Goal: Task Accomplishment & Management: Manage account settings

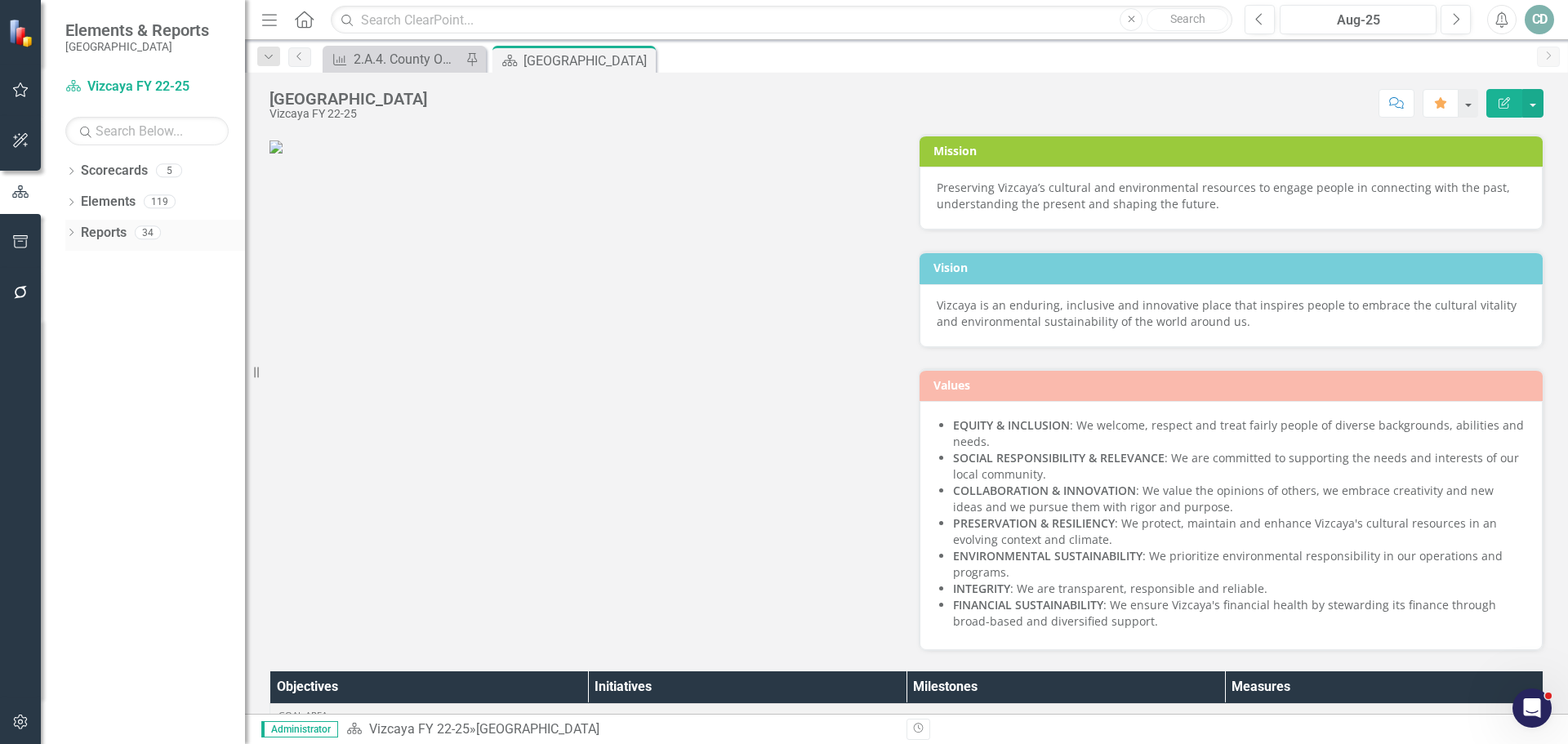
click at [105, 231] on link "Reports" at bounding box center [104, 233] width 46 height 19
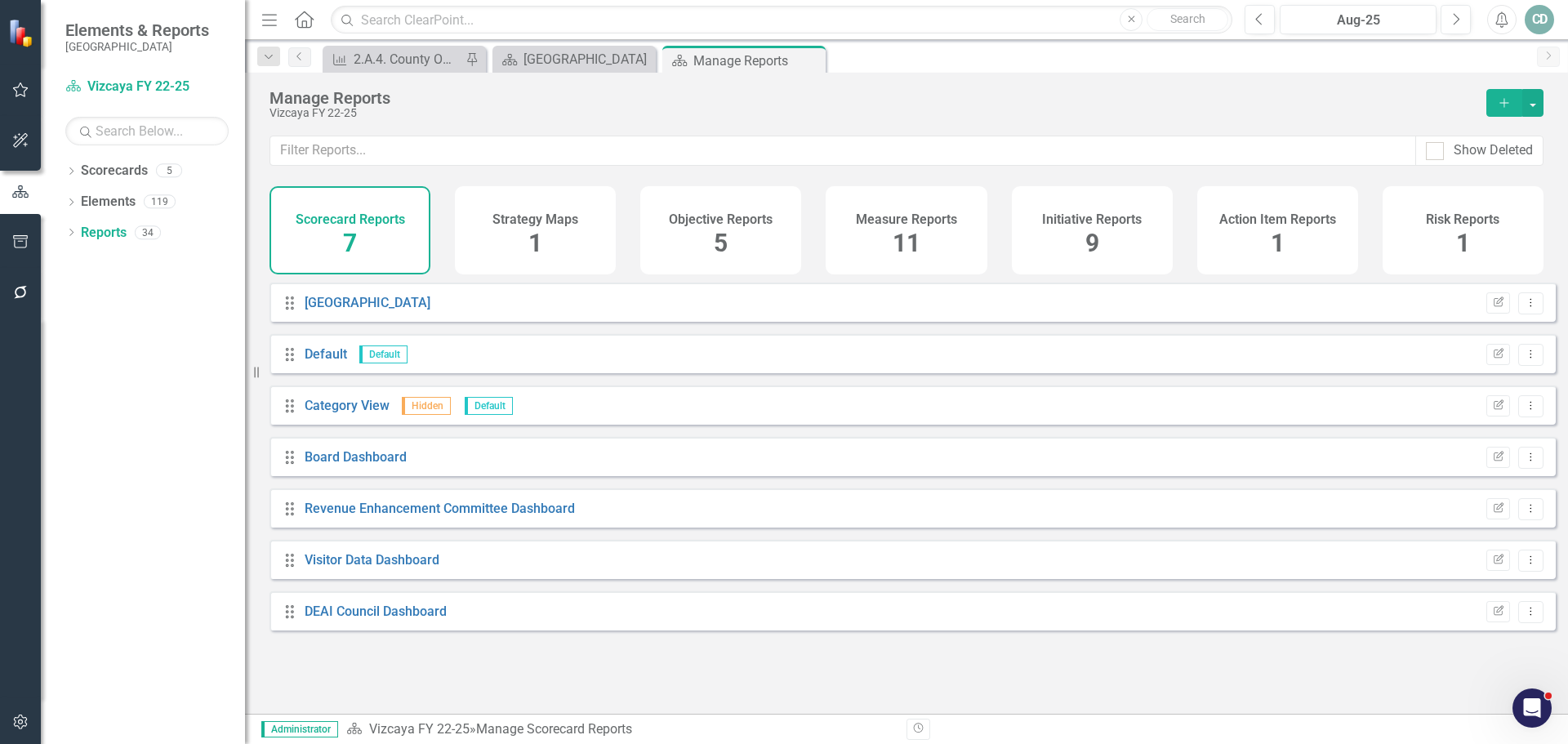
click at [887, 221] on h4 "Measure Reports" at bounding box center [906, 219] width 101 height 14
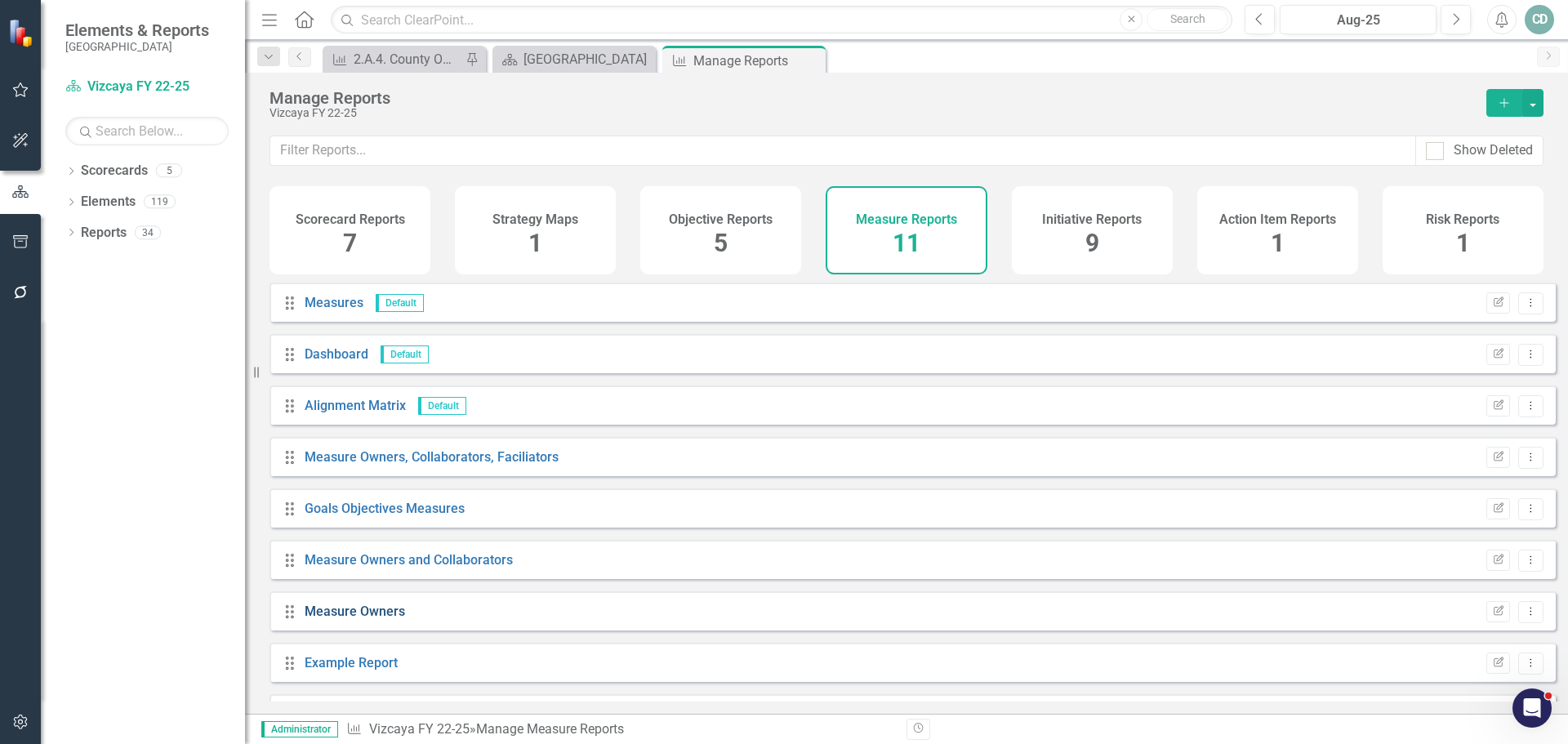
click at [334, 619] on link "Measure Owners" at bounding box center [355, 611] width 100 height 15
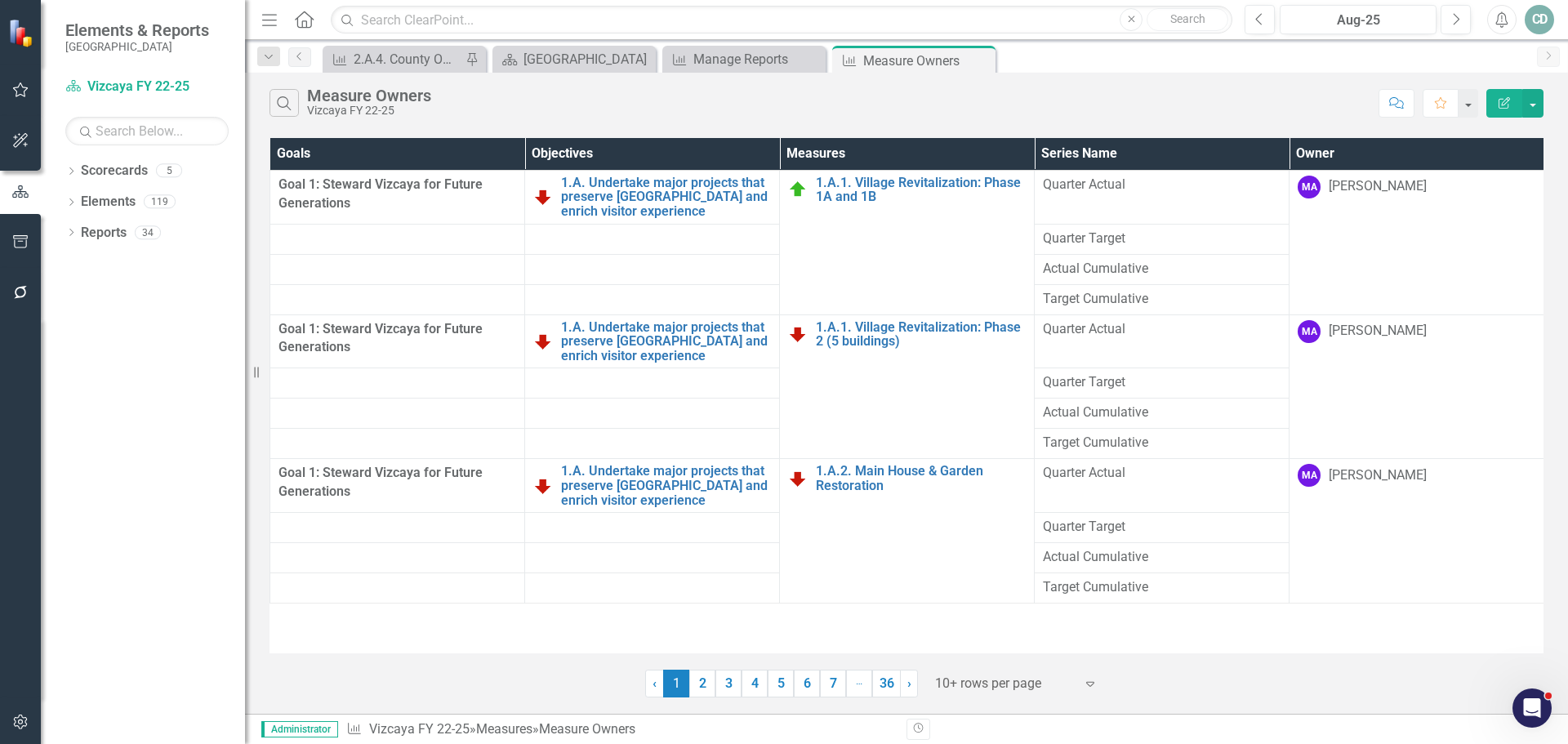
click at [1358, 155] on th "Owner" at bounding box center [1417, 154] width 255 height 32
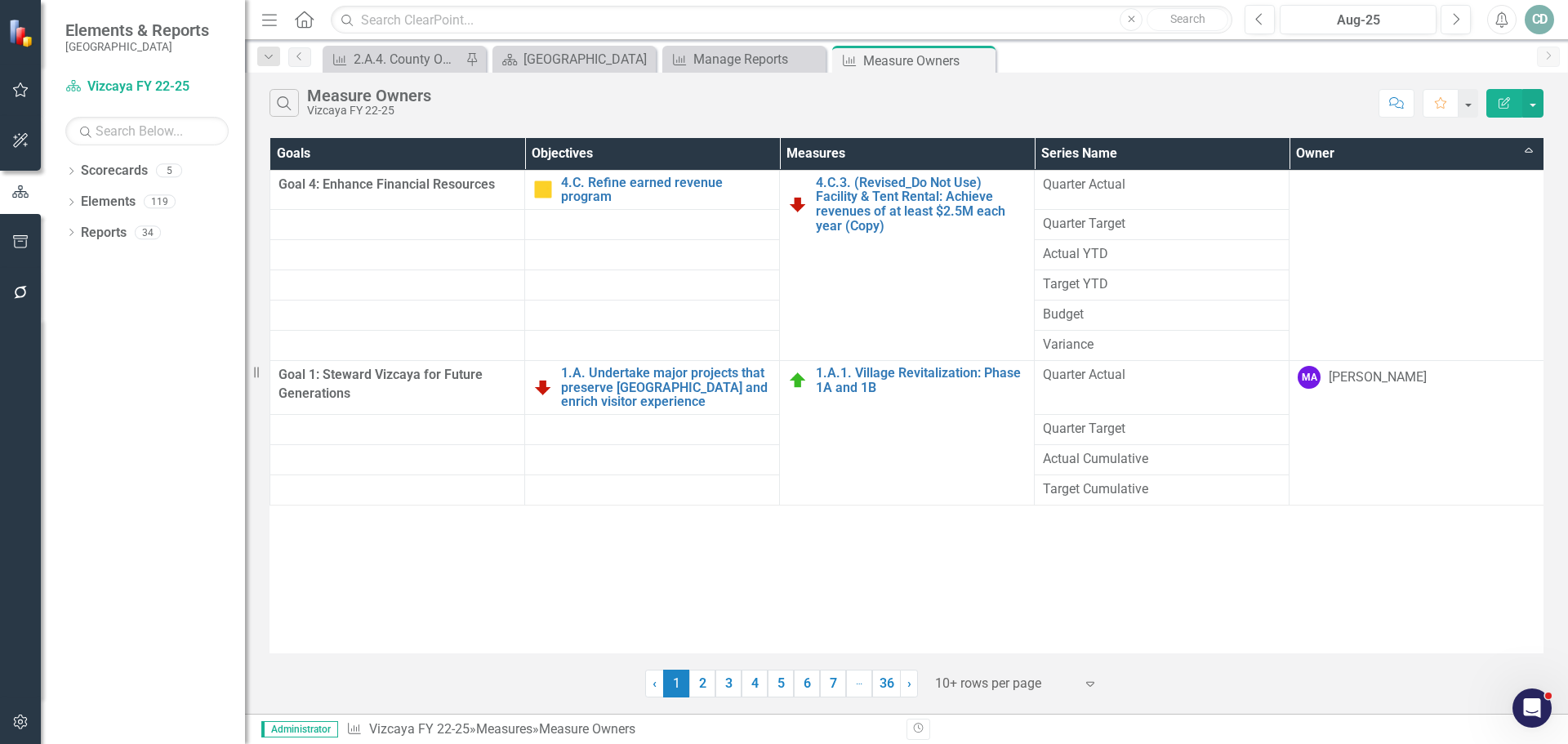
click at [1358, 595] on div "Goals Objectives Measures Series Name Owner Sort Ascending Goal 4: Enhance Fina…" at bounding box center [906, 395] width 1273 height 515
click at [1086, 687] on icon "Expand" at bounding box center [1089, 683] width 16 height 13
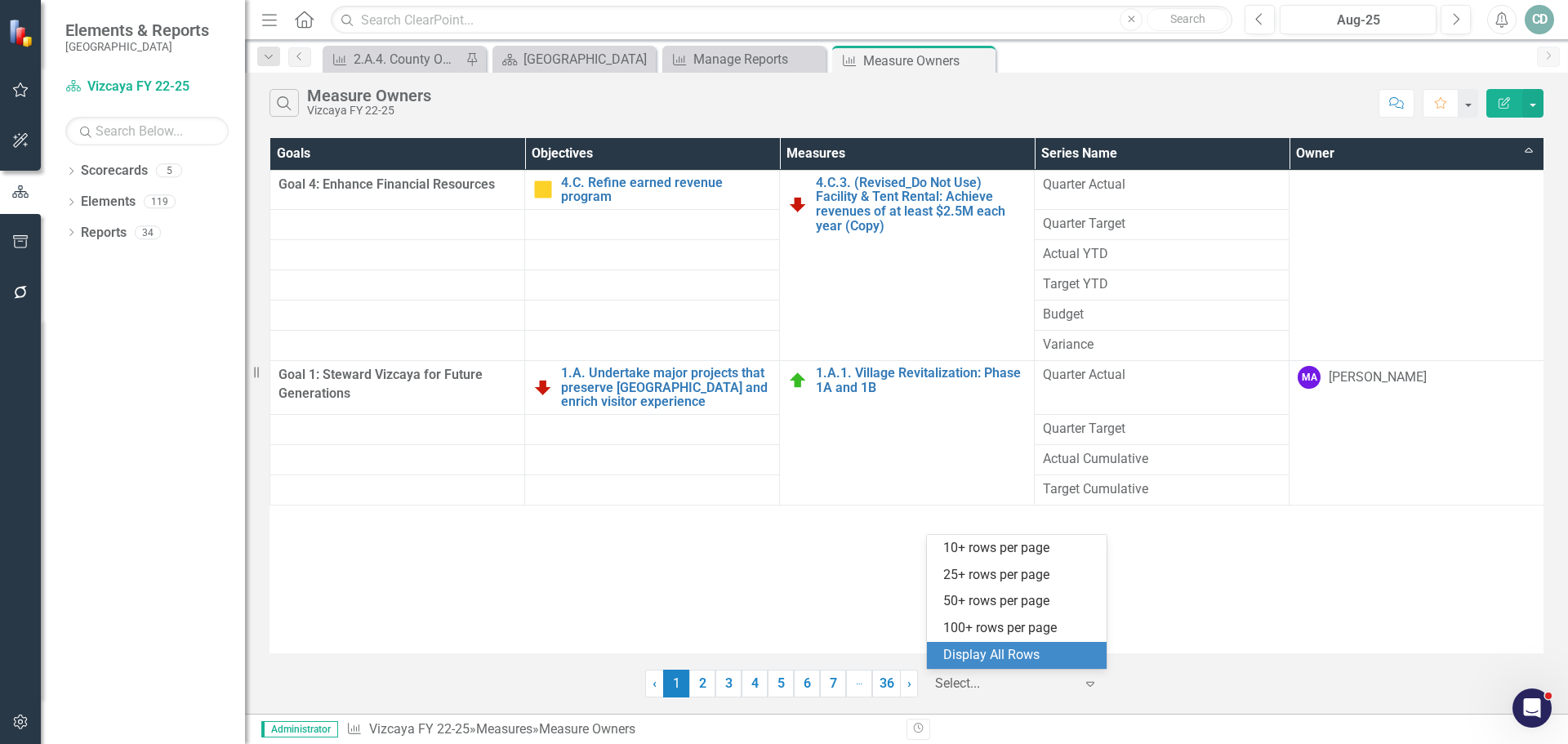
click at [1025, 652] on div "Display All Rows" at bounding box center [1020, 655] width 154 height 19
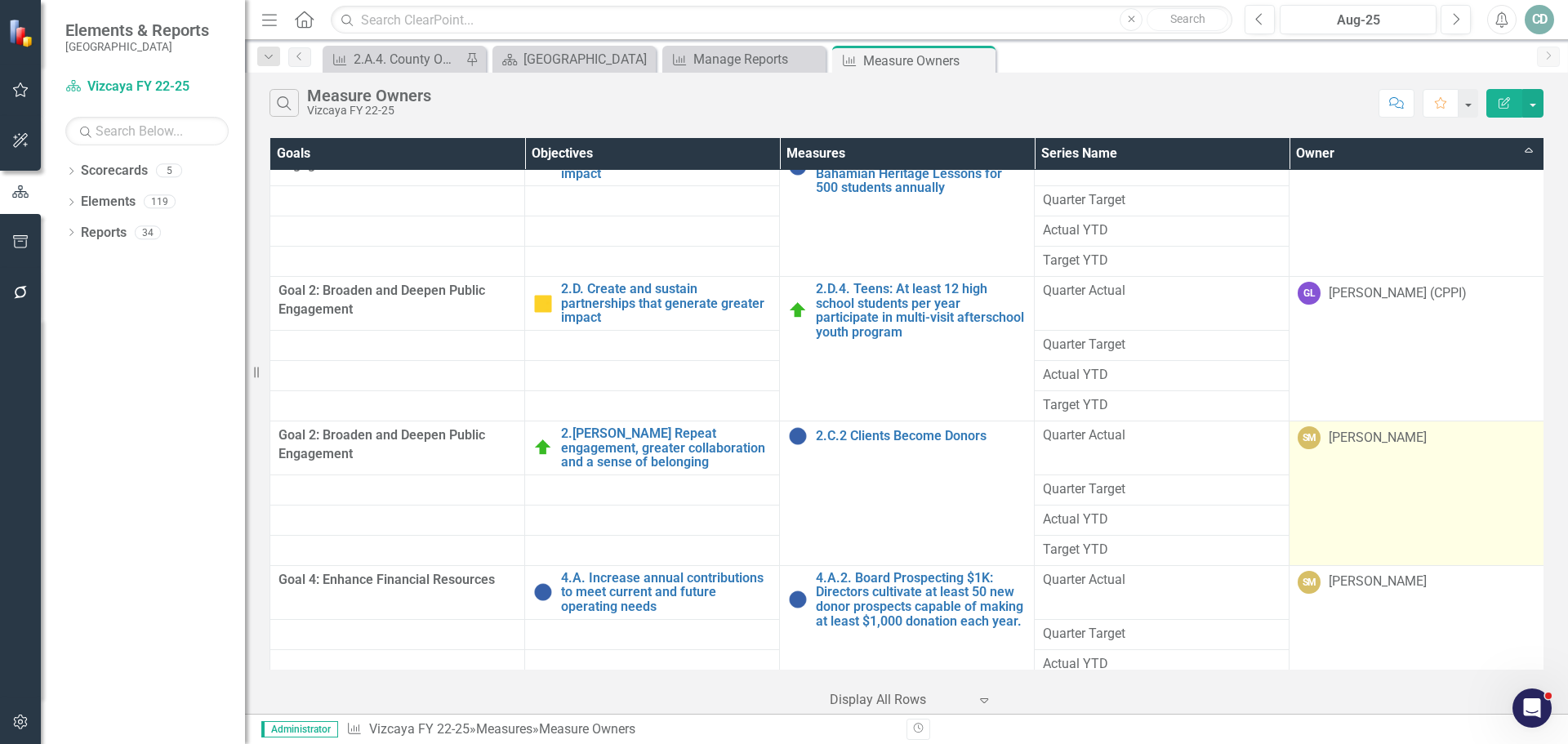
scroll to position [8165, 0]
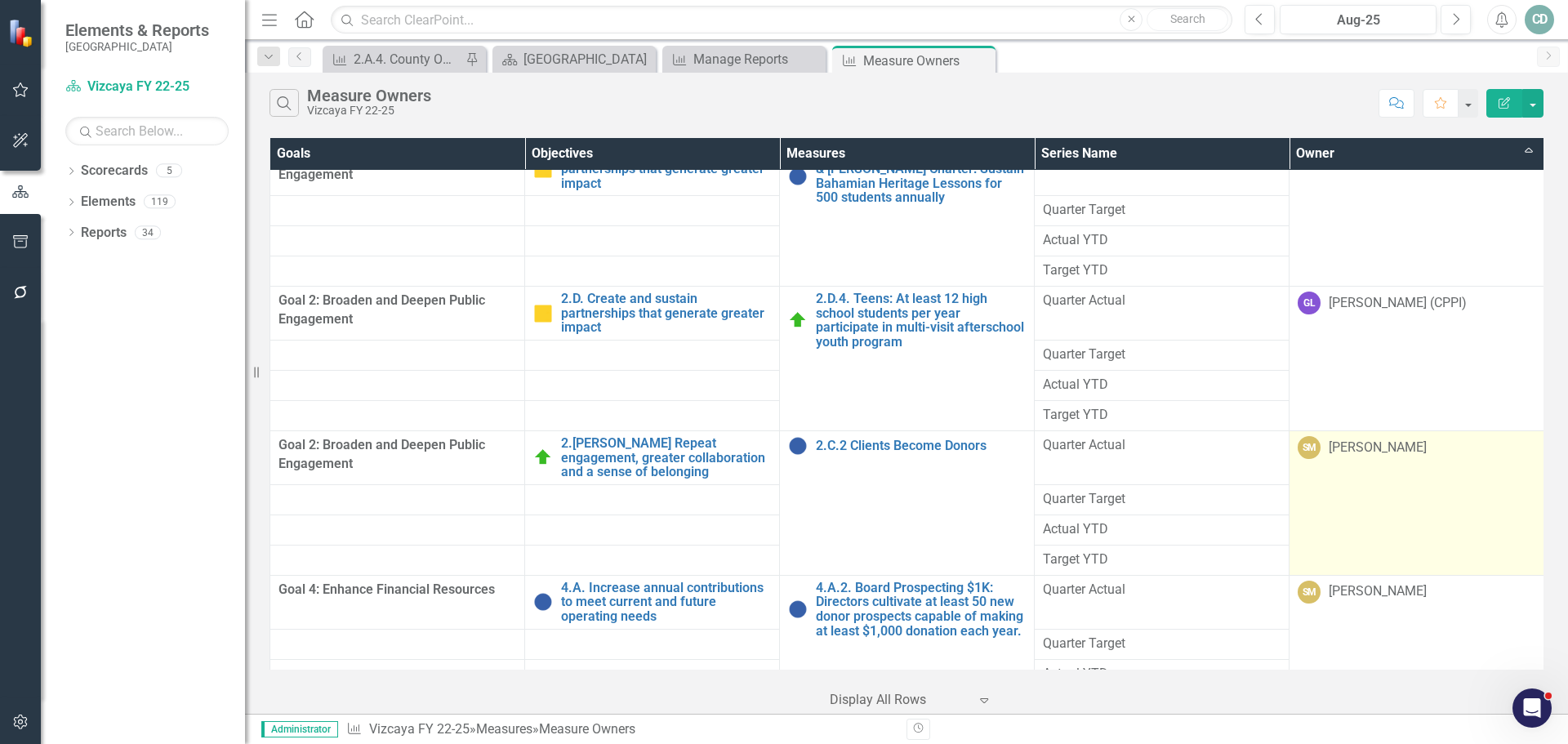
click at [1358, 463] on td "SM [PERSON_NAME]" at bounding box center [1417, 502] width 255 height 144
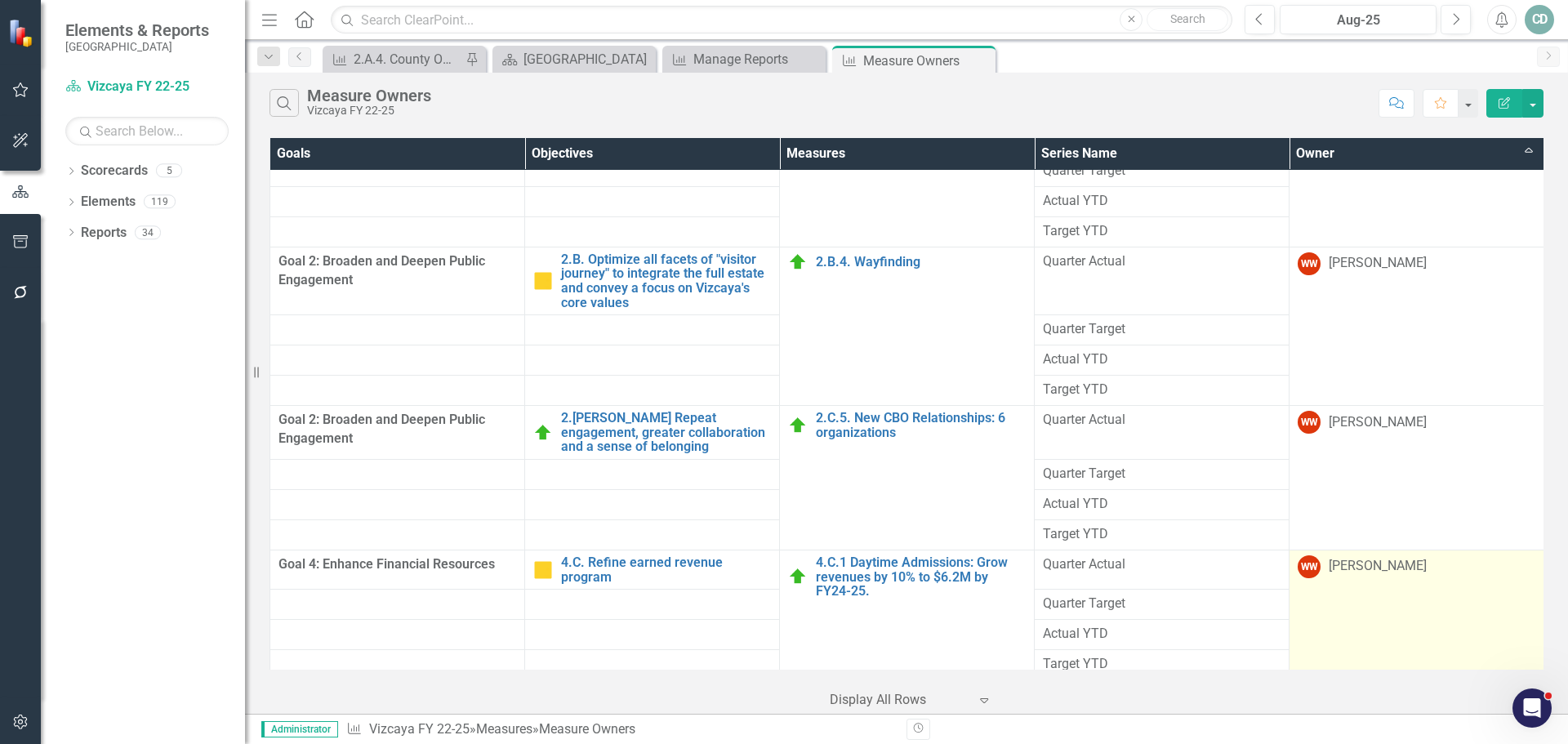
scroll to position [14018, 0]
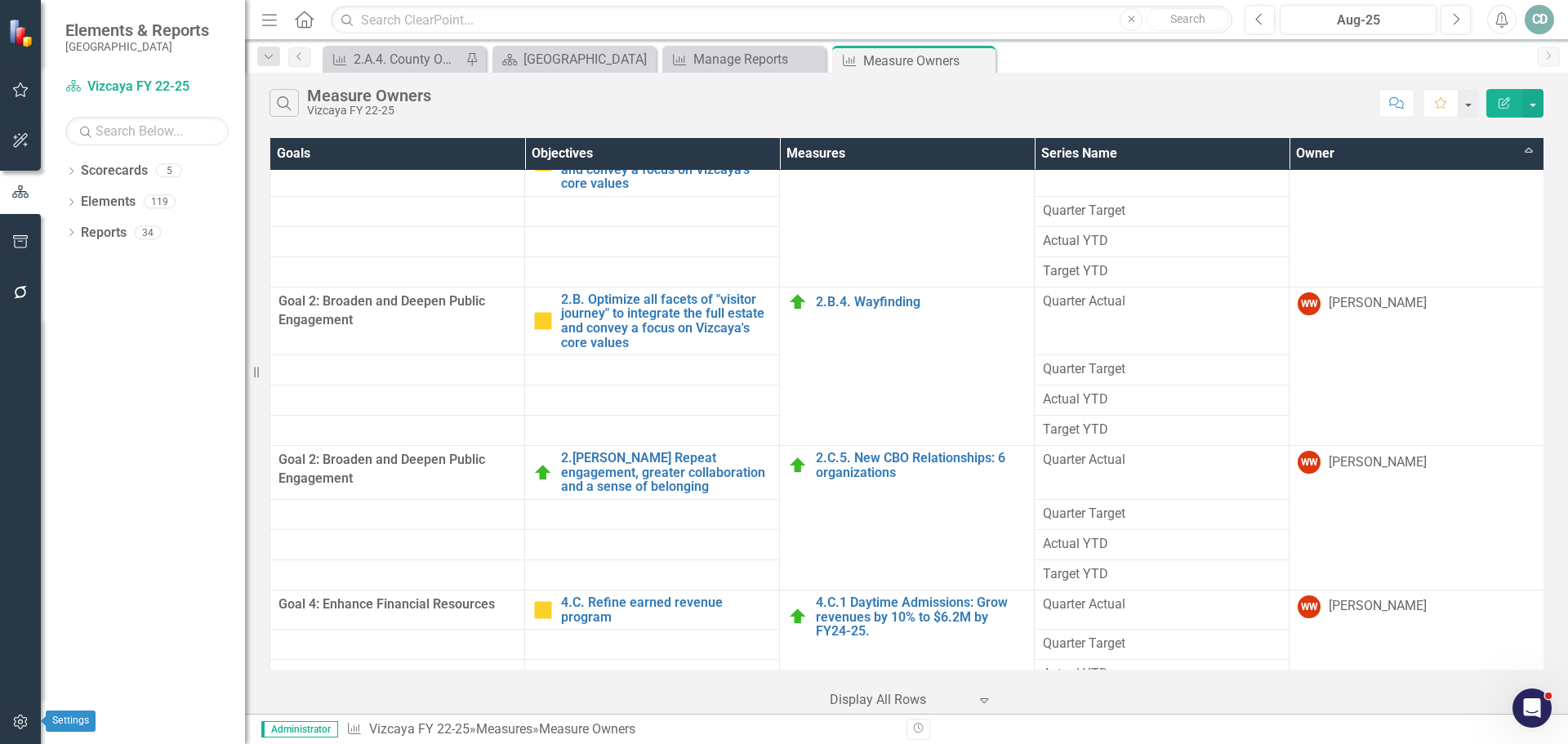
click at [19, 718] on icon "button" at bounding box center [21, 721] width 17 height 13
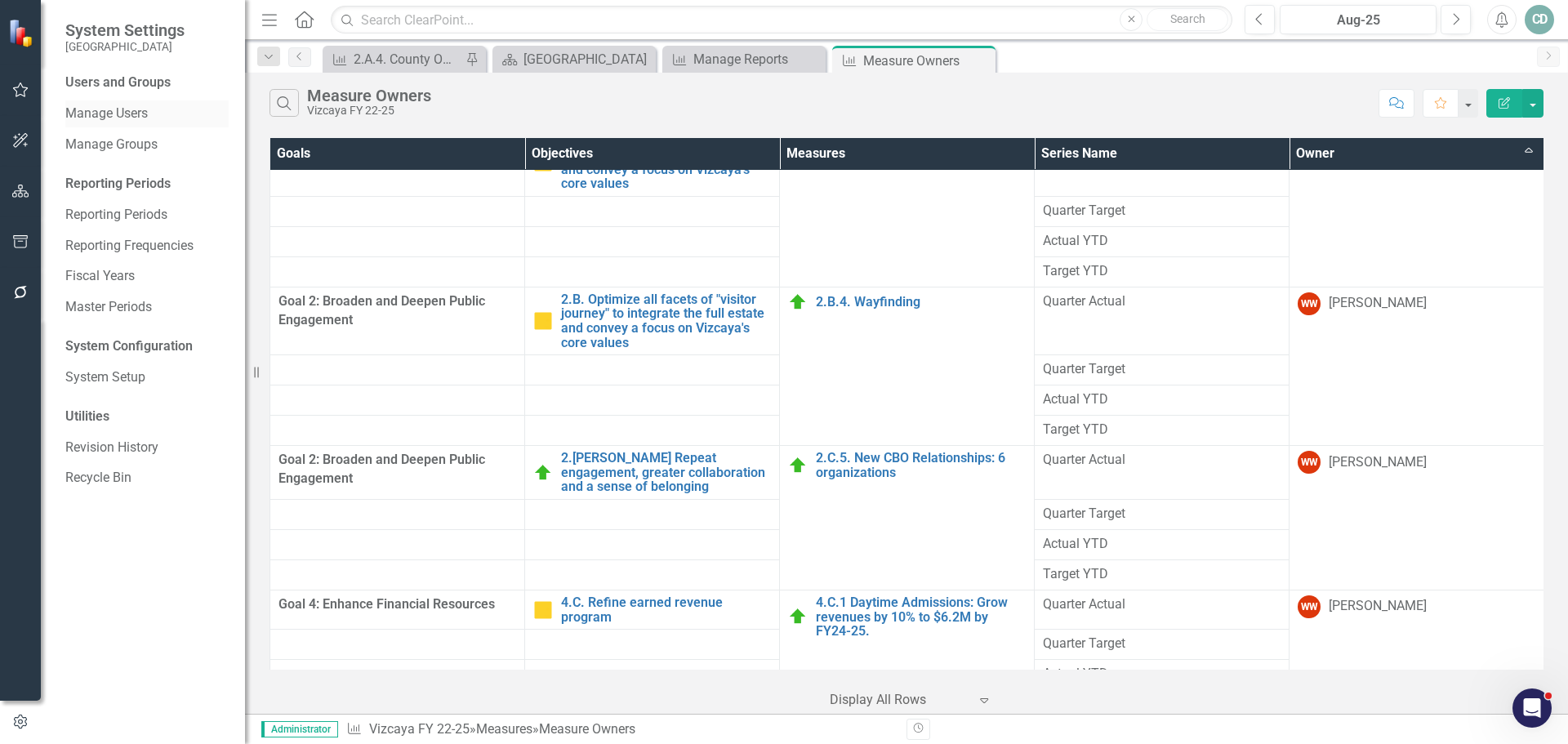
click at [134, 114] on link "Manage Users" at bounding box center [146, 114] width 163 height 19
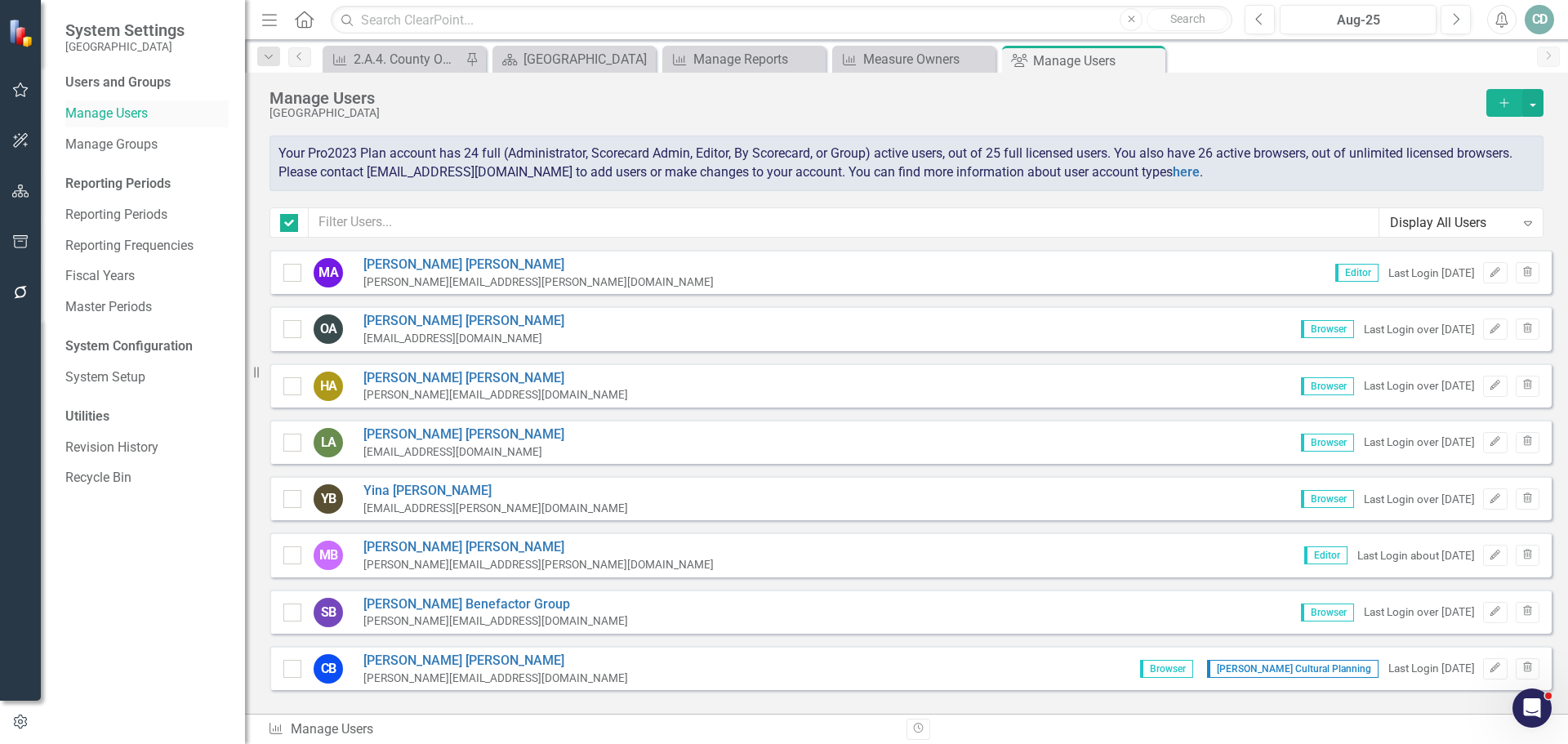
checkbox input "false"
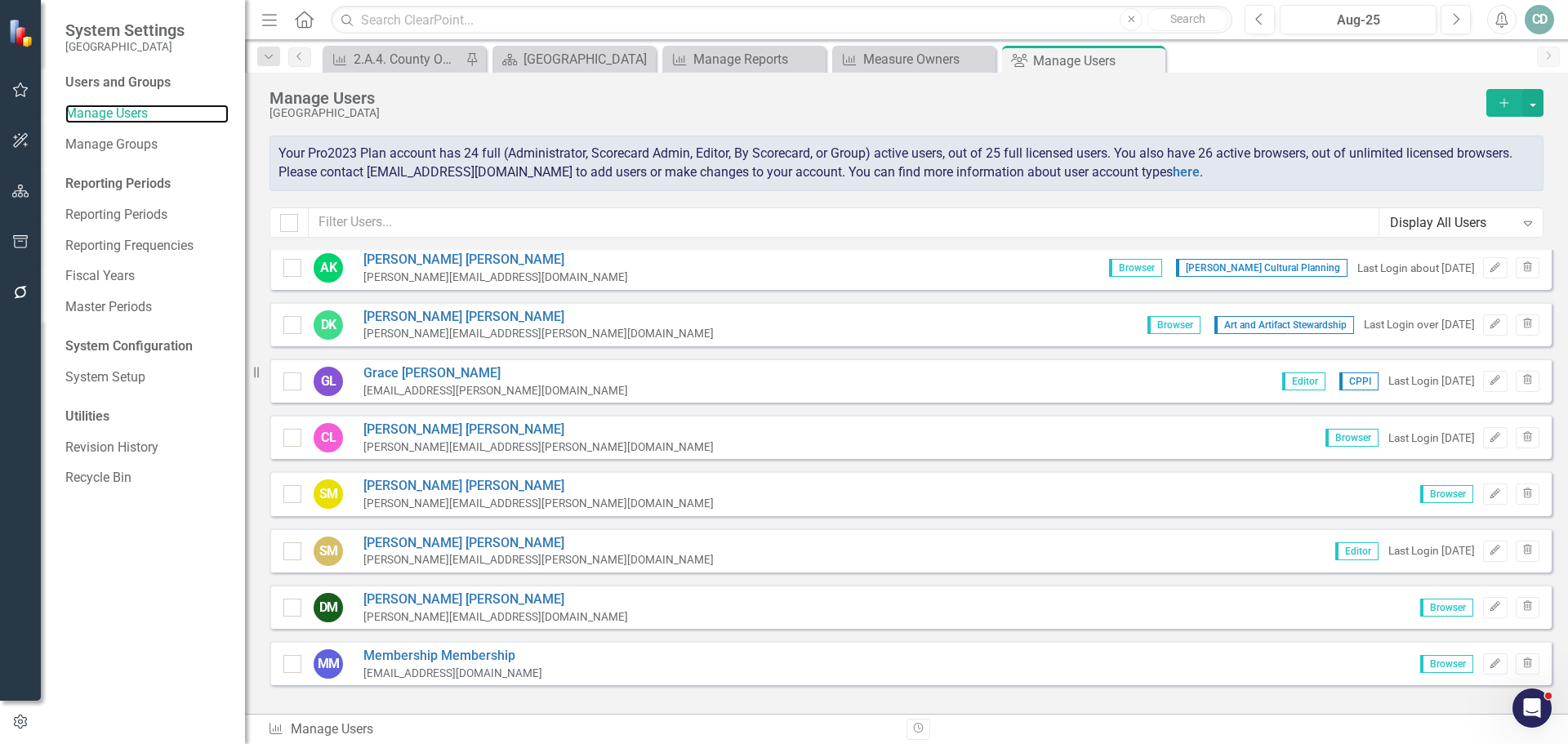
scroll to position [1447, 0]
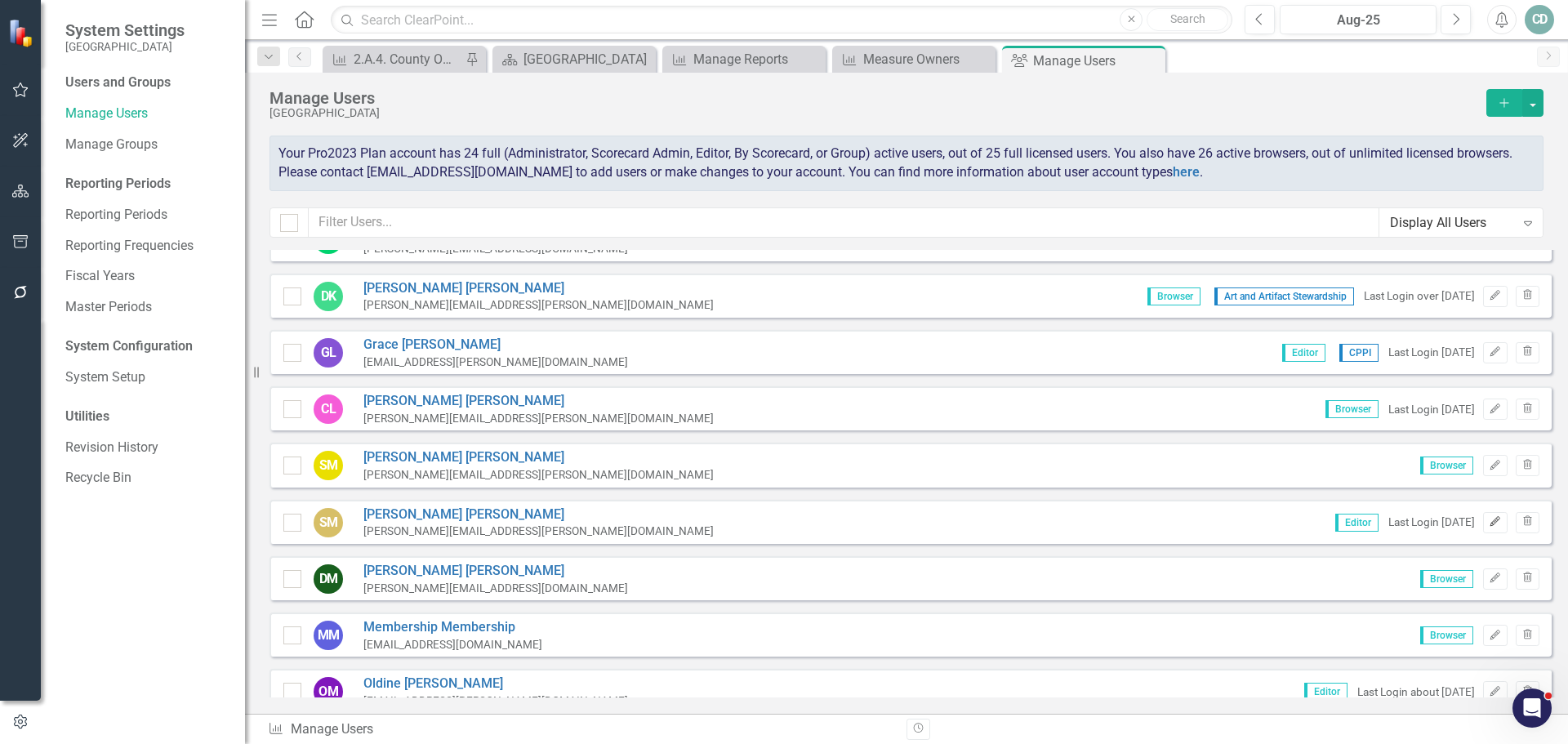
click at [1358, 523] on icon "Edit" at bounding box center [1495, 522] width 13 height 10
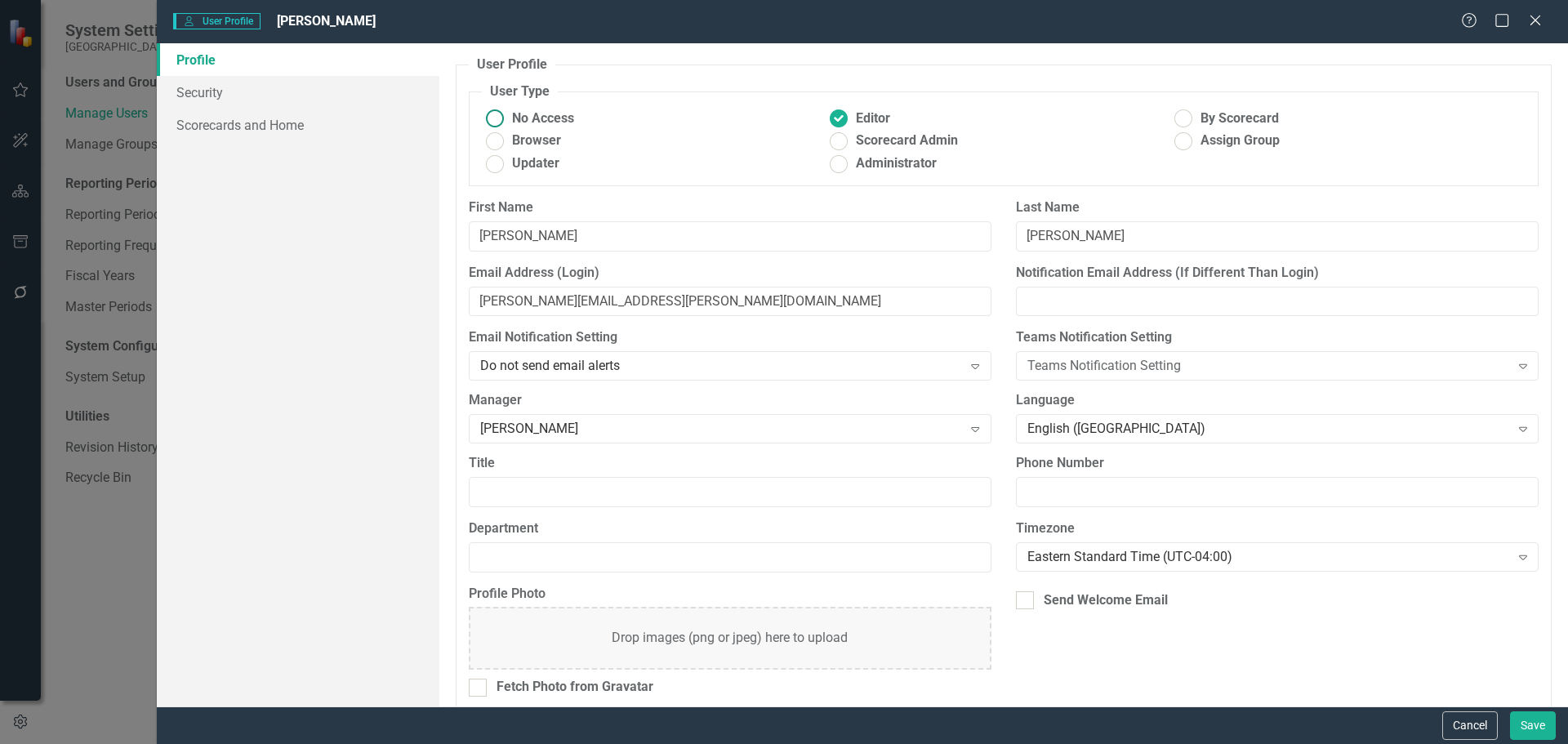
click at [493, 115] on ins at bounding box center [494, 119] width 25 height 25
click at [493, 115] on input "No Access" at bounding box center [494, 119] width 25 height 25
radio input "true"
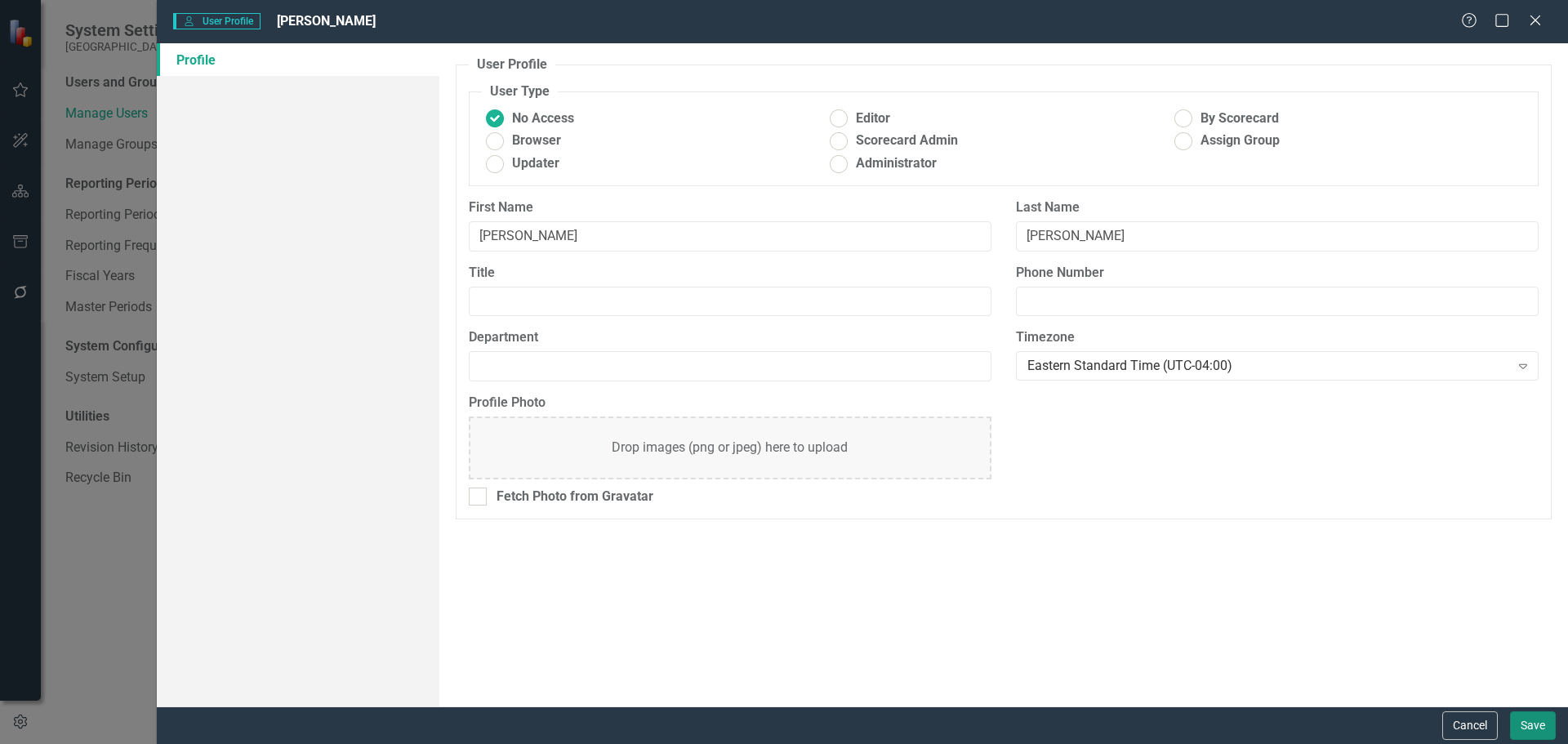
click at [1358, 718] on button "Save" at bounding box center [1533, 725] width 46 height 29
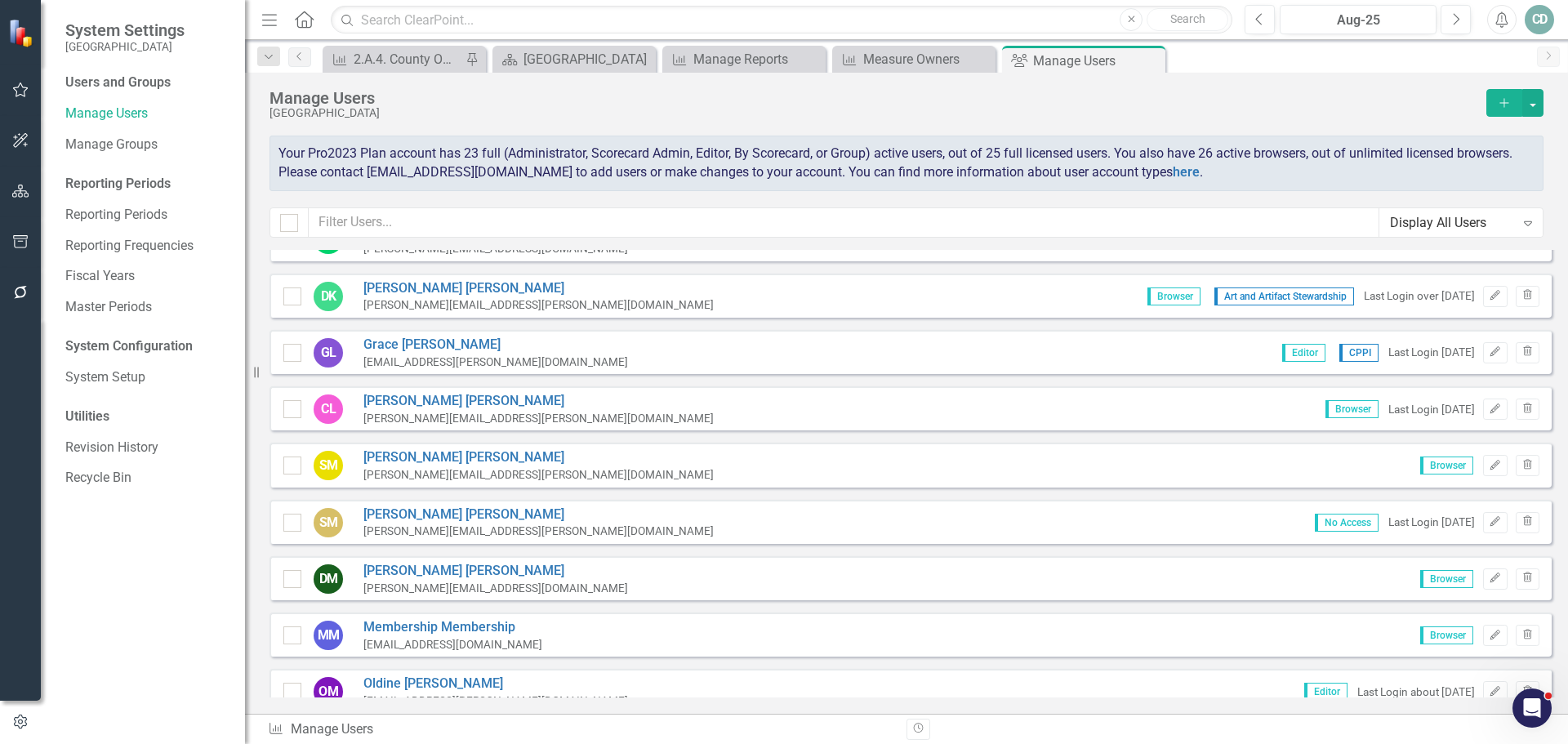
click at [1358, 95] on button "Add" at bounding box center [1504, 102] width 36 height 28
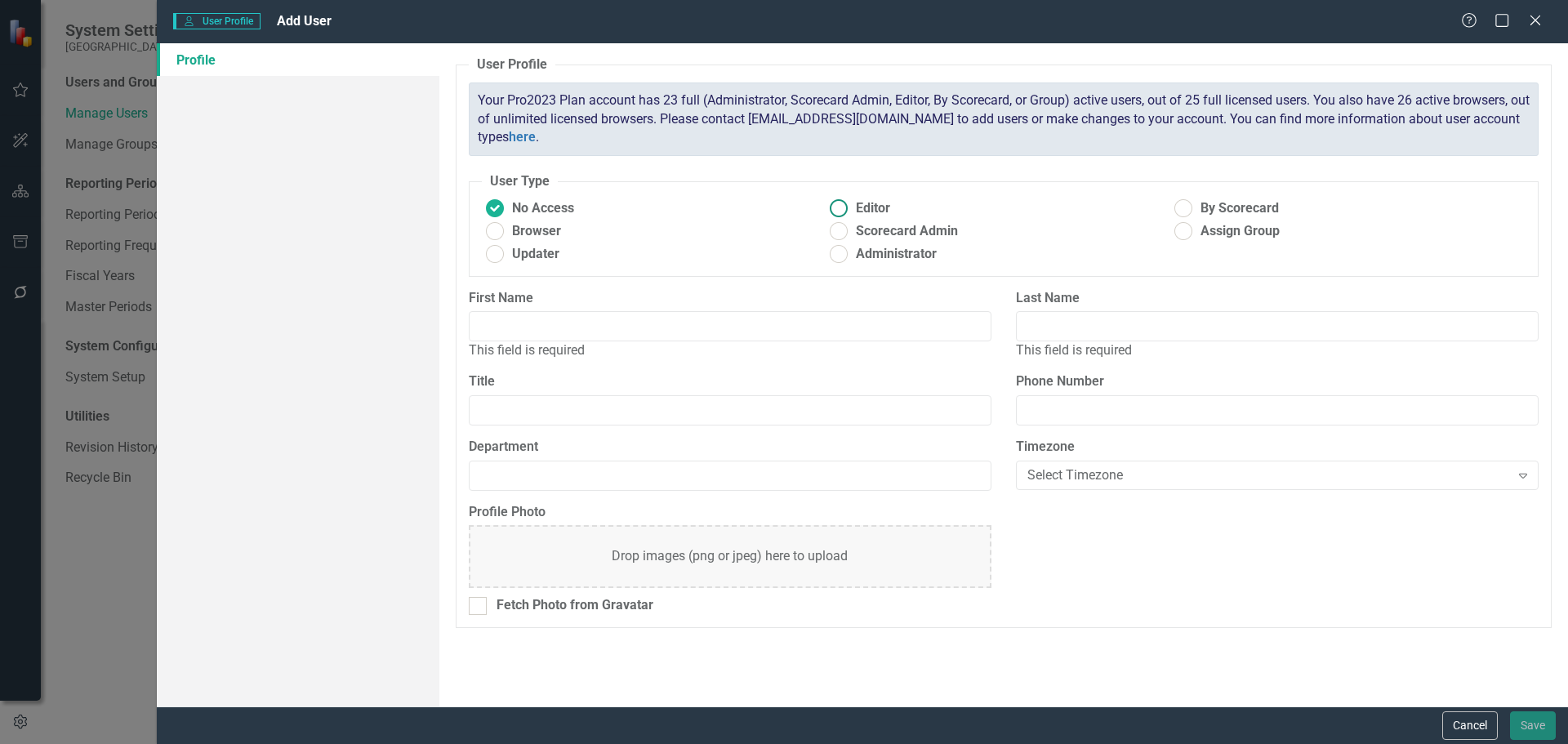
click at [843, 207] on ins at bounding box center [839, 209] width 25 height 25
click at [843, 207] on input "Editor" at bounding box center [839, 209] width 25 height 25
radio input "true"
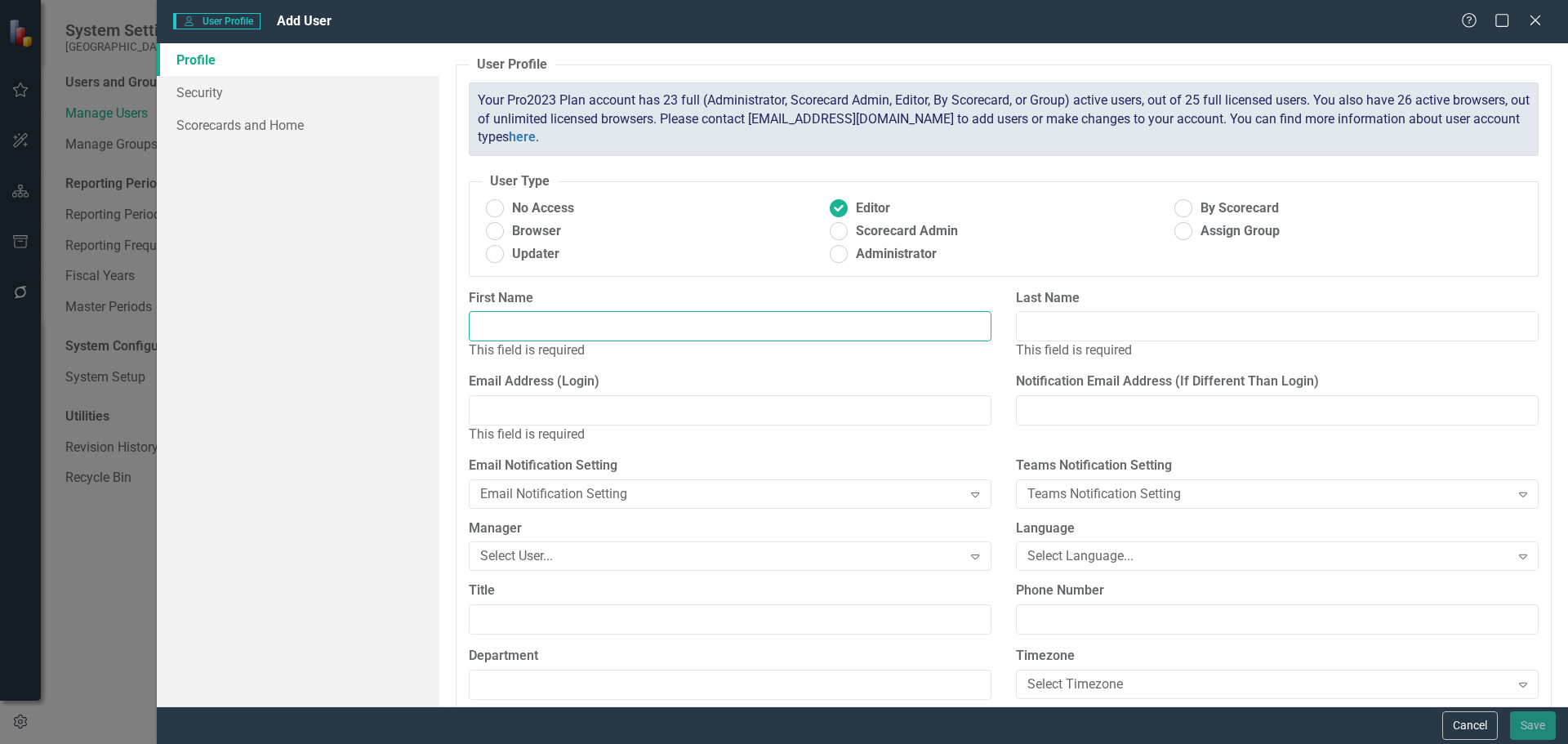
click at [606, 326] on input "First Name" at bounding box center [730, 326] width 523 height 30
type input "[PERSON_NAME]"
click at [1058, 319] on input "Last Name" at bounding box center [1277, 326] width 523 height 30
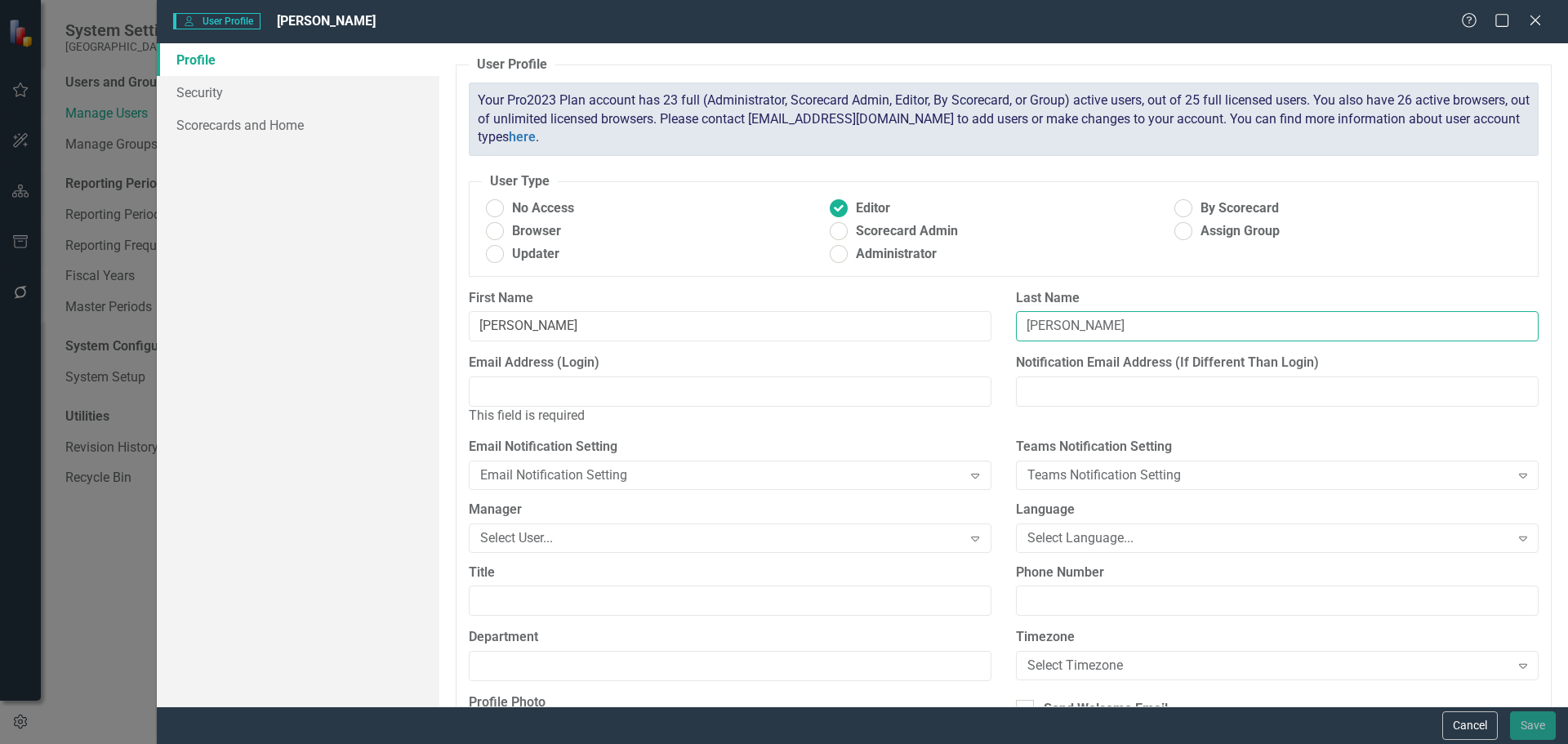
type input "[PERSON_NAME]"
click at [765, 390] on input "Email Address (Login)" at bounding box center [730, 392] width 523 height 30
click at [520, 392] on input "Email Address (Login)" at bounding box center [730, 392] width 523 height 30
paste input "[PERSON_NAME][EMAIL_ADDRESS][PERSON_NAME][DOMAIN_NAME]"
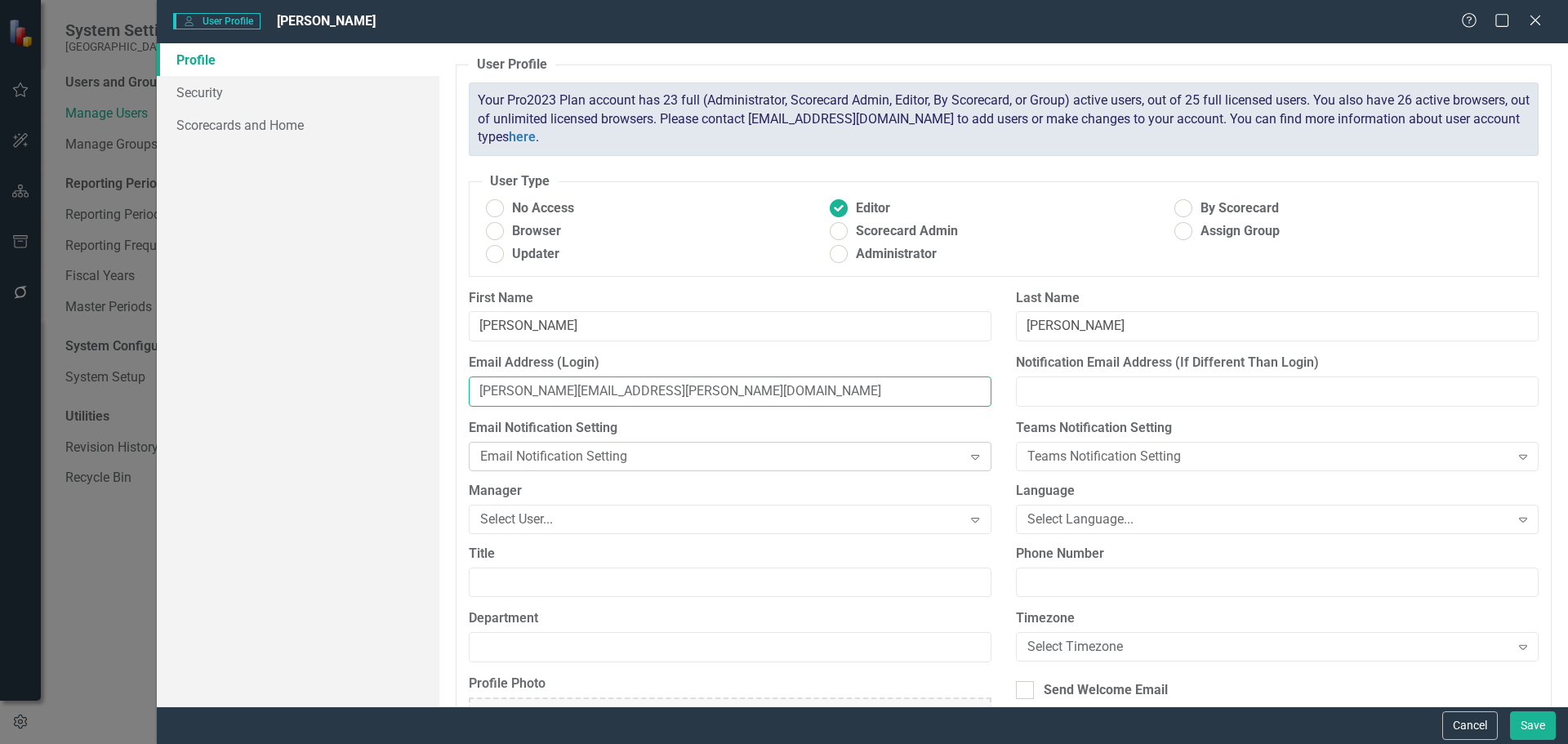
type input "[PERSON_NAME][EMAIL_ADDRESS][PERSON_NAME][DOMAIN_NAME]"
click at [951, 452] on div "Email Notification Setting" at bounding box center [721, 456] width 482 height 19
click at [952, 513] on div "Select User..." at bounding box center [721, 519] width 482 height 19
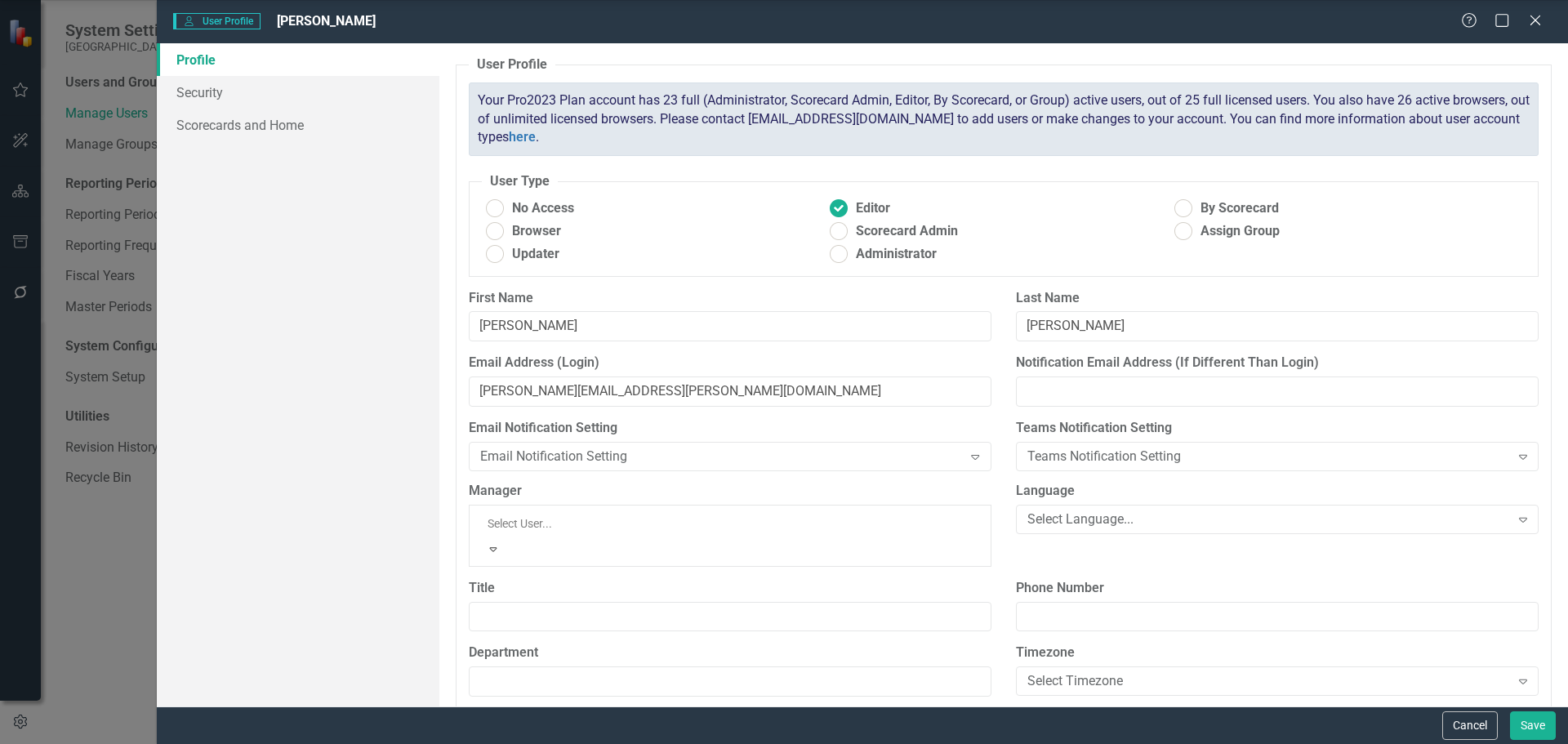
scroll to position [408, 0]
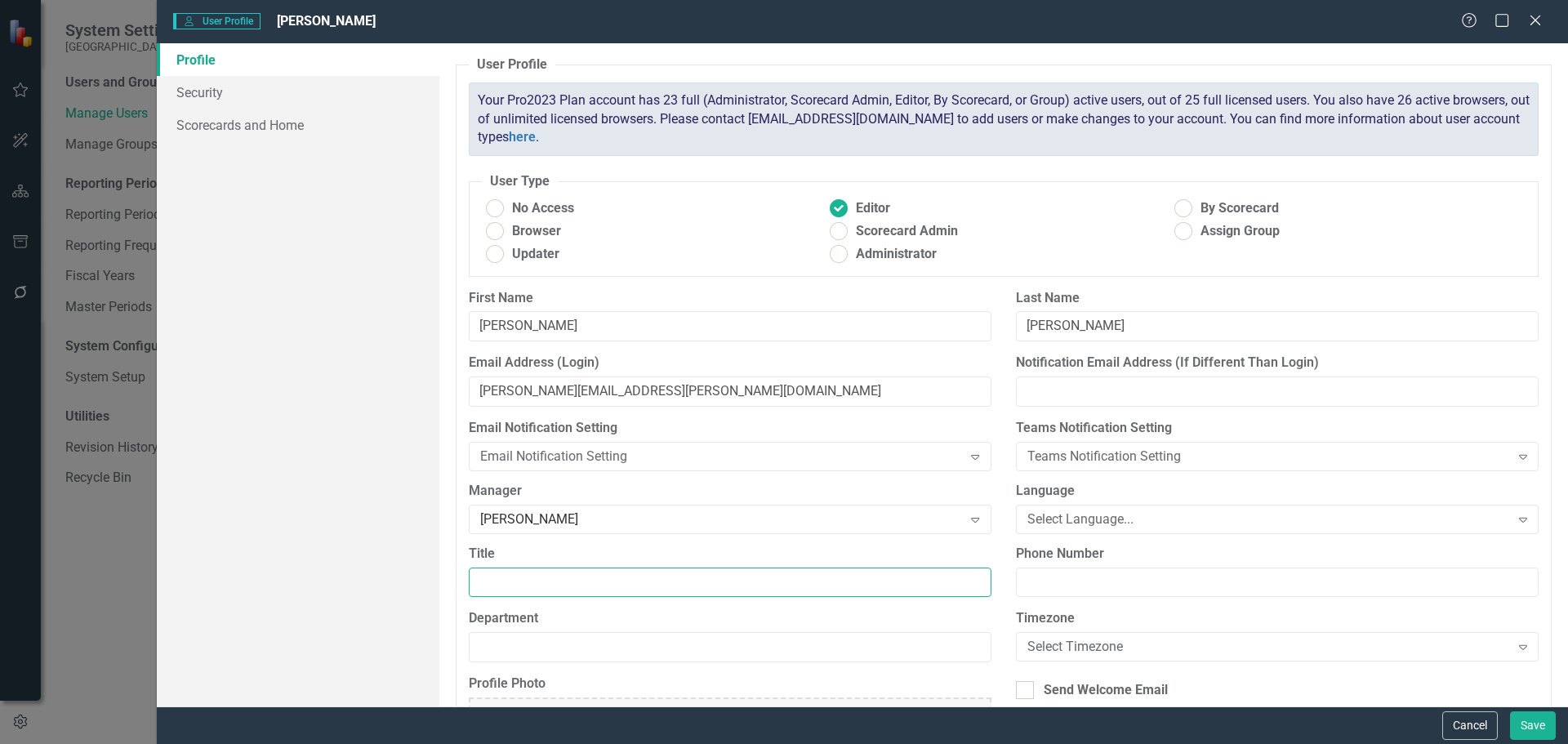
click at [591, 587] on input "Title" at bounding box center [730, 583] width 523 height 30
type input "Chief Advancement Officer"
click at [580, 641] on input "Department" at bounding box center [730, 647] width 523 height 30
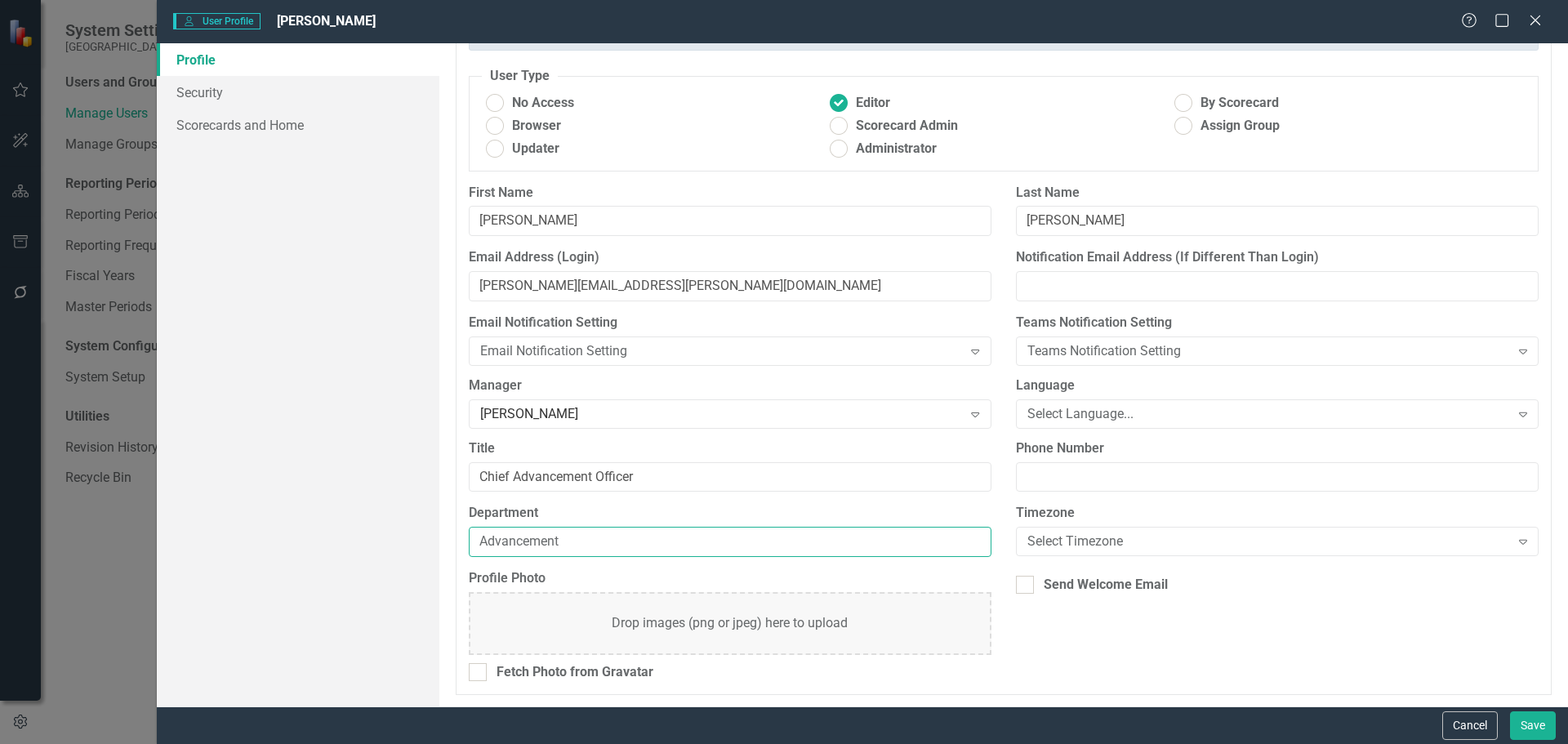
scroll to position [106, 0]
type input "Advancement"
click at [1358, 413] on div "Expand" at bounding box center [1522, 413] width 30 height 26
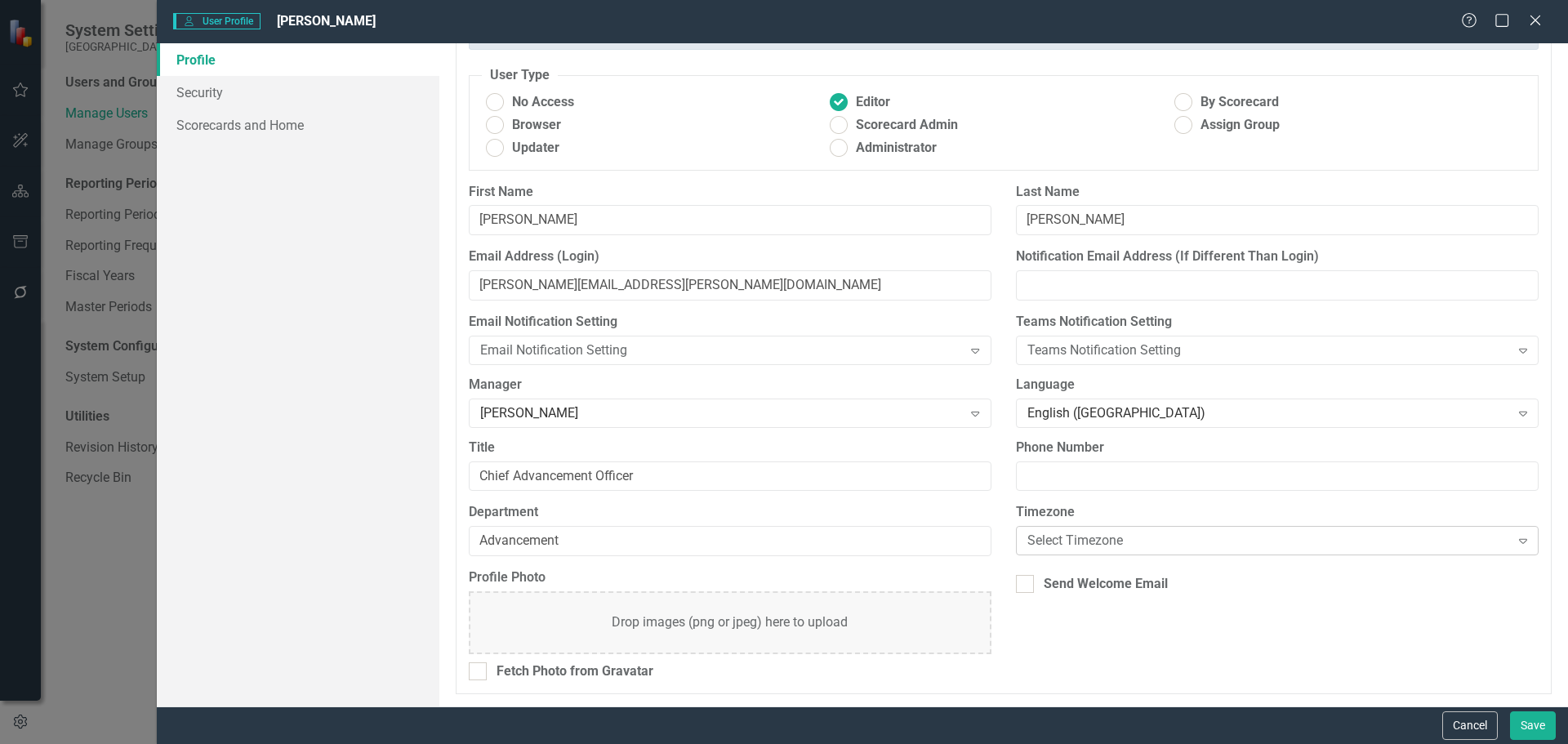
click at [1358, 539] on icon "Expand" at bounding box center [1522, 540] width 16 height 13
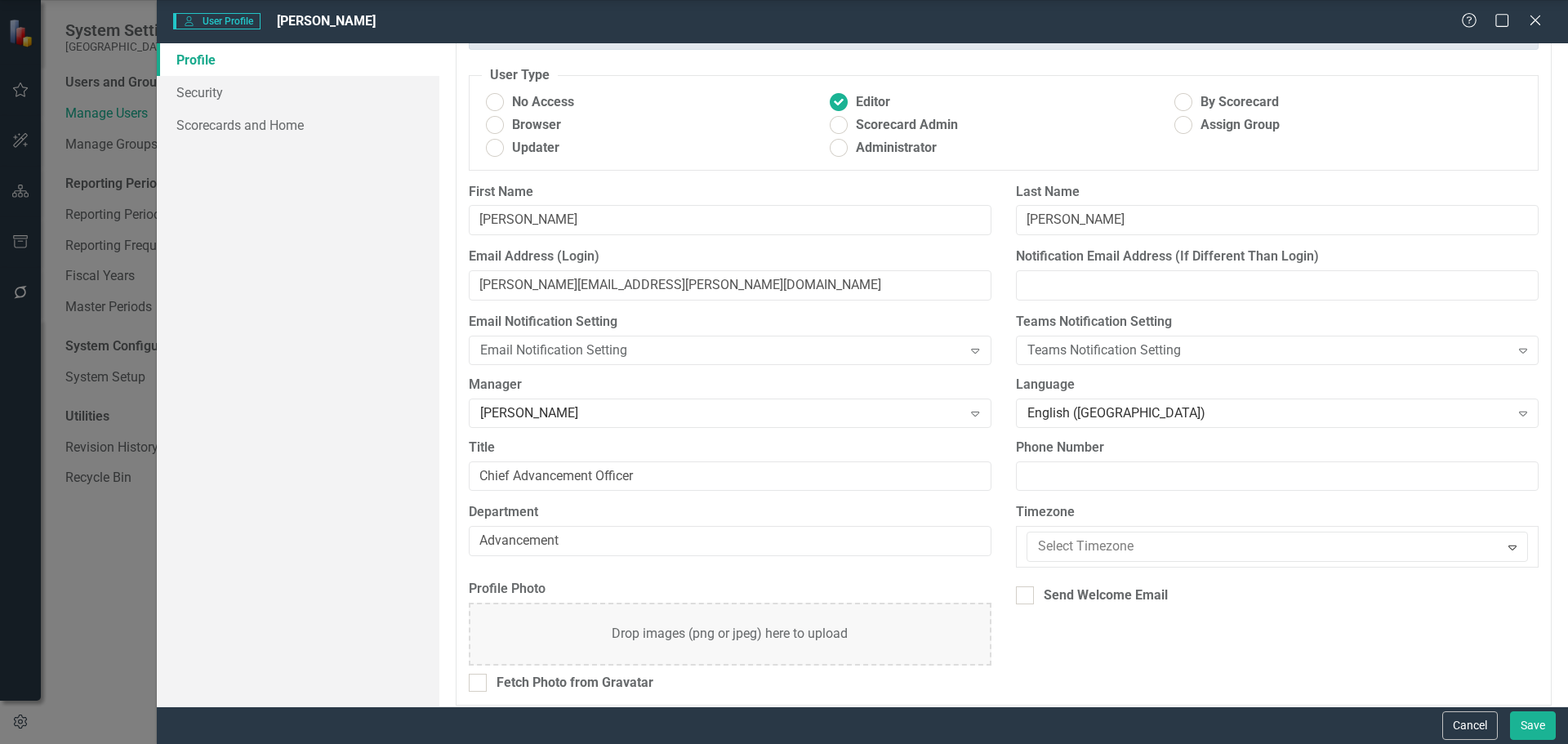
scroll to position [245, 0]
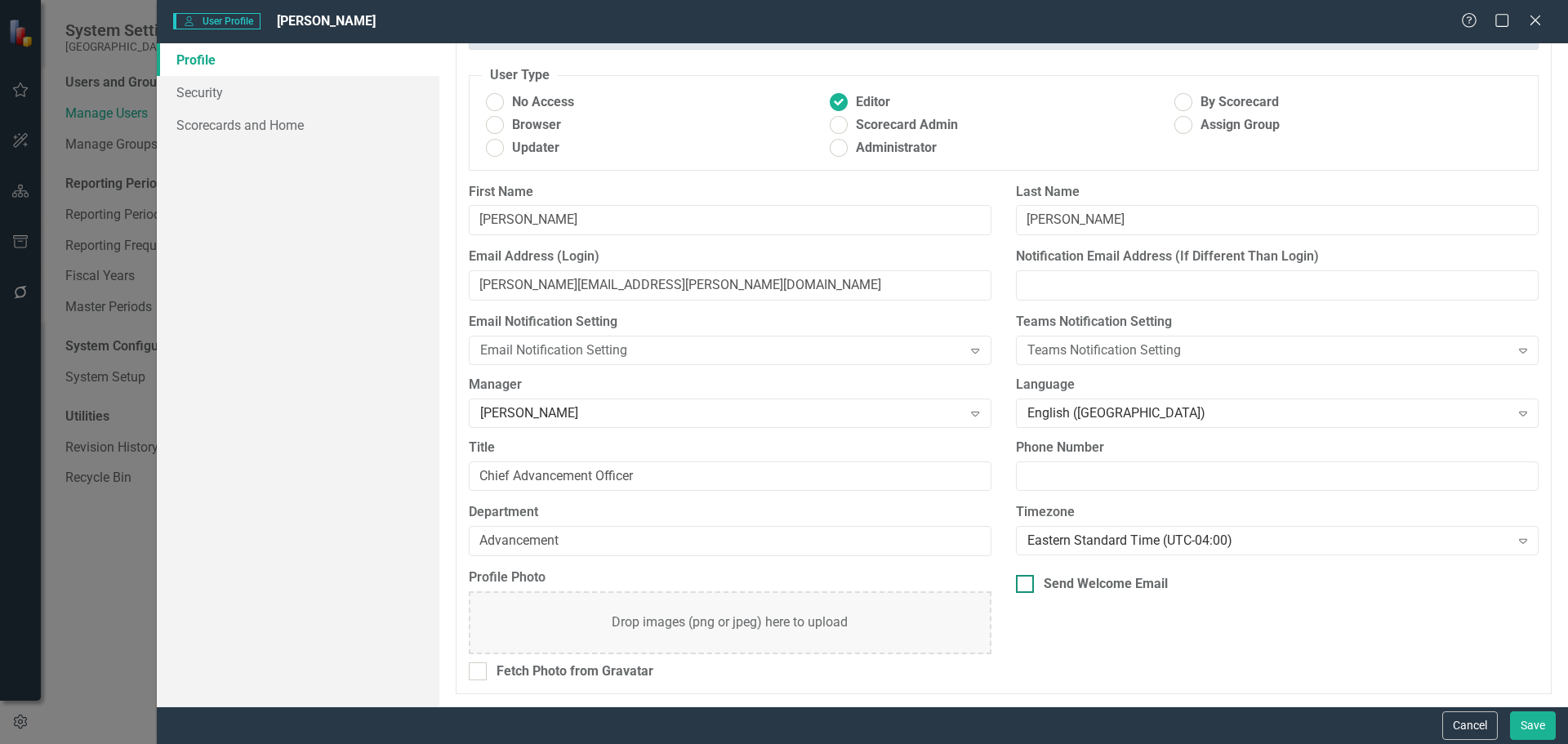
click at [1017, 583] on input "Send Welcome Email" at bounding box center [1021, 580] width 11 height 11
checkbox input "true"
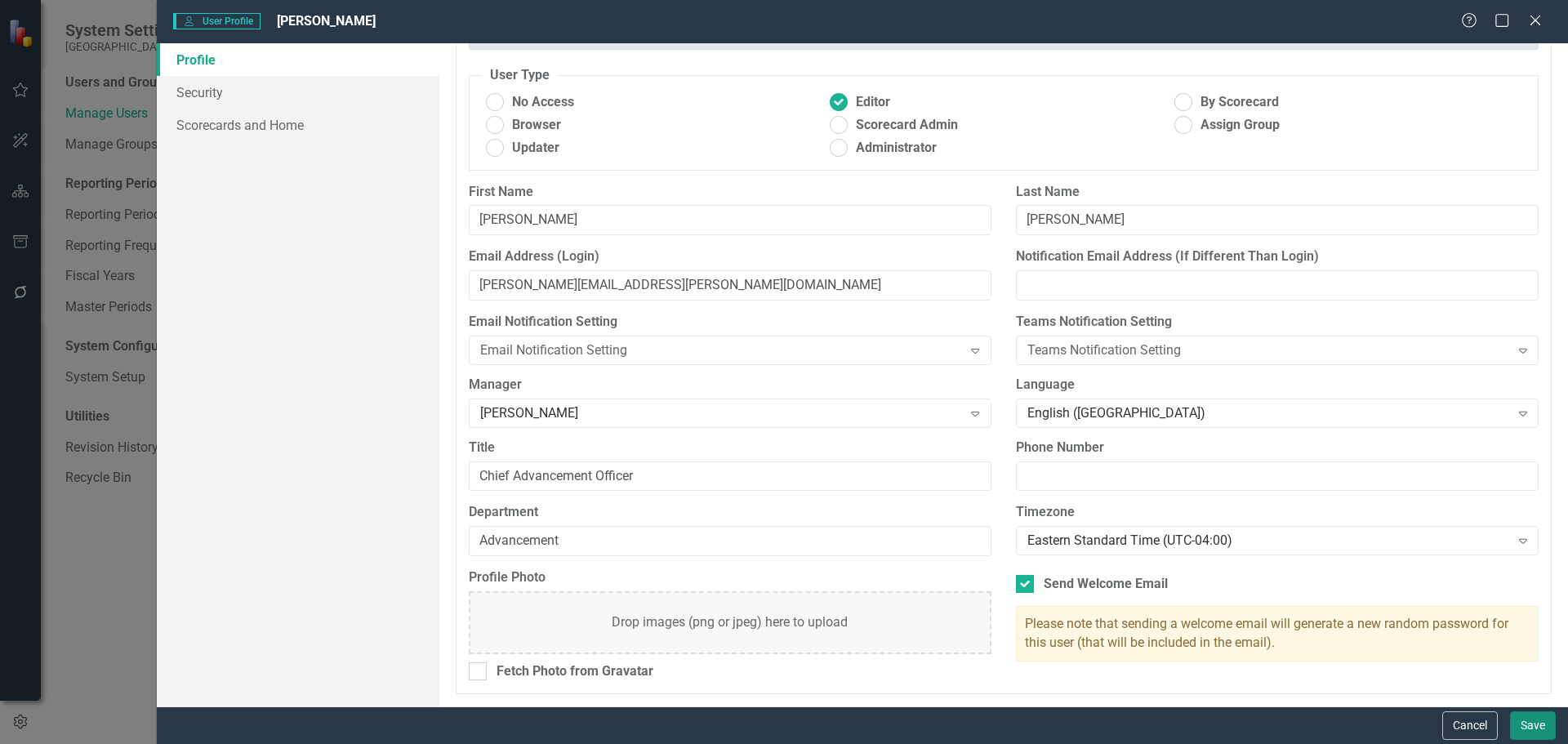
click at [1358, 722] on button "Save" at bounding box center [1533, 725] width 46 height 29
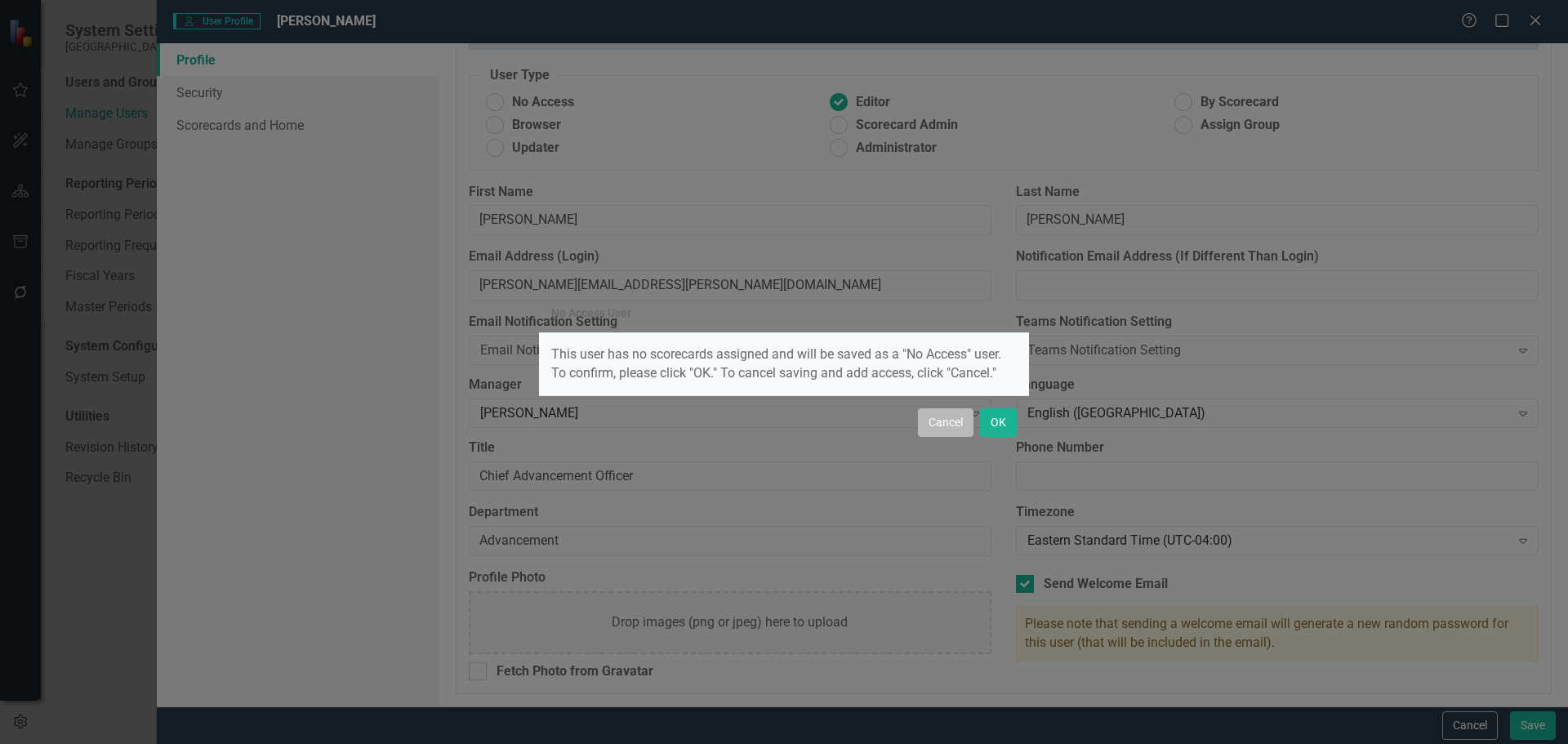
click at [948, 428] on button "Cancel" at bounding box center [946, 422] width 56 height 29
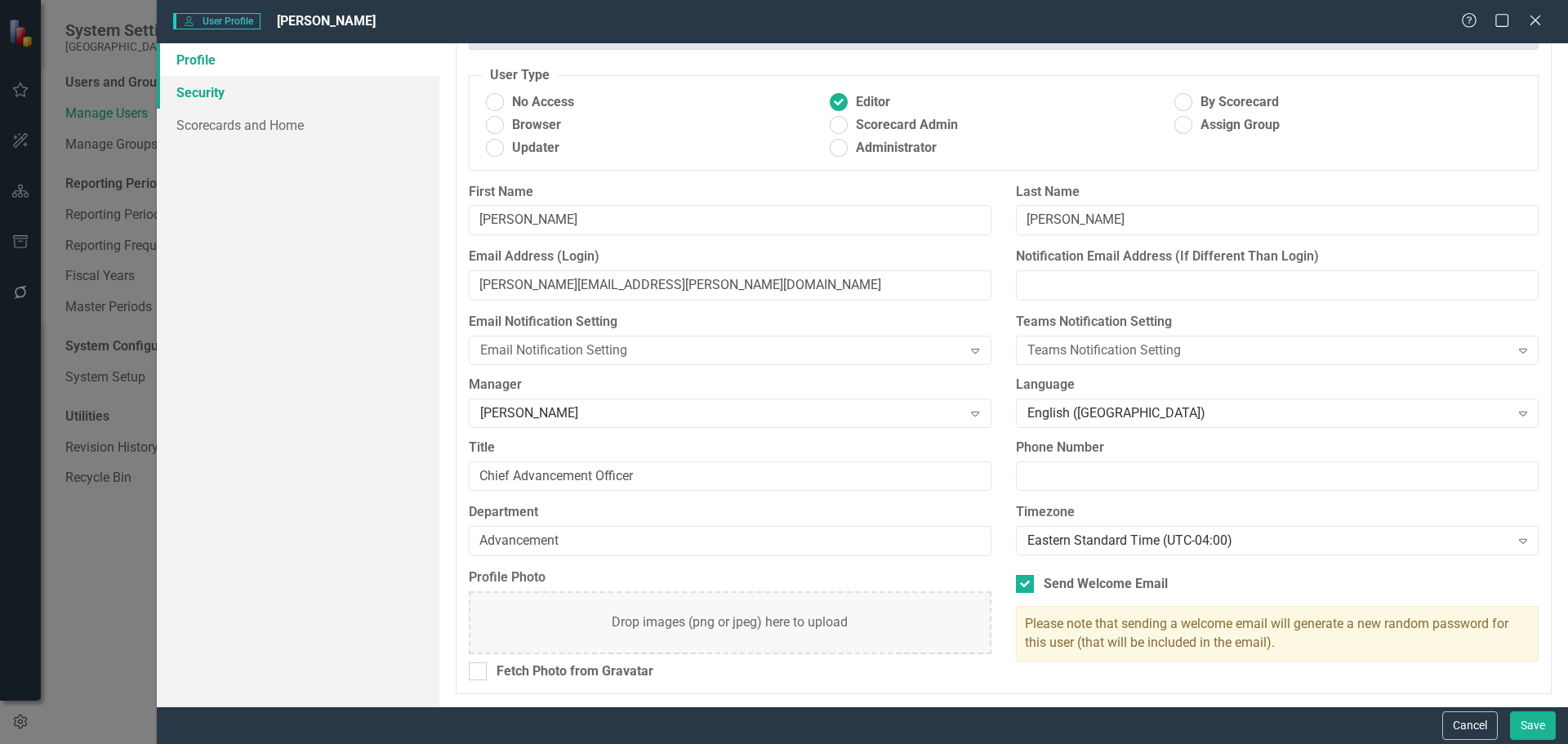
click at [220, 87] on link "Security" at bounding box center [298, 92] width 283 height 33
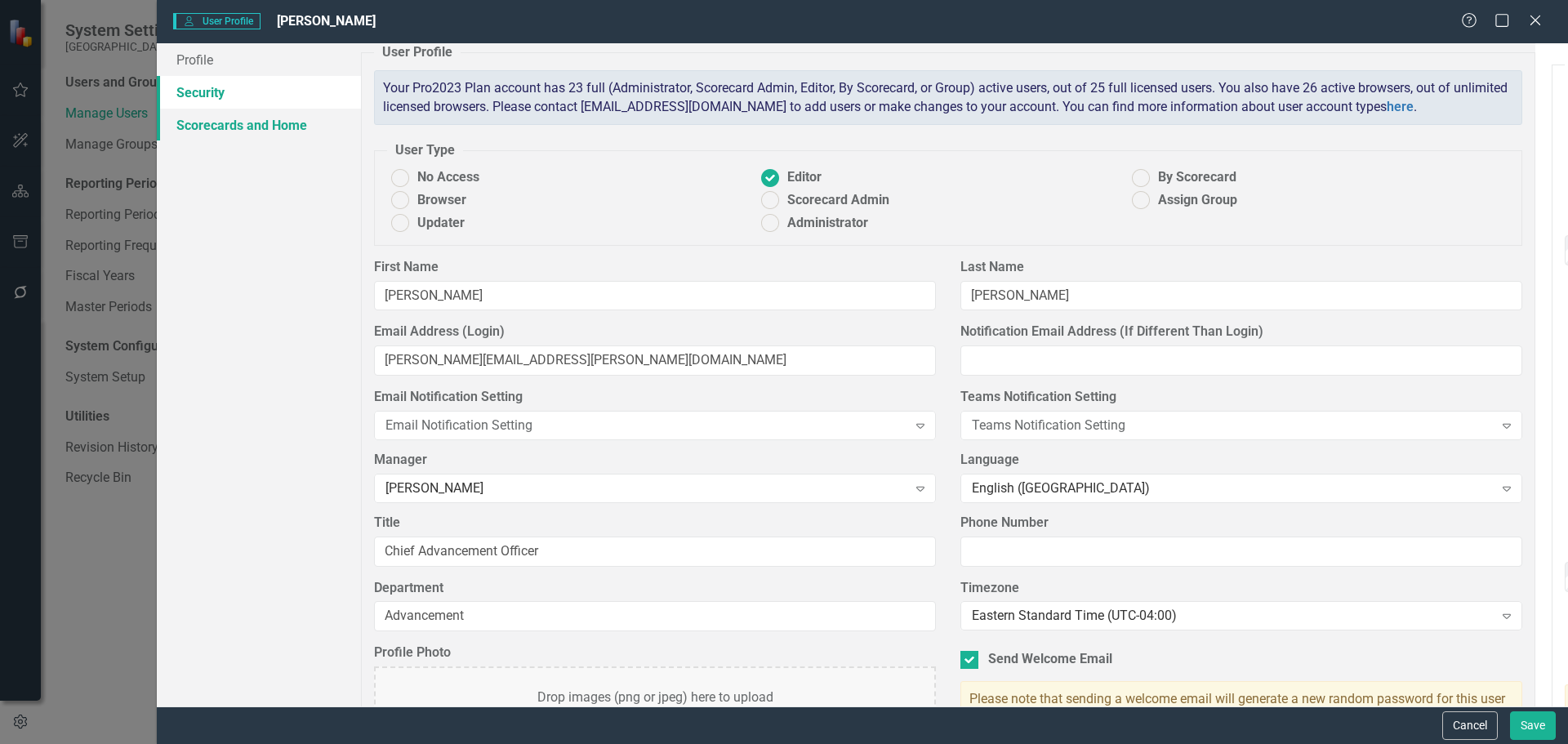
click at [235, 123] on link "Scorecards and Home" at bounding box center [259, 125] width 204 height 33
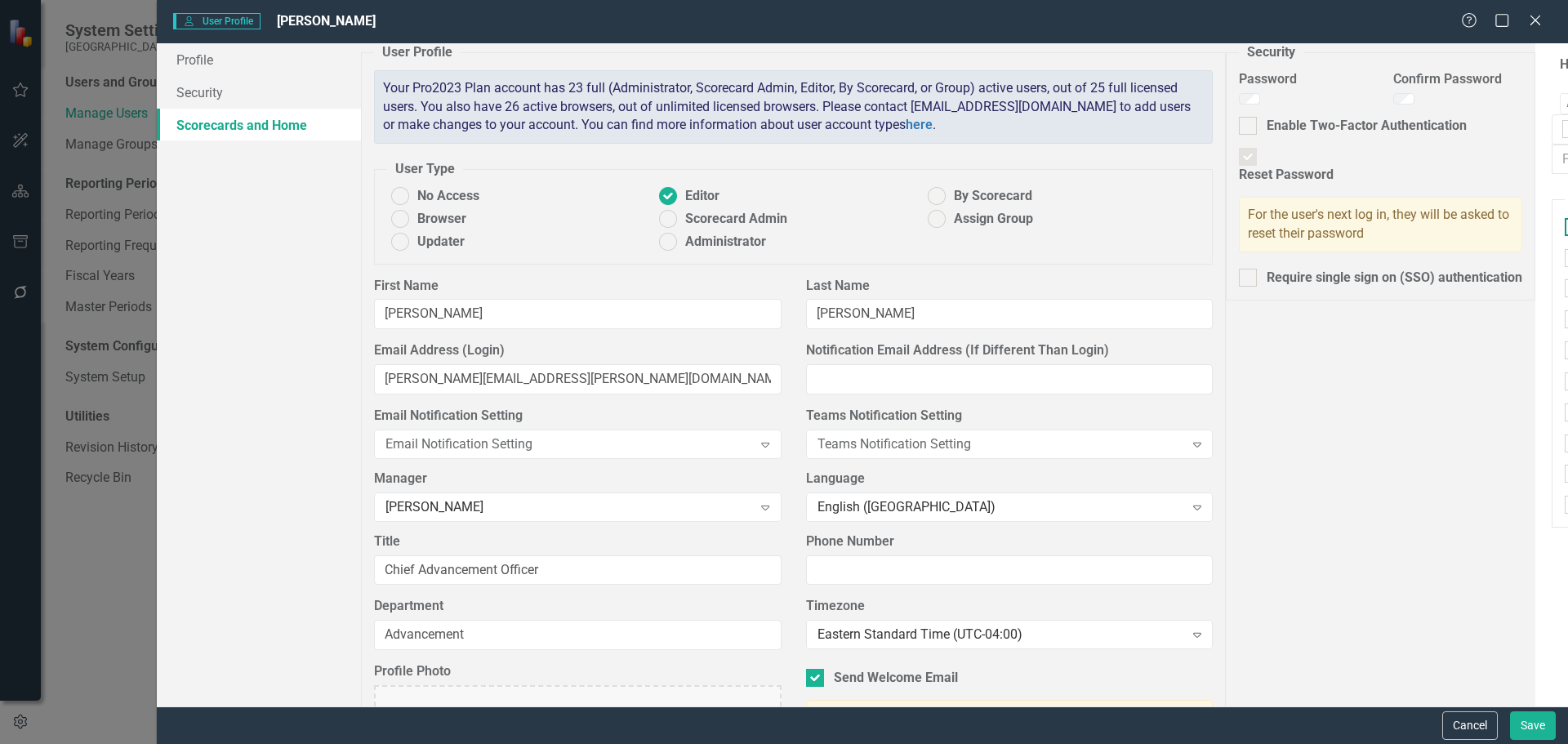
click at [1358, 230] on div at bounding box center [1573, 226] width 18 height 18
click at [1358, 229] on input "Vizcaya FY 22-25" at bounding box center [1570, 223] width 11 height 11
checkbox input "true"
click at [1358, 723] on button "Save" at bounding box center [1533, 725] width 46 height 29
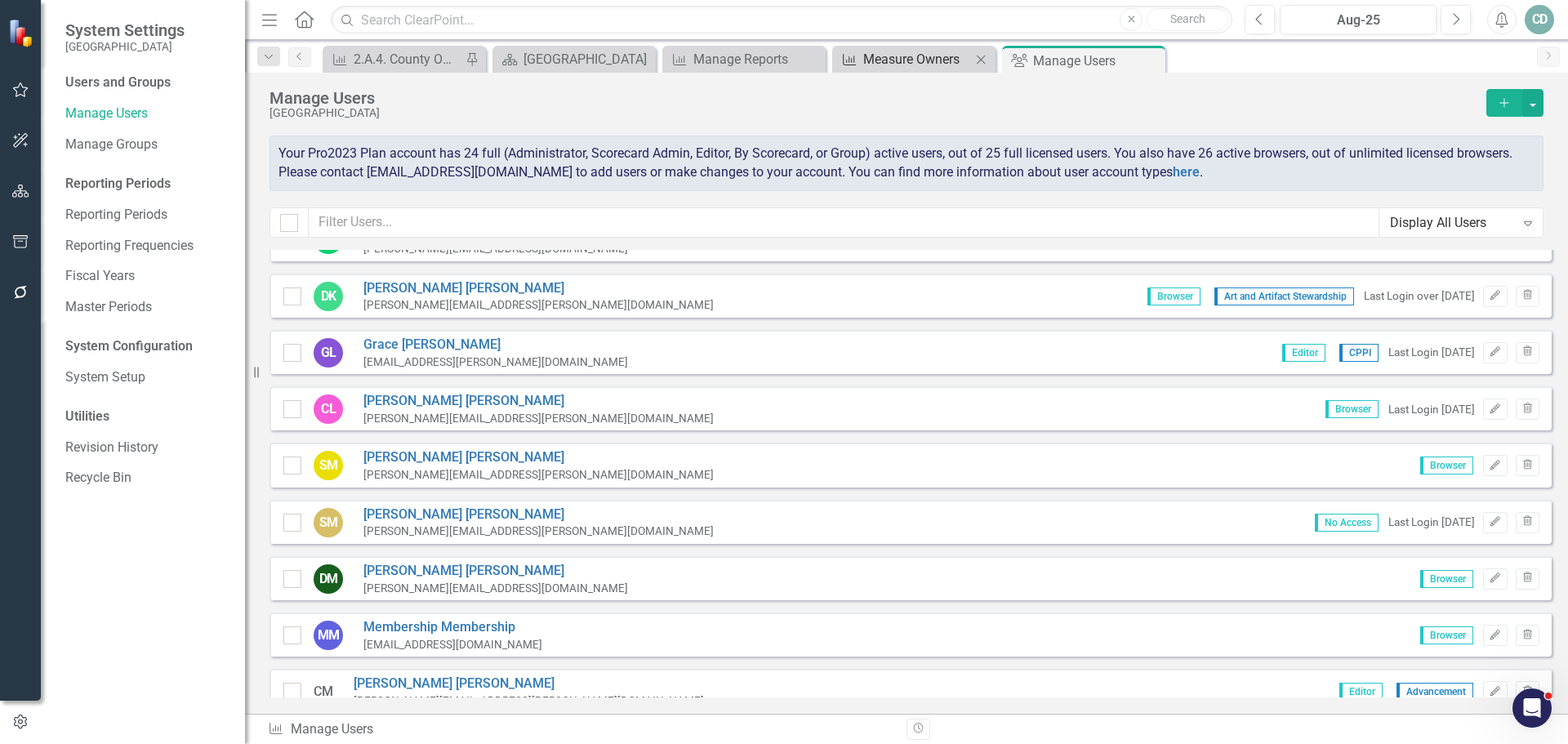
click at [906, 52] on div "Measure Owners" at bounding box center [917, 59] width 108 height 20
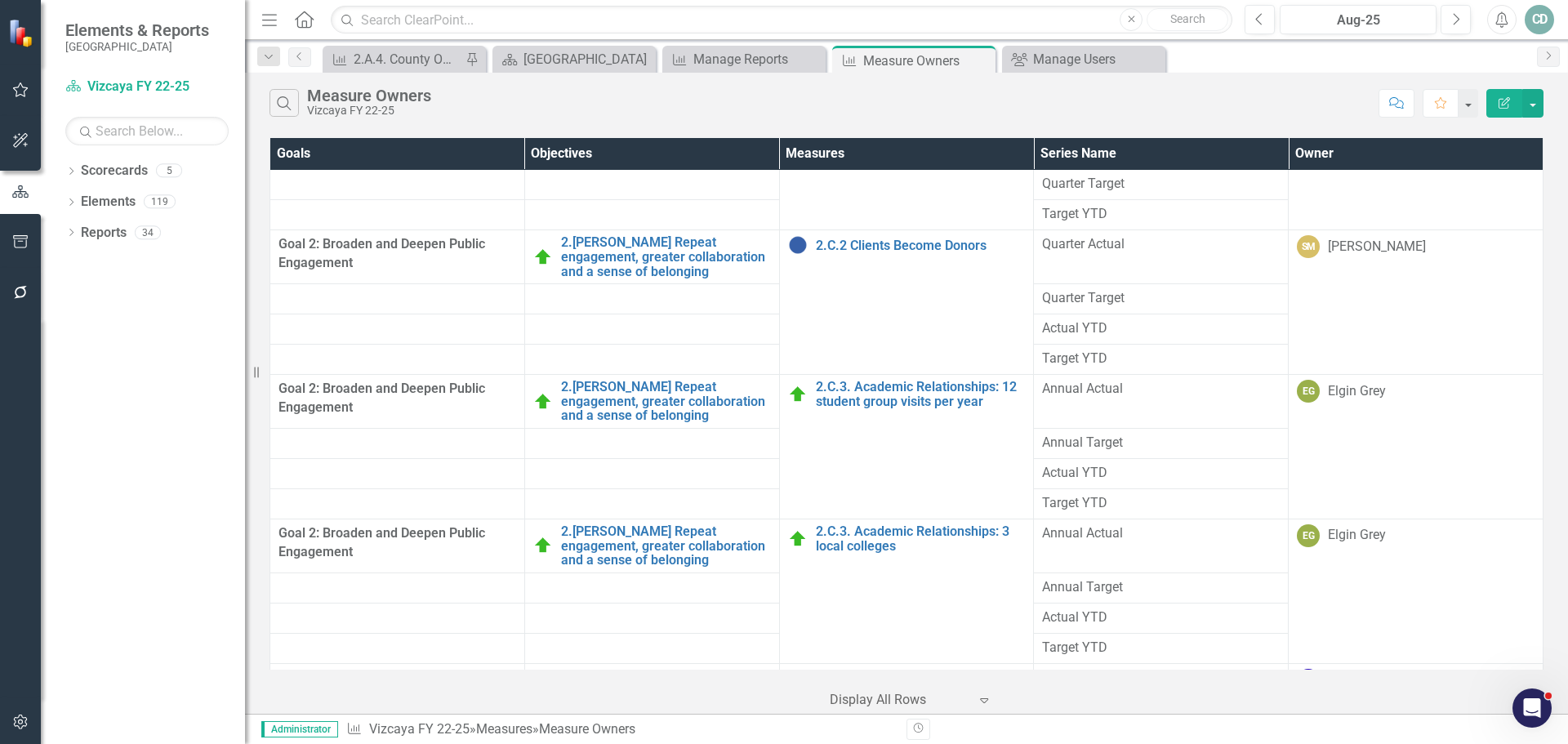
scroll to position [6778, 0]
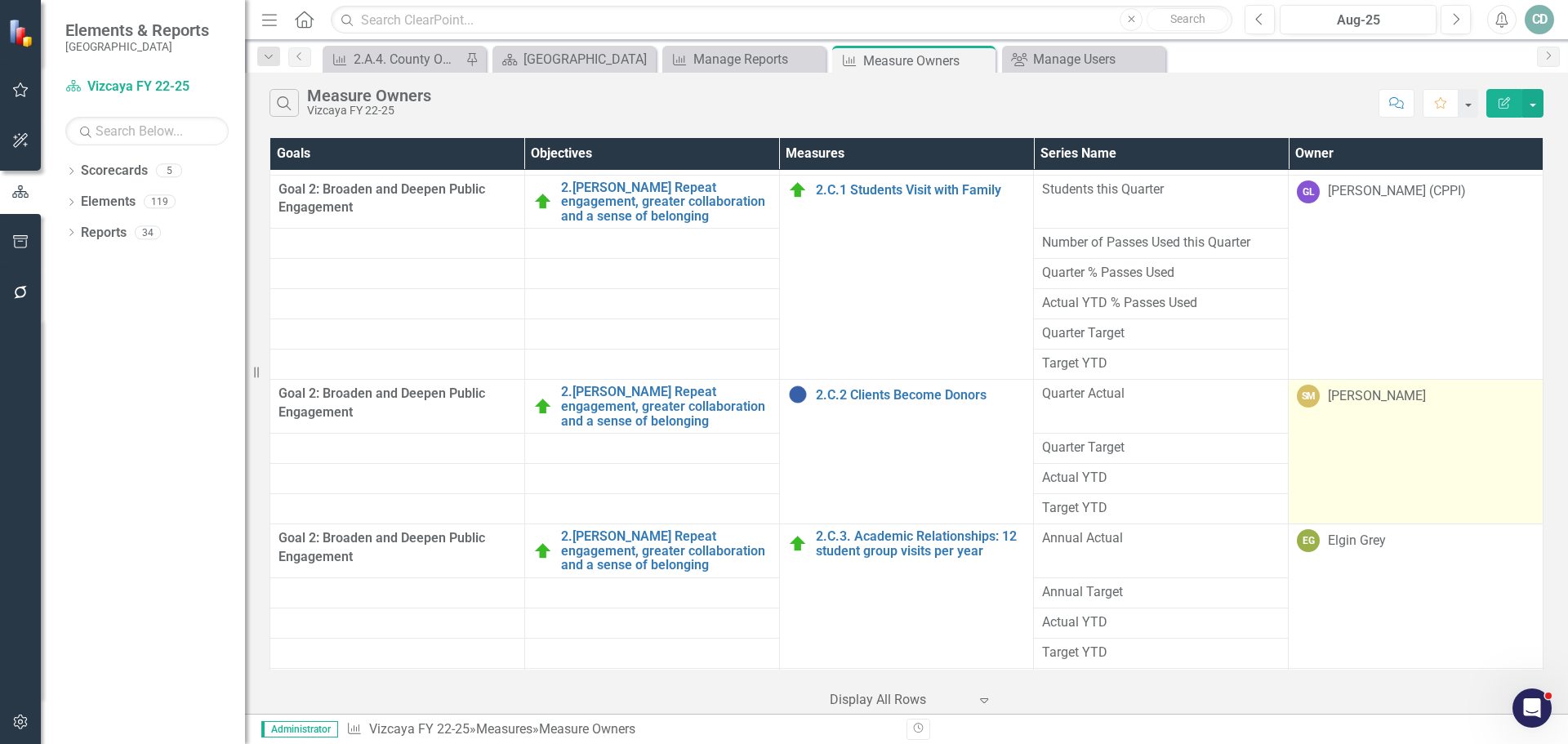
click at [1345, 395] on div "[PERSON_NAME]" at bounding box center [1376, 396] width 98 height 19
click at [1346, 395] on div "[PERSON_NAME]" at bounding box center [1376, 396] width 98 height 19
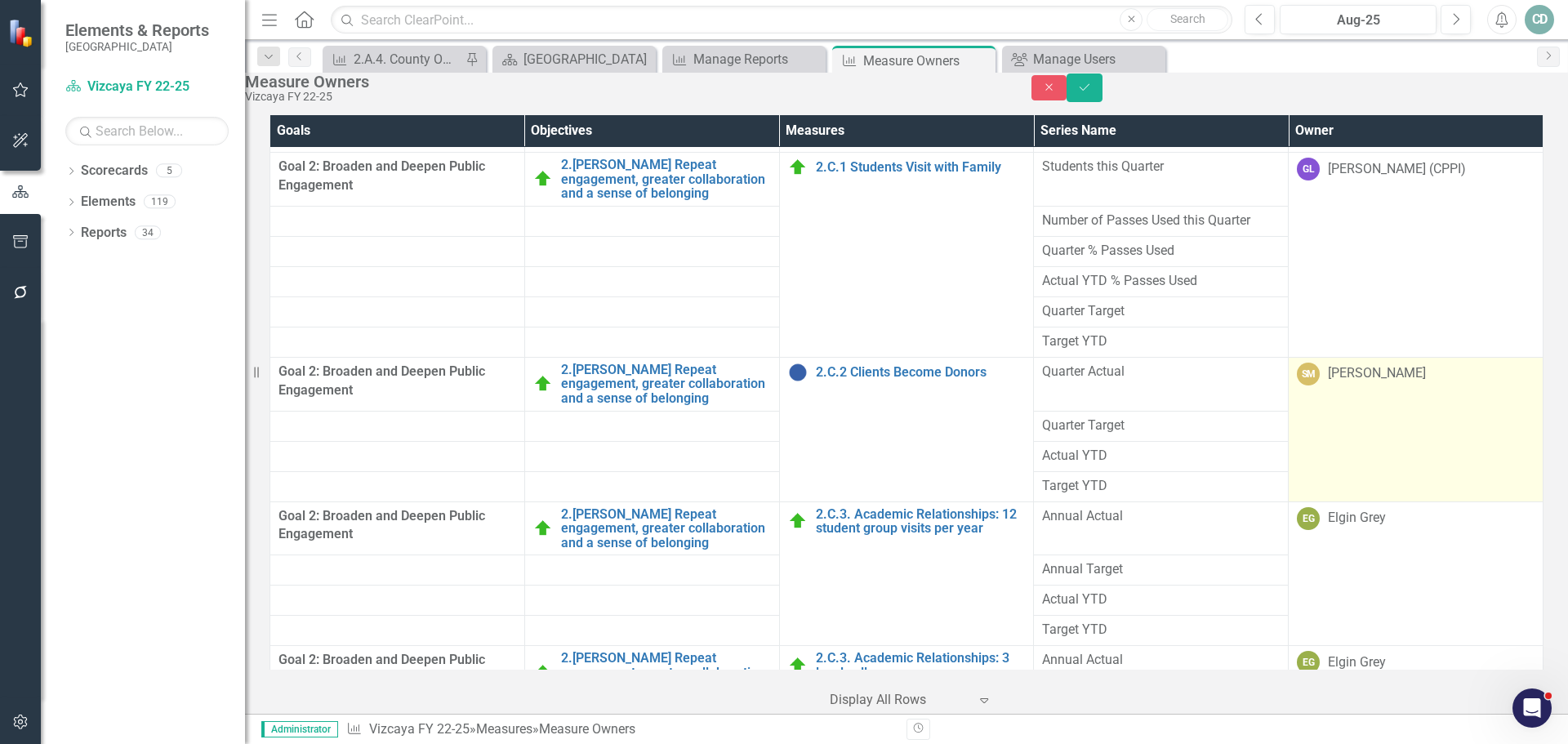
click at [1358, 438] on td "SM [PERSON_NAME]" at bounding box center [1416, 429] width 255 height 144
click at [1358, 437] on td "SM [PERSON_NAME]" at bounding box center [1416, 429] width 255 height 144
click at [1358, 383] on icon "Expand" at bounding box center [1518, 377] width 16 height 13
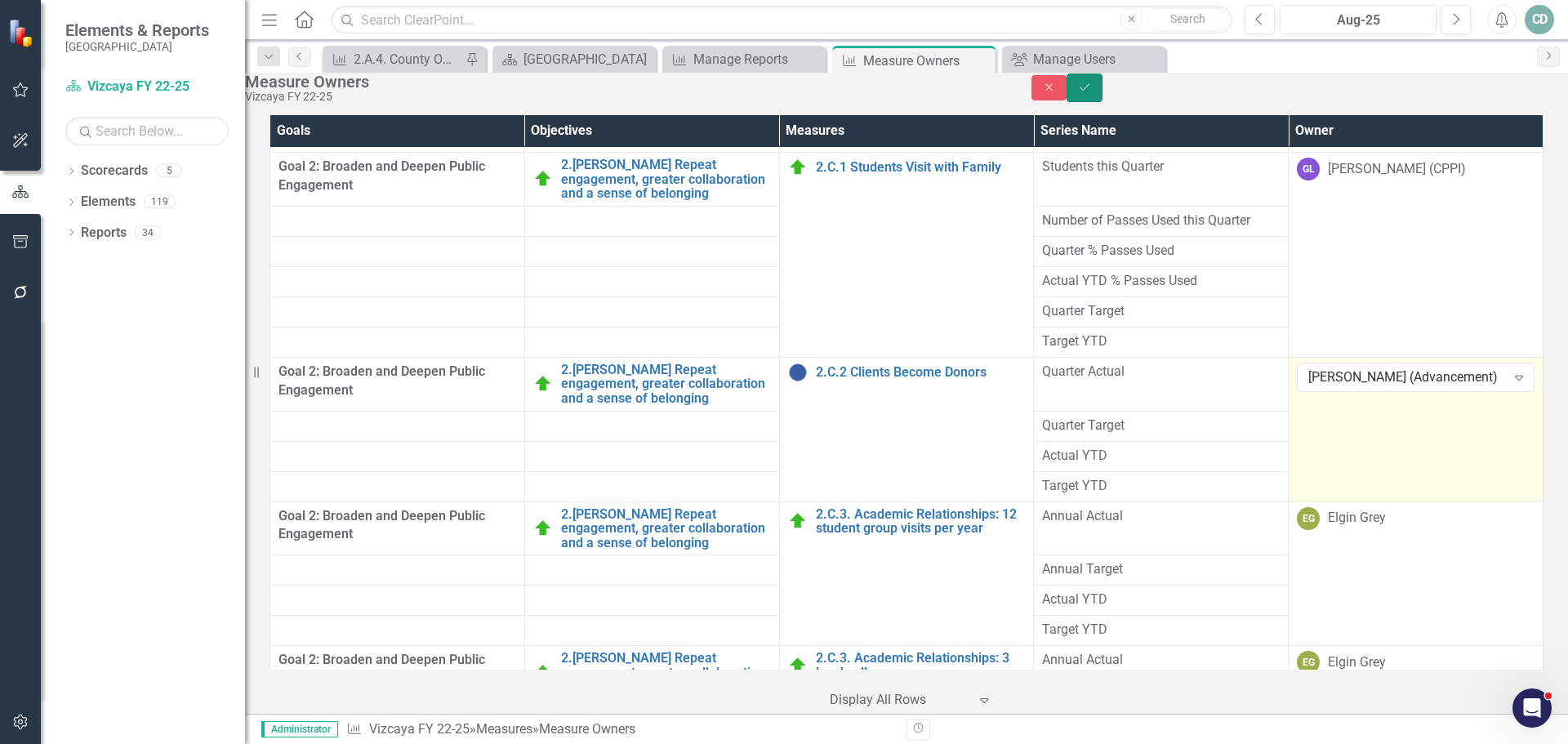
click at [1092, 93] on icon "Save" at bounding box center [1083, 88] width 14 height 12
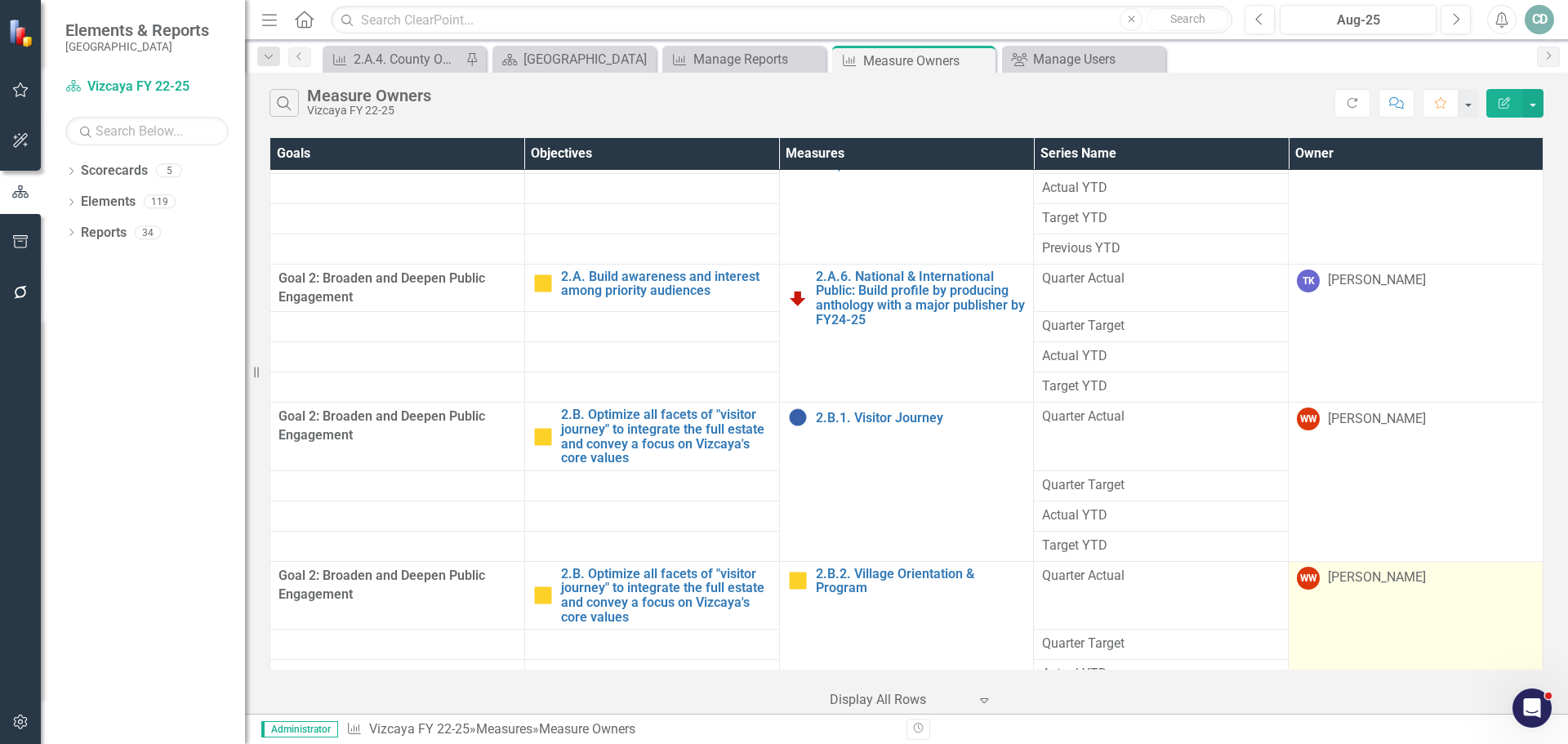
scroll to position [5304, 0]
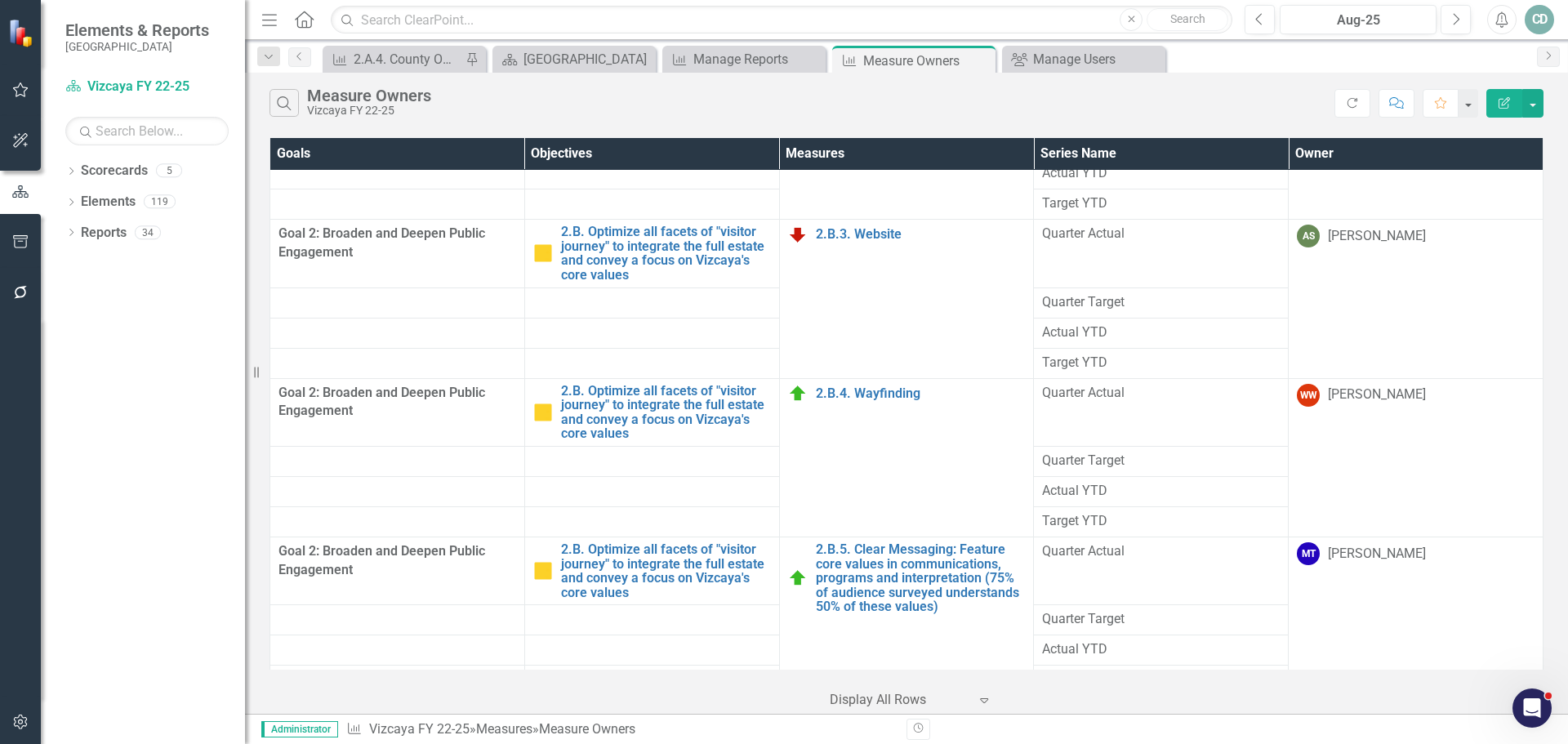
click at [1358, 146] on th "Owner" at bounding box center [1416, 154] width 255 height 32
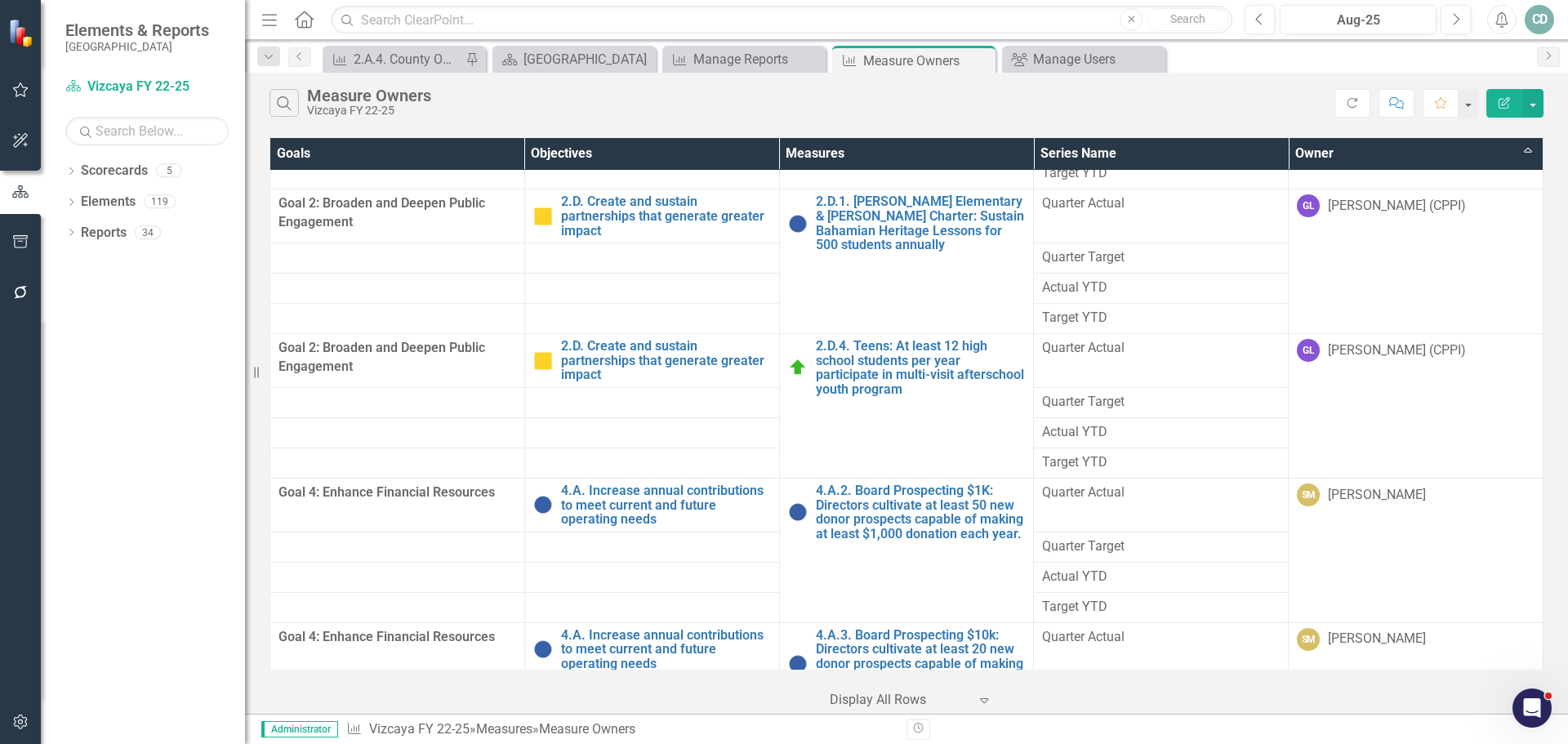
scroll to position [8247, 0]
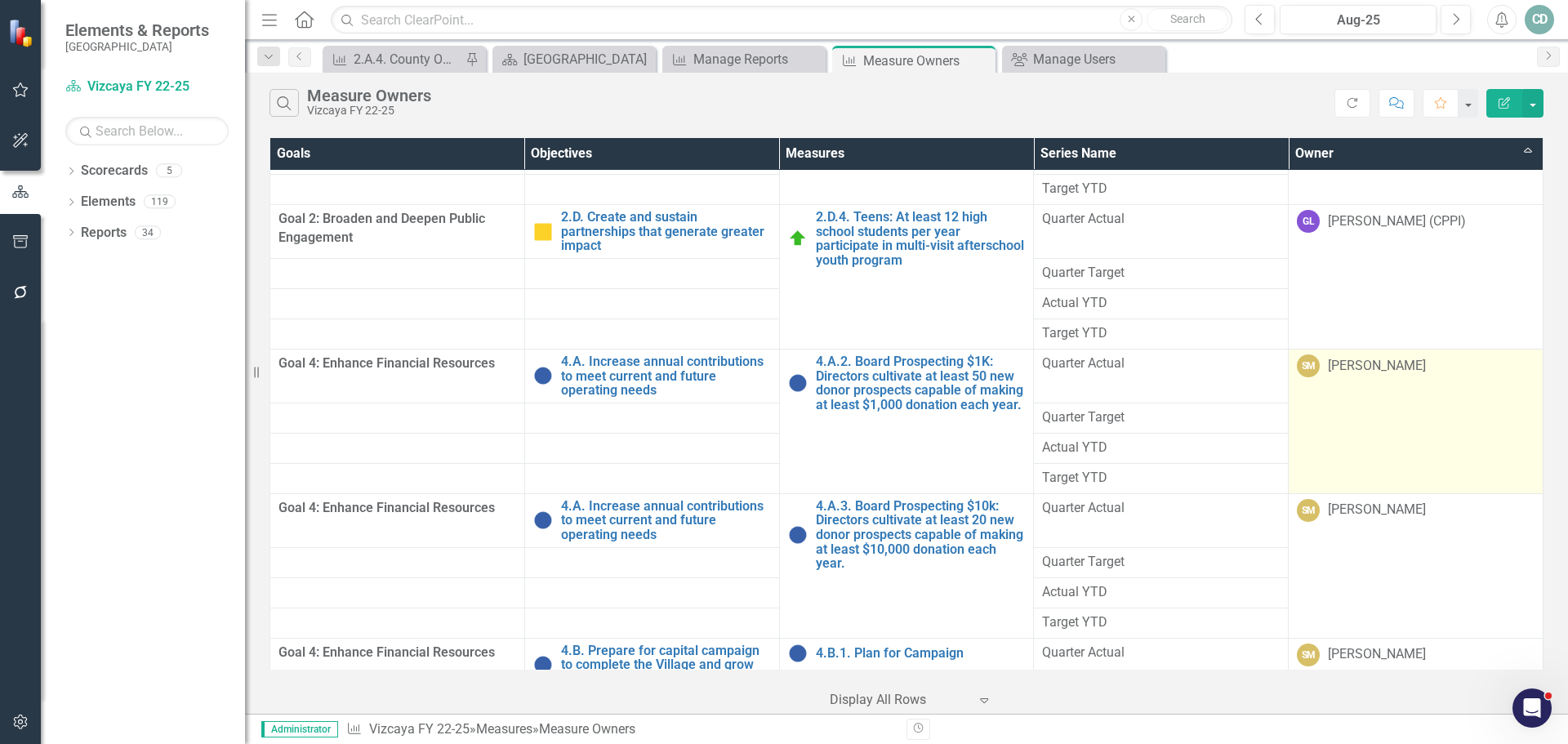
click at [1358, 365] on div "[PERSON_NAME]" at bounding box center [1376, 367] width 98 height 19
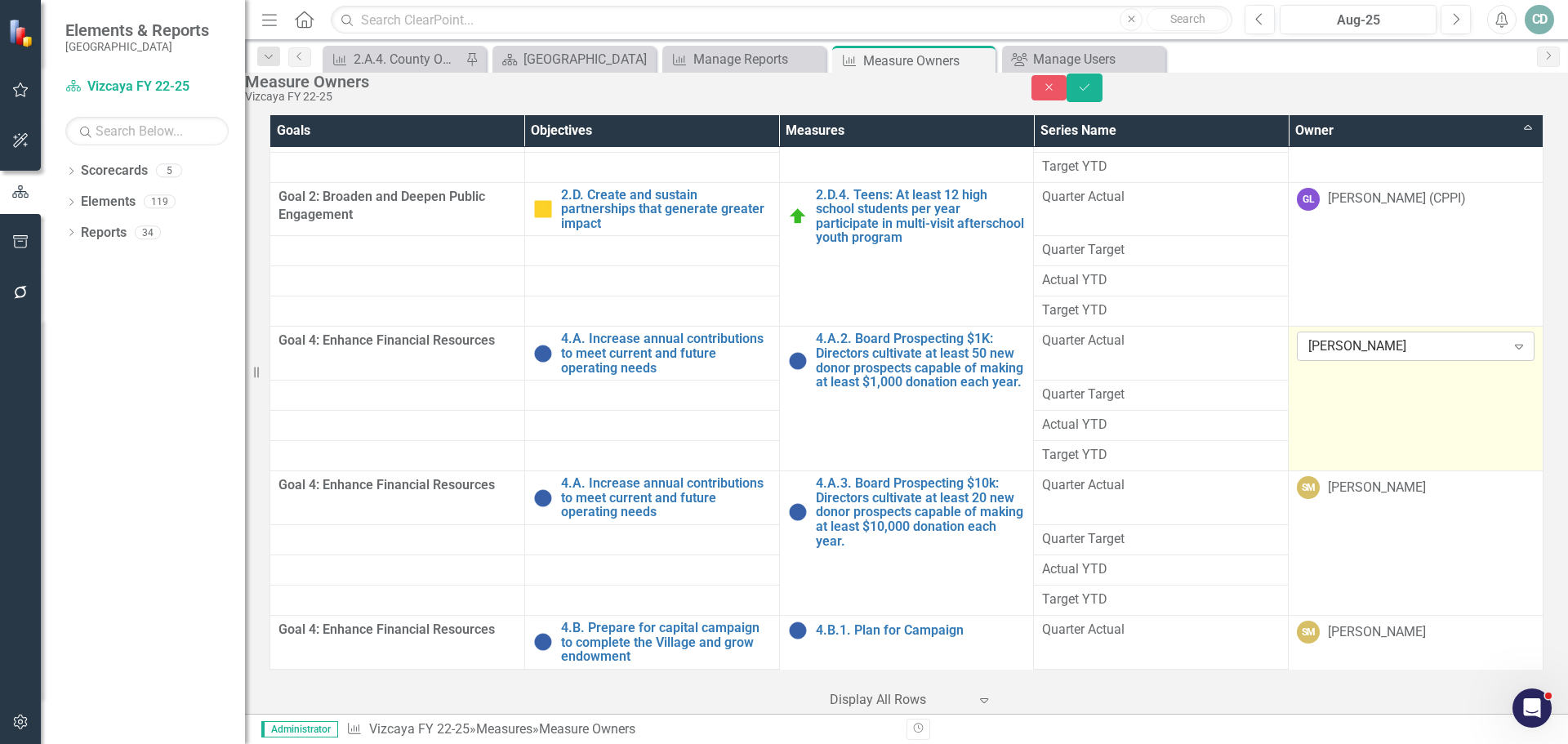
click at [1358, 359] on div "Expand" at bounding box center [1518, 346] width 30 height 26
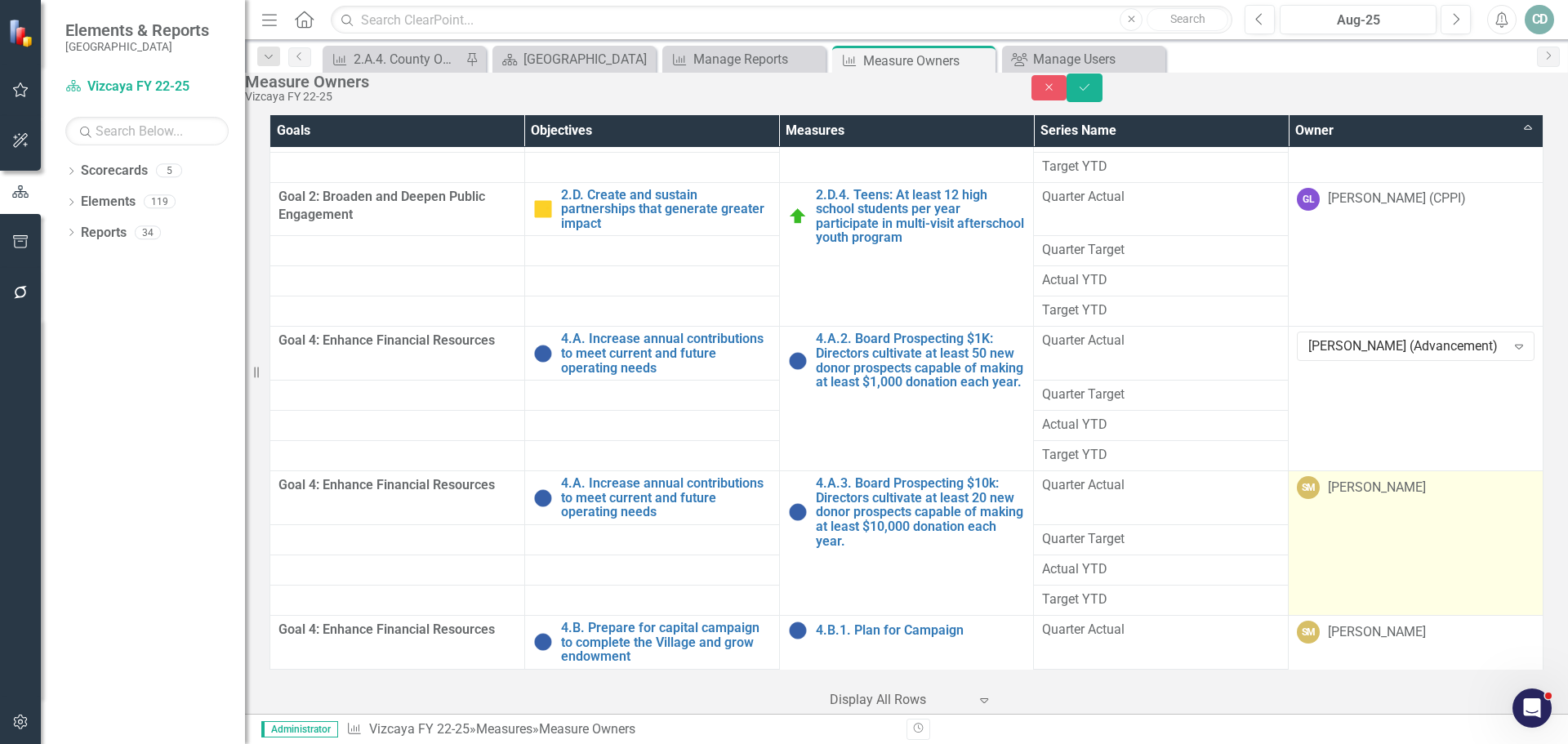
click at [1358, 546] on td "SM [PERSON_NAME]" at bounding box center [1416, 543] width 255 height 144
click at [1358, 504] on div "Expand" at bounding box center [1518, 491] width 30 height 26
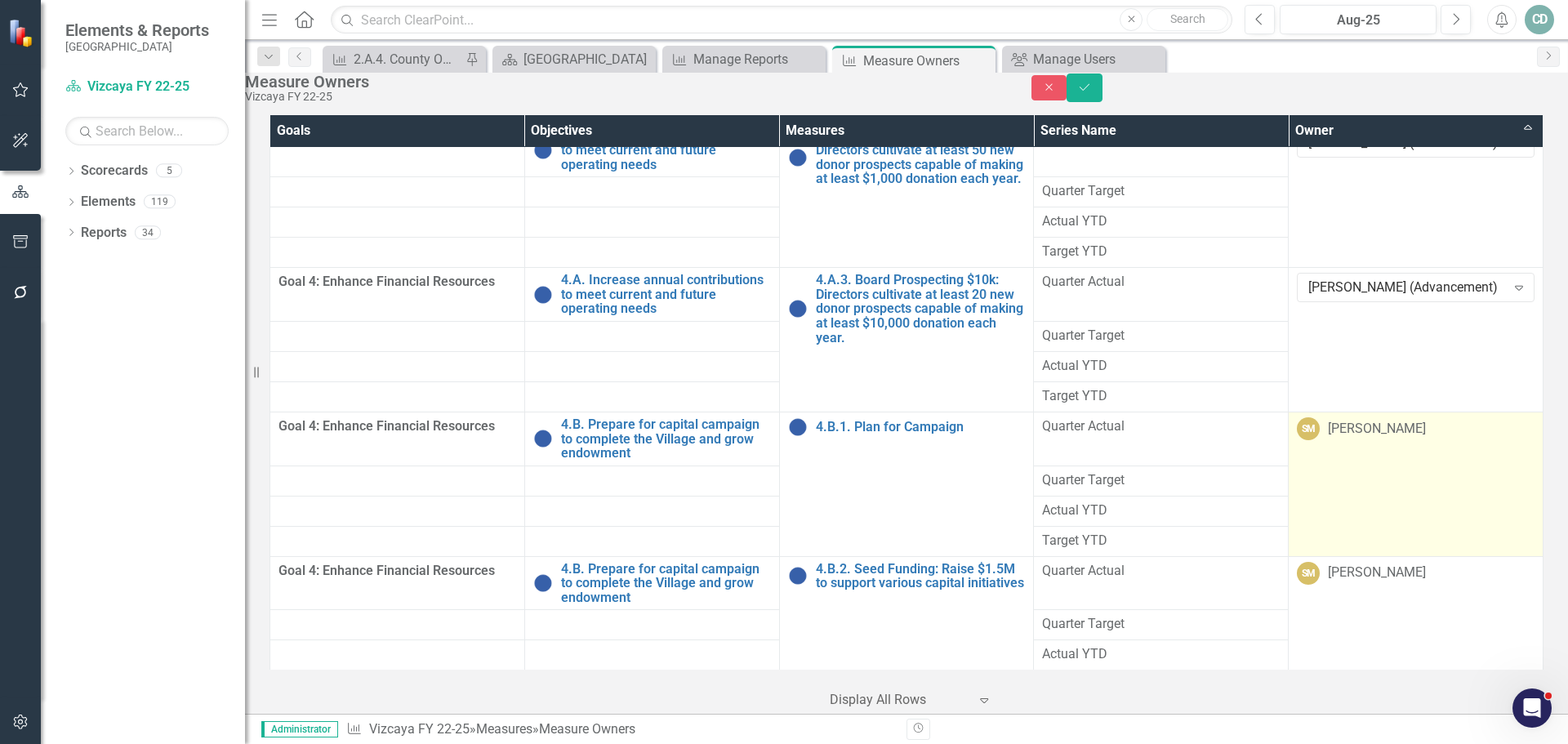
scroll to position [8492, 0]
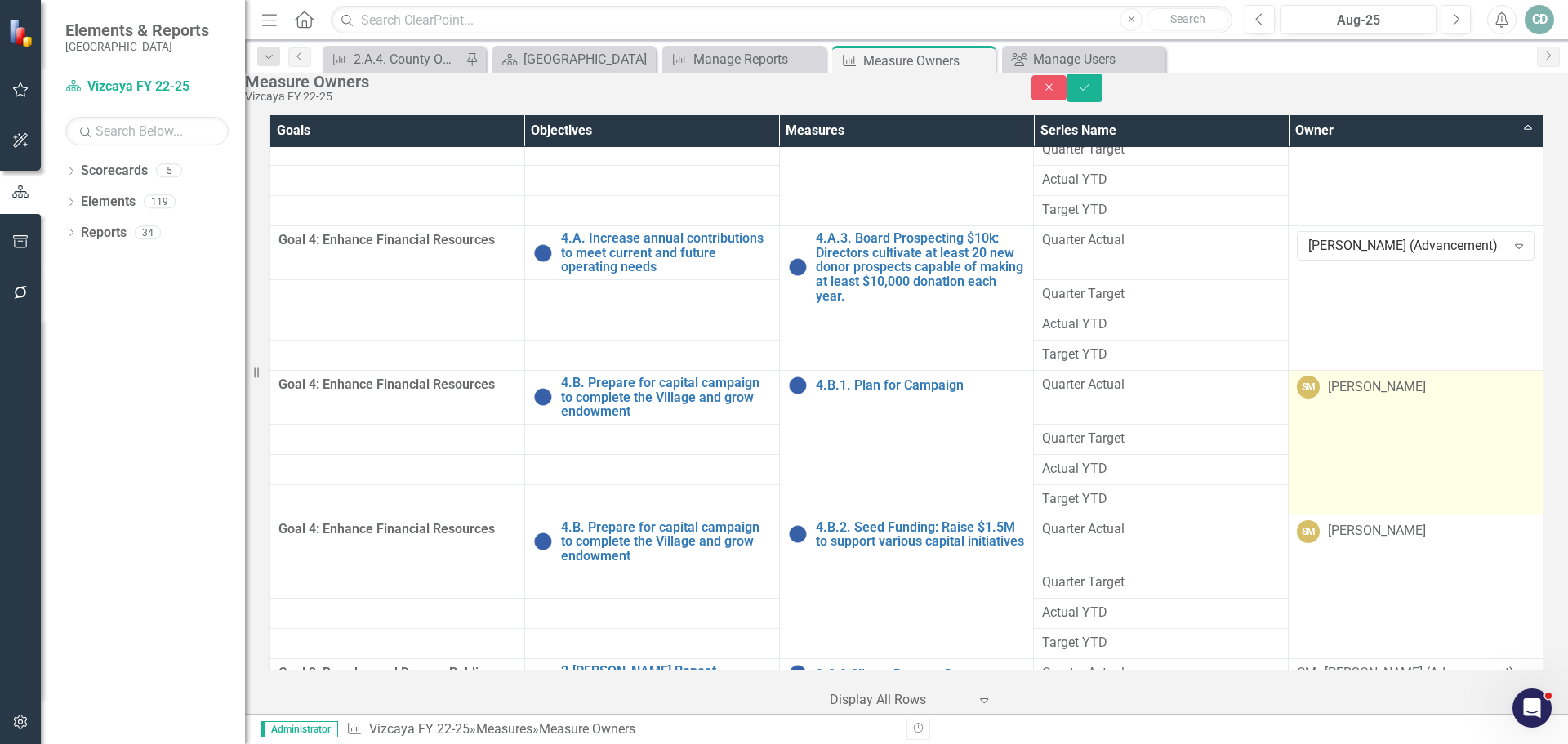
click at [1358, 445] on td "SM [PERSON_NAME]" at bounding box center [1416, 442] width 255 height 144
click at [1358, 400] on div "[PERSON_NAME]" at bounding box center [1406, 391] width 197 height 19
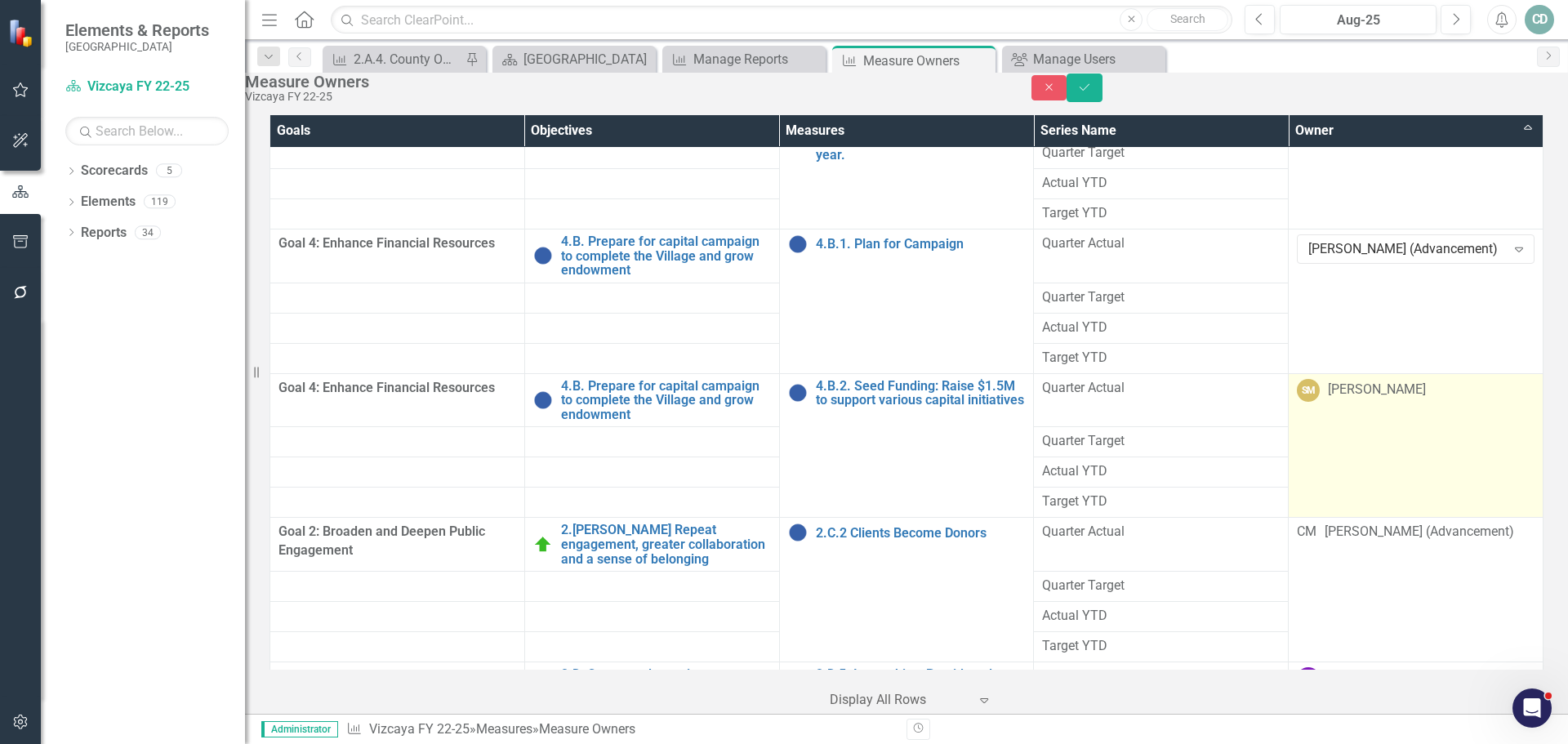
scroll to position [8656, 0]
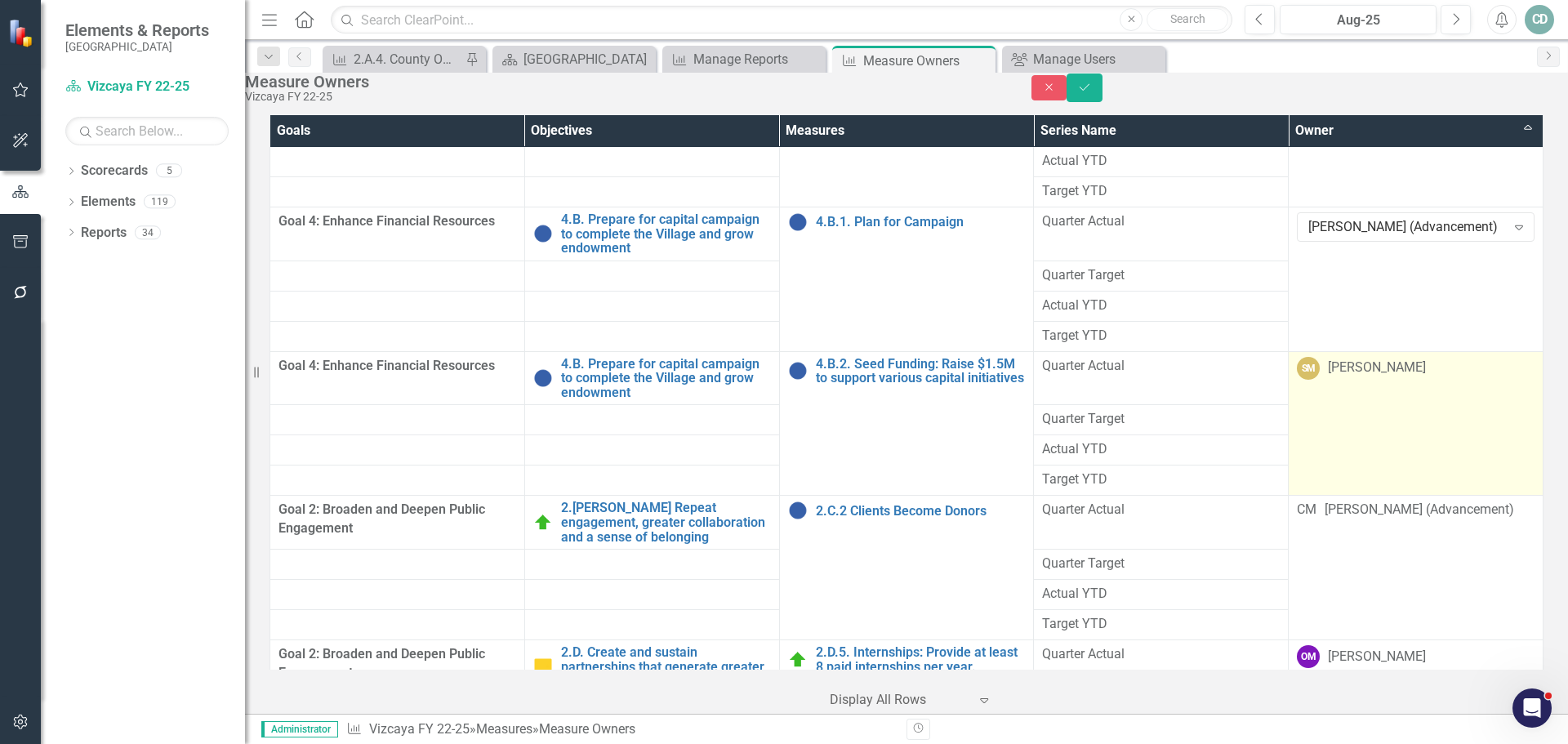
click at [1358, 459] on td "SM [PERSON_NAME]" at bounding box center [1416, 423] width 255 height 144
click at [1358, 381] on div "[PERSON_NAME]" at bounding box center [1406, 371] width 197 height 19
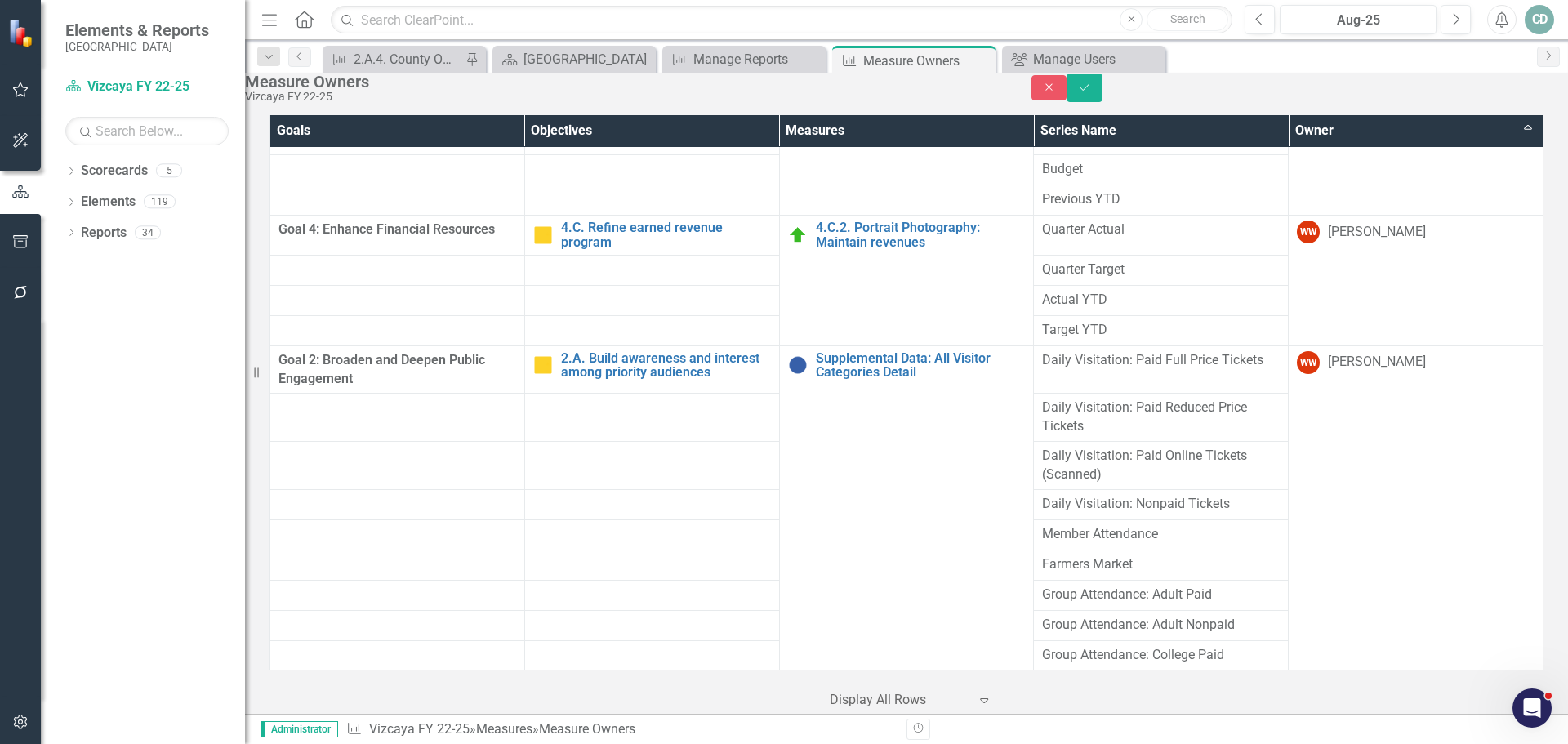
scroll to position [14589, 0]
click at [1092, 90] on icon "Save" at bounding box center [1083, 88] width 14 height 12
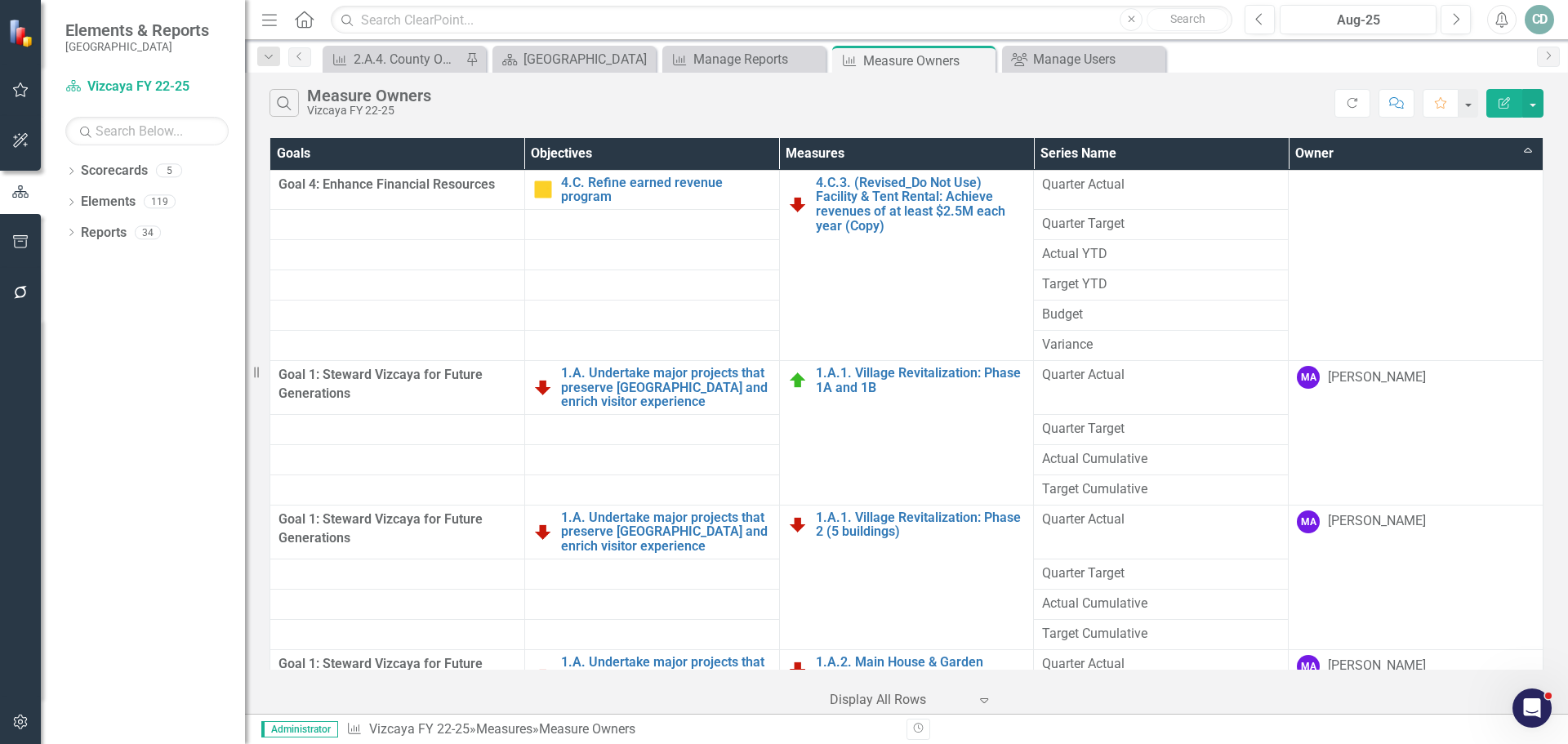
click at [19, 290] on icon "button" at bounding box center [21, 291] width 17 height 13
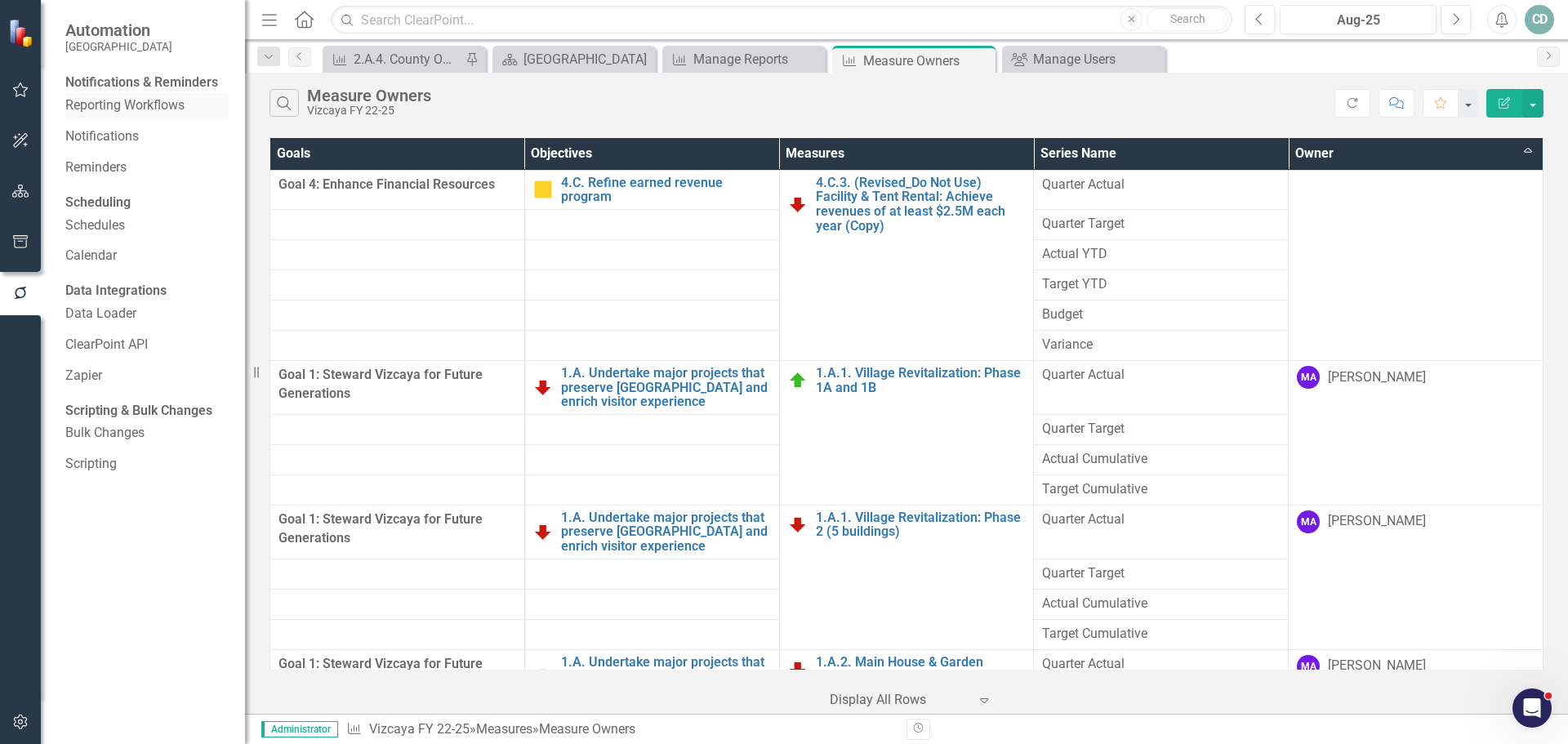
click at [152, 115] on link "Reporting Workflows" at bounding box center [146, 106] width 163 height 19
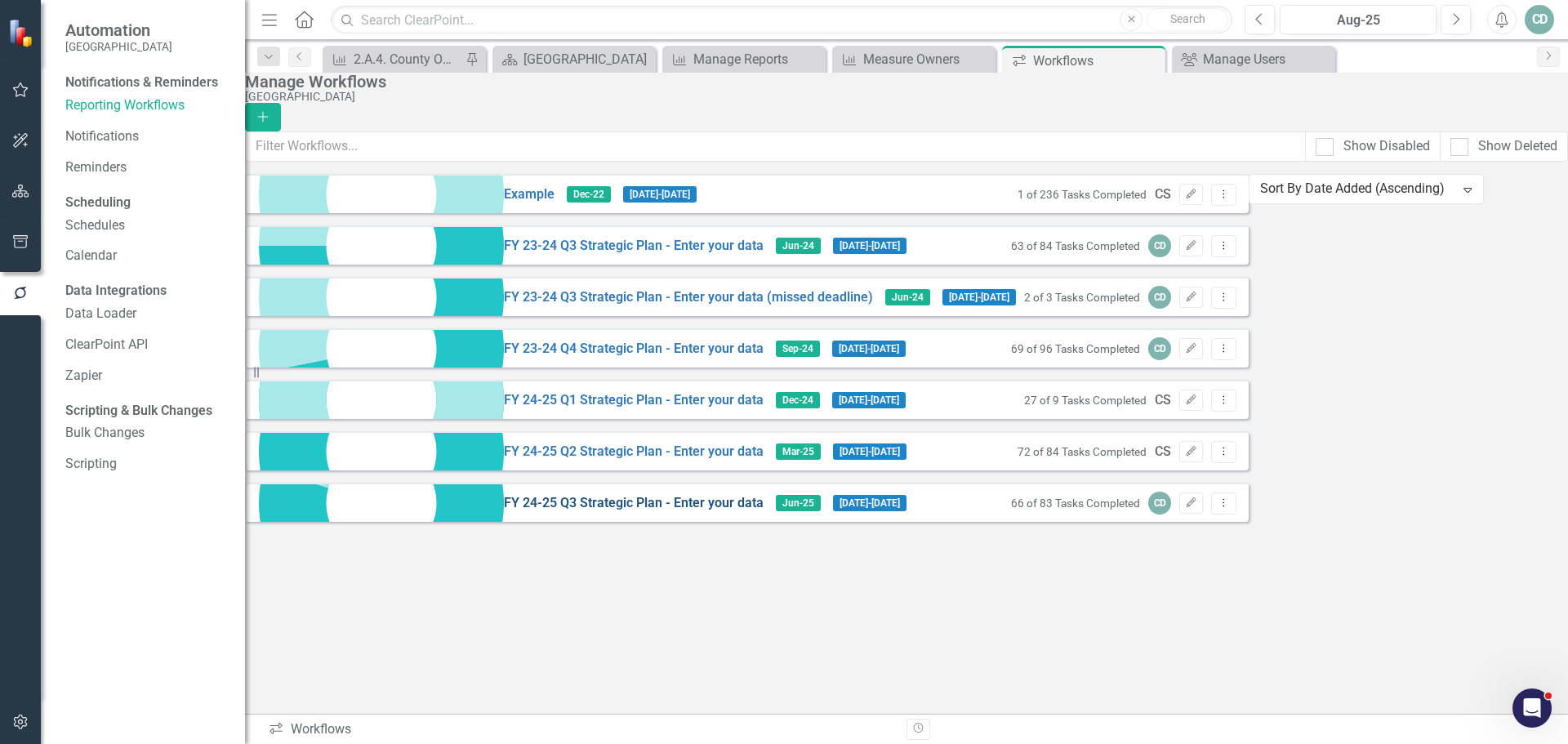
click at [504, 510] on link "FY 24-25 Q3 Strategic Plan - Enter your data" at bounding box center [633, 503] width 259 height 19
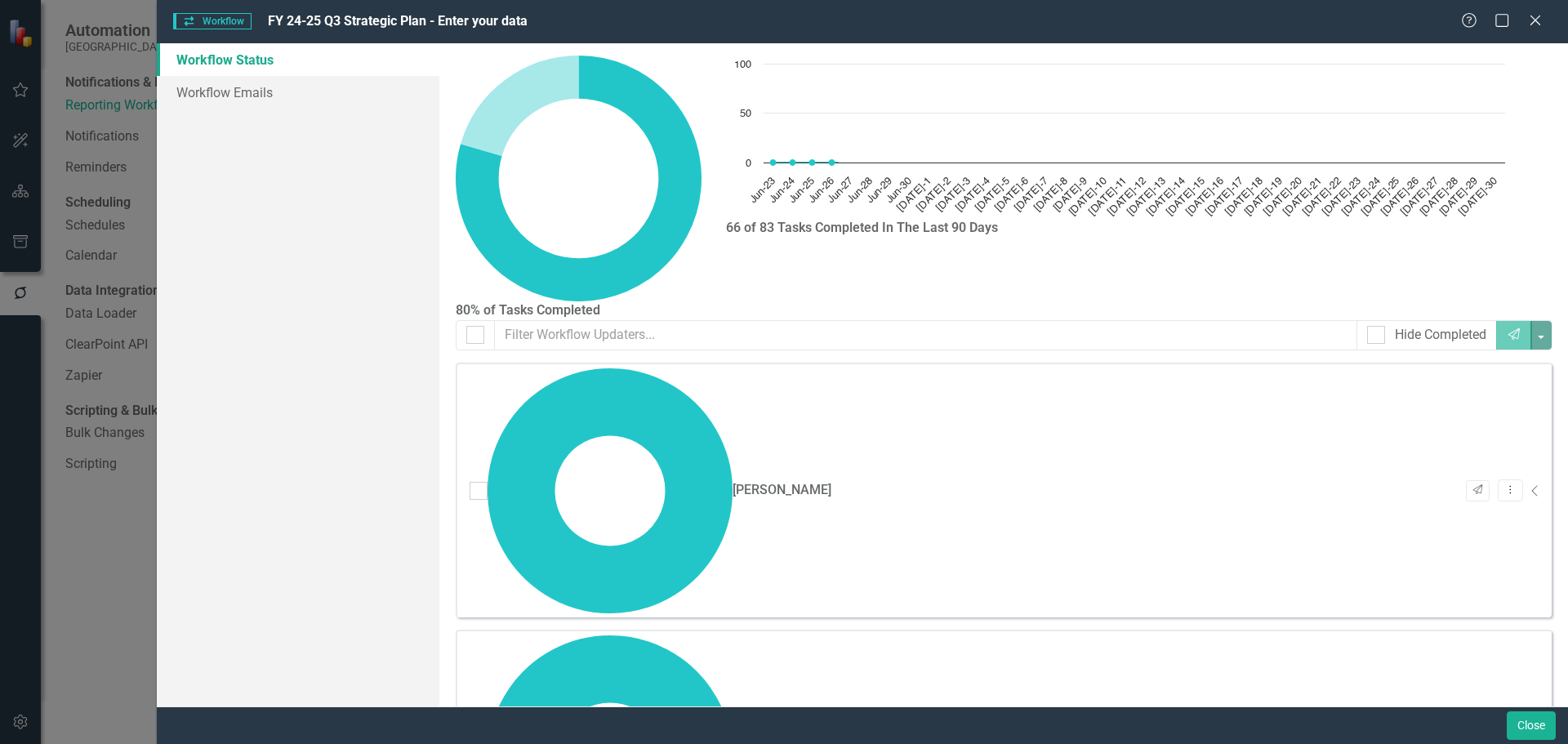
checkbox input "false"
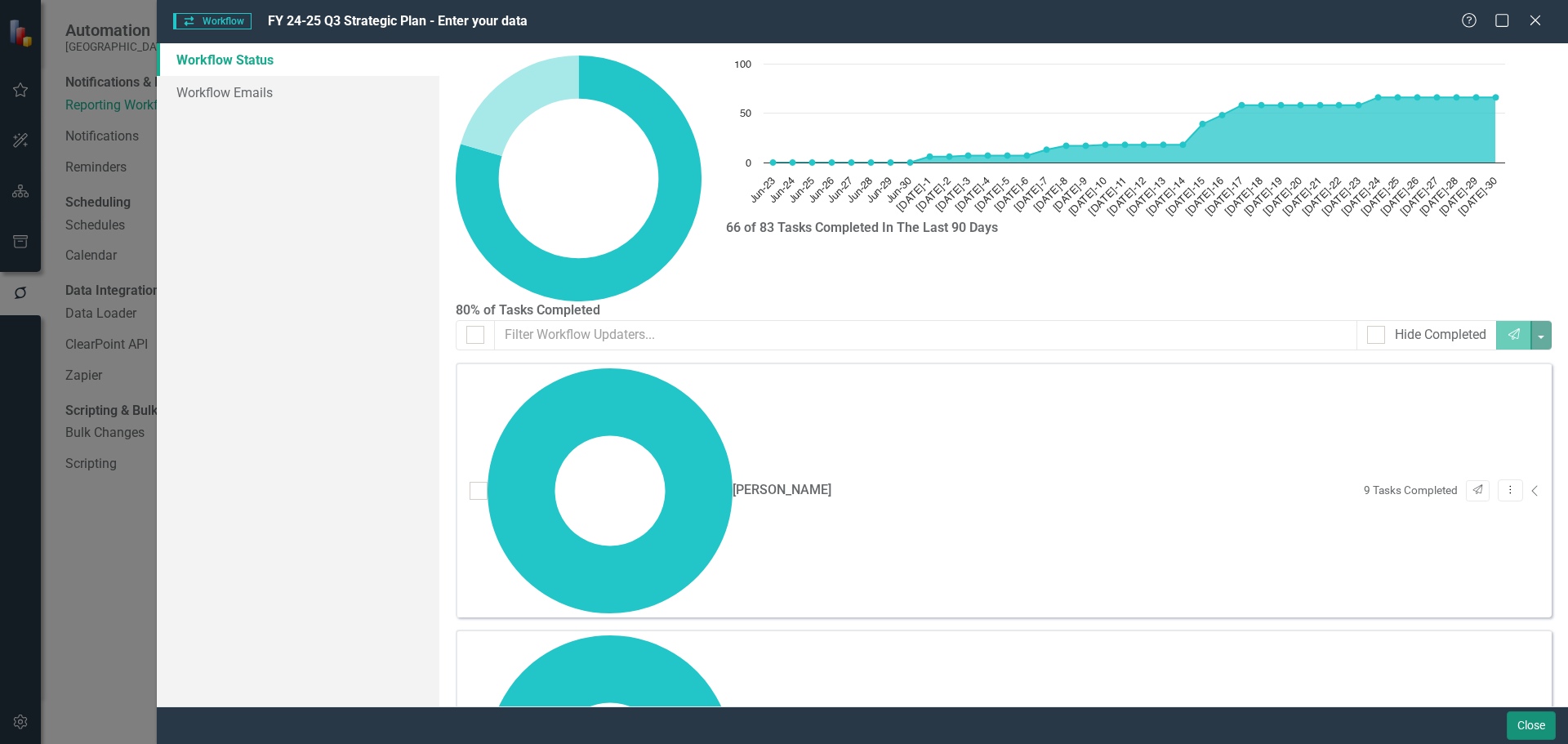
click at [1358, 727] on button "Close" at bounding box center [1531, 725] width 49 height 29
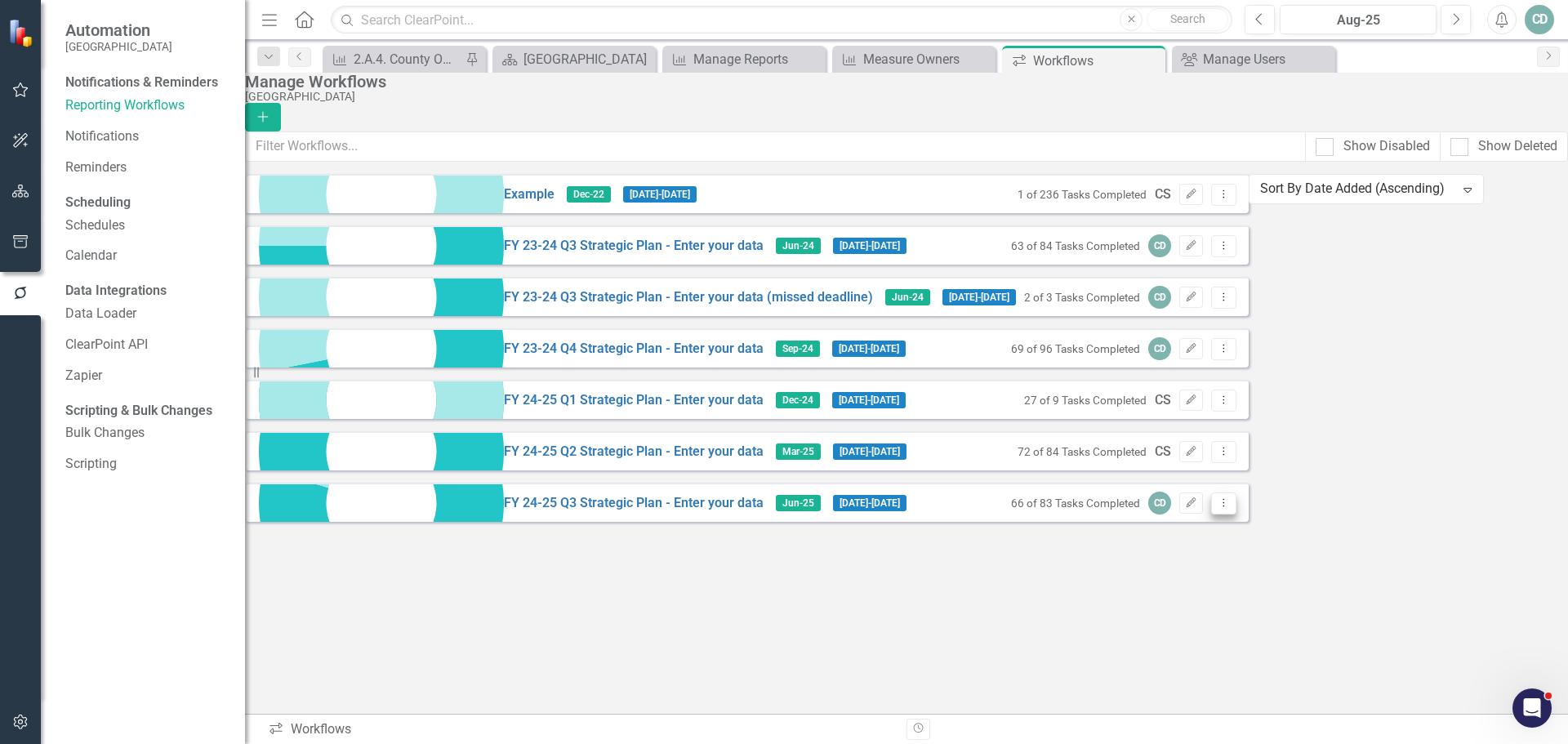
click at [1230, 508] on icon "Dropdown Menu" at bounding box center [1223, 502] width 14 height 11
click at [1358, 600] on link "Copy Duplicate Workflow" at bounding box center [1454, 603] width 151 height 30
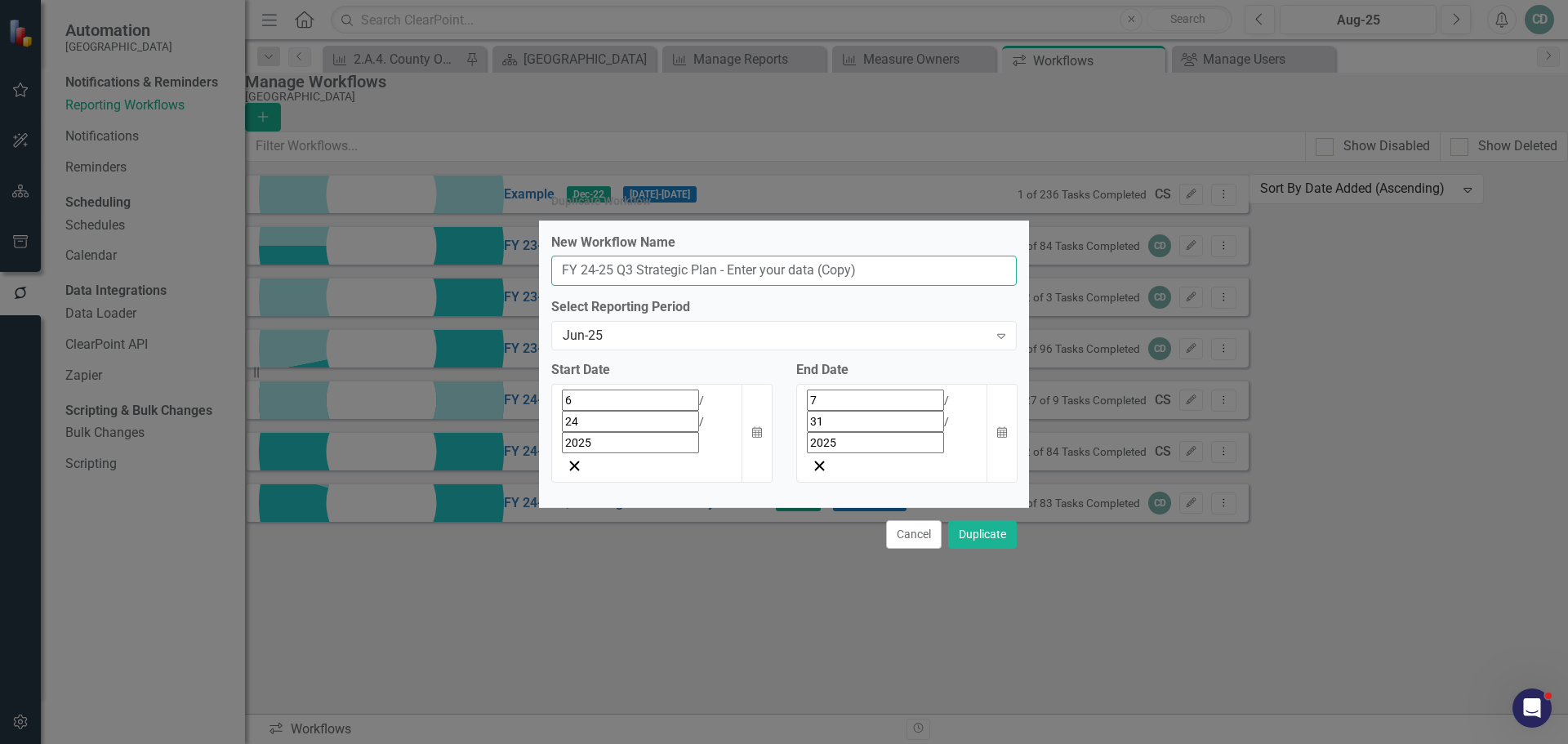
click at [630, 285] on input "FY 24-25 Q3 Strategic Plan - Enter your data (Copy)" at bounding box center [784, 271] width 465 height 30
click at [881, 285] on input "FY 24-25 Q4 Strategic Plan - Enter your data (Copy)" at bounding box center [784, 271] width 465 height 30
type input "FY 24-25 Q4 Strategic Plan - Enter your data"
click at [1001, 342] on icon "Expand" at bounding box center [1001, 335] width 16 height 13
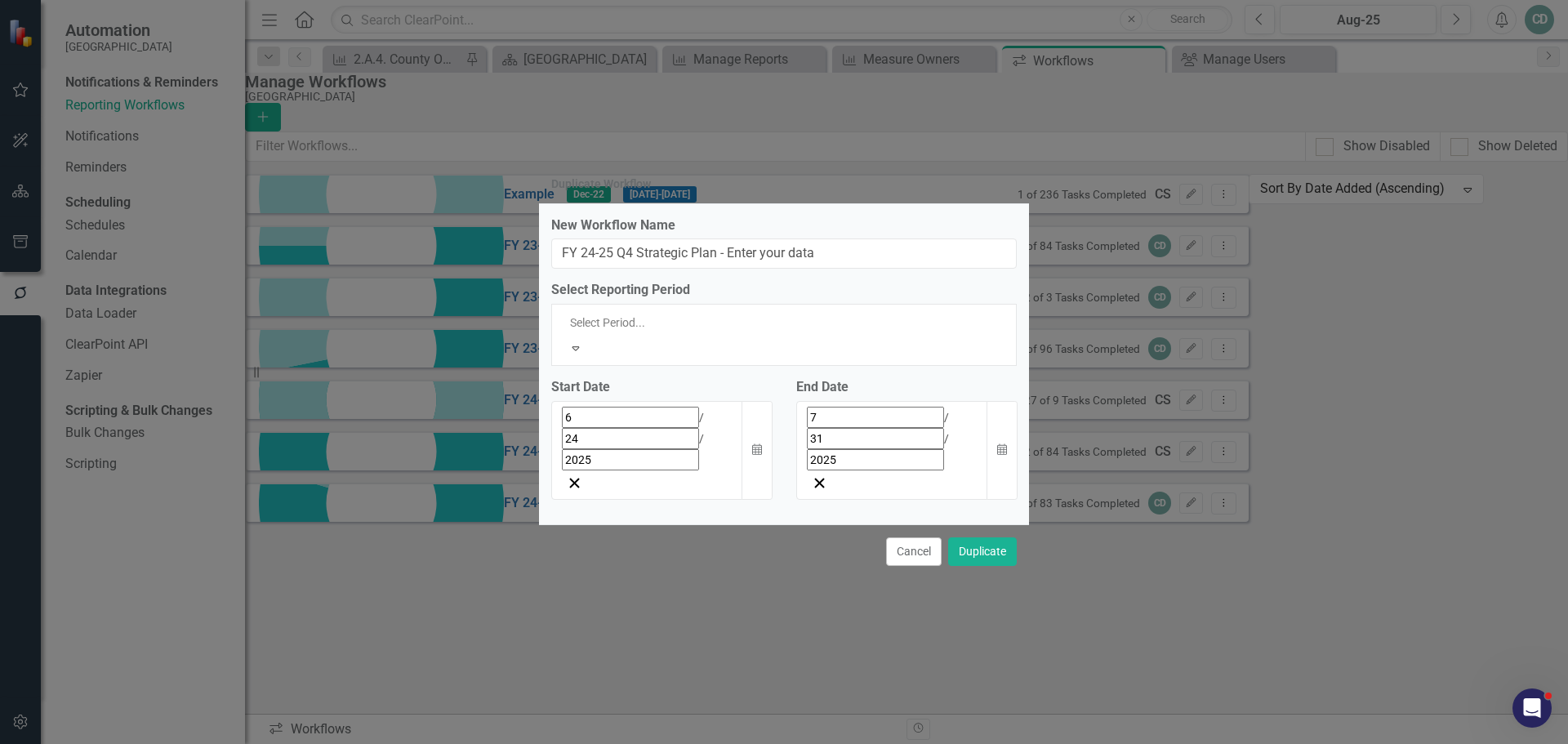
scroll to position [2494, 0]
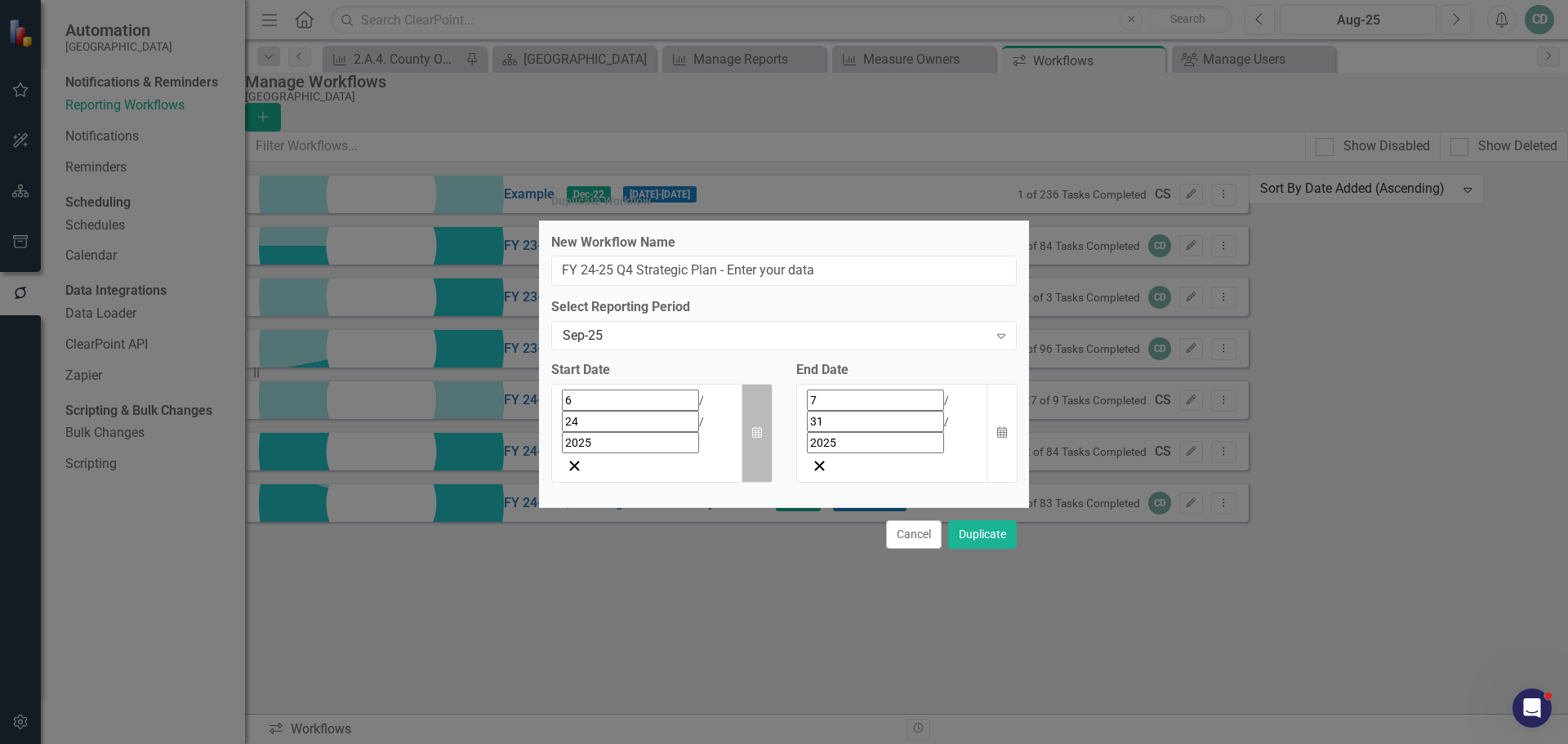
click at [755, 429] on icon "Calendar" at bounding box center [757, 433] width 10 height 12
click at [765, 455] on button "›" at bounding box center [783, 437] width 36 height 36
click at [607, 597] on abbr "22" at bounding box center [613, 589] width 13 height 13
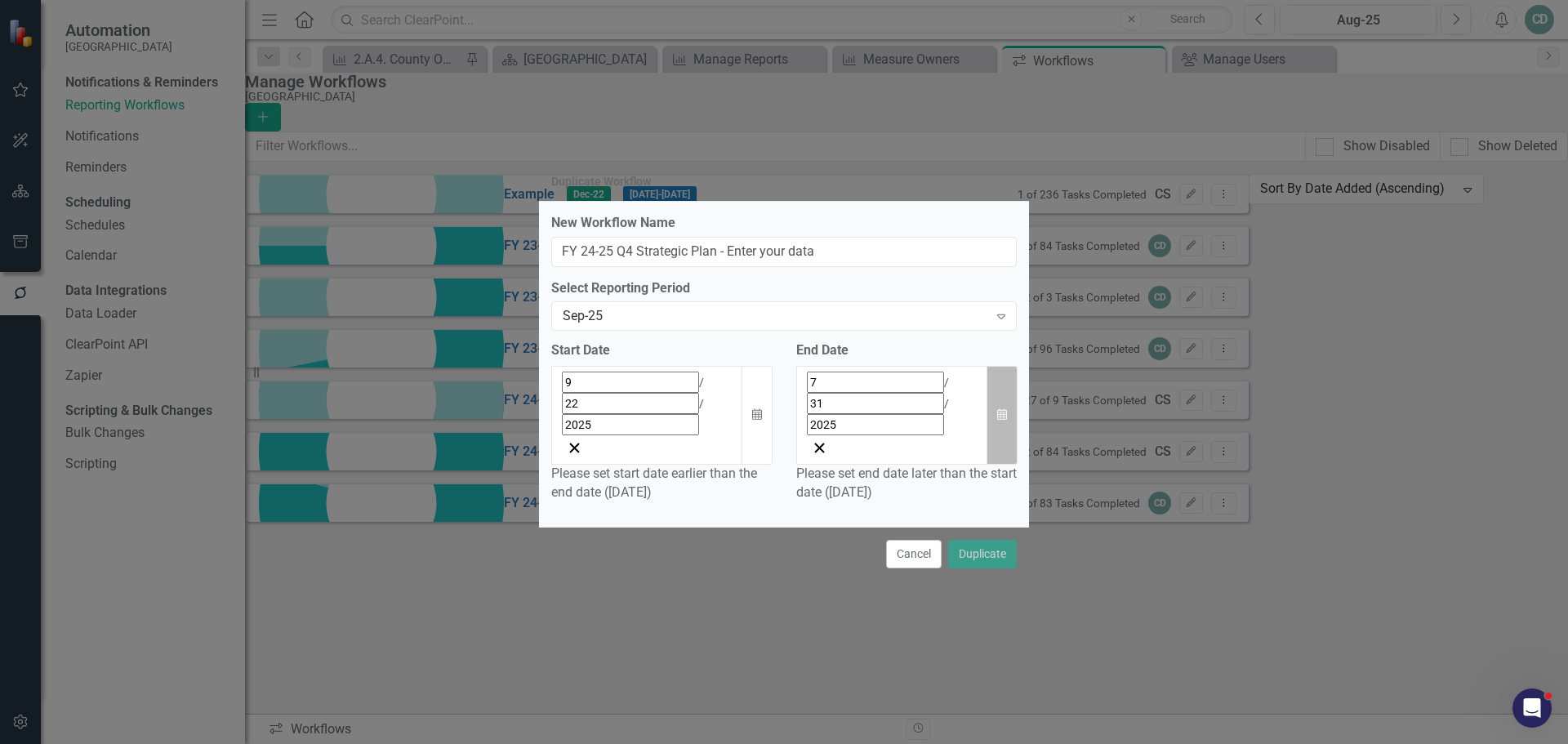
click at [1001, 411] on icon "button" at bounding box center [1002, 415] width 10 height 12
click at [951, 437] on button "›" at bounding box center [932, 419] width 36 height 36
click at [931, 608] on abbr "31" at bounding box center [925, 601] width 13 height 13
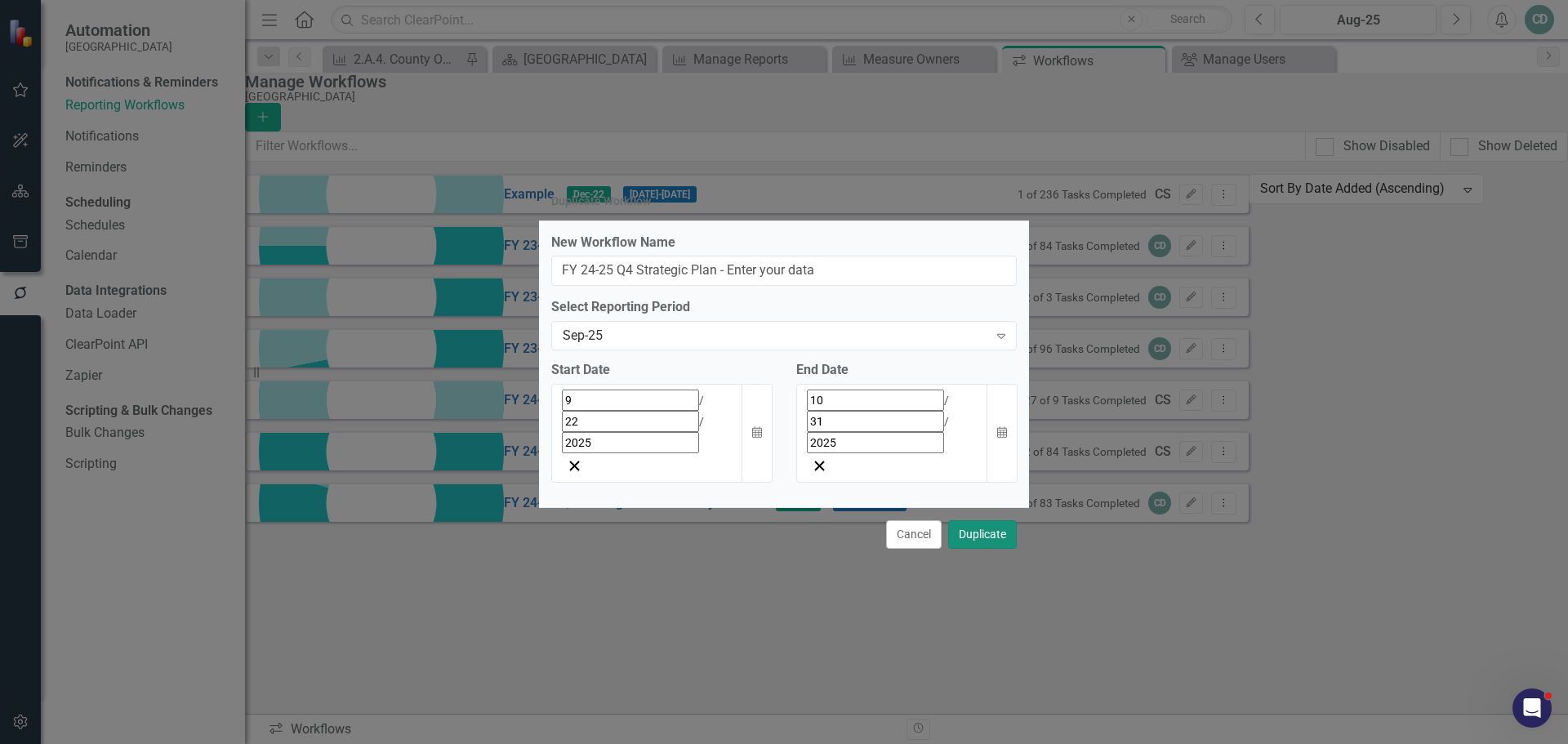
click at [975, 520] on button "Duplicate" at bounding box center [982, 535] width 68 height 29
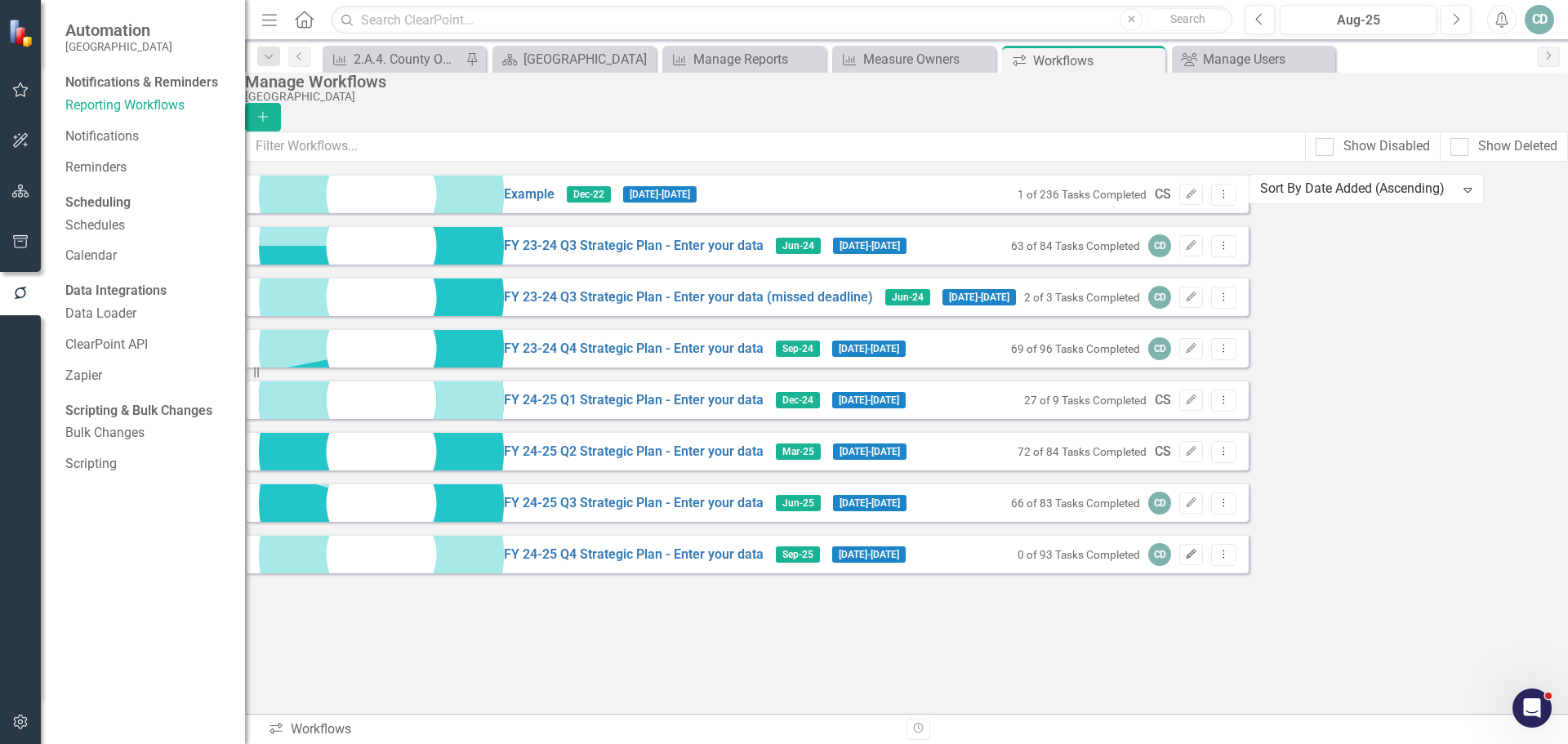
click at [1197, 559] on icon "Edit" at bounding box center [1191, 555] width 13 height 10
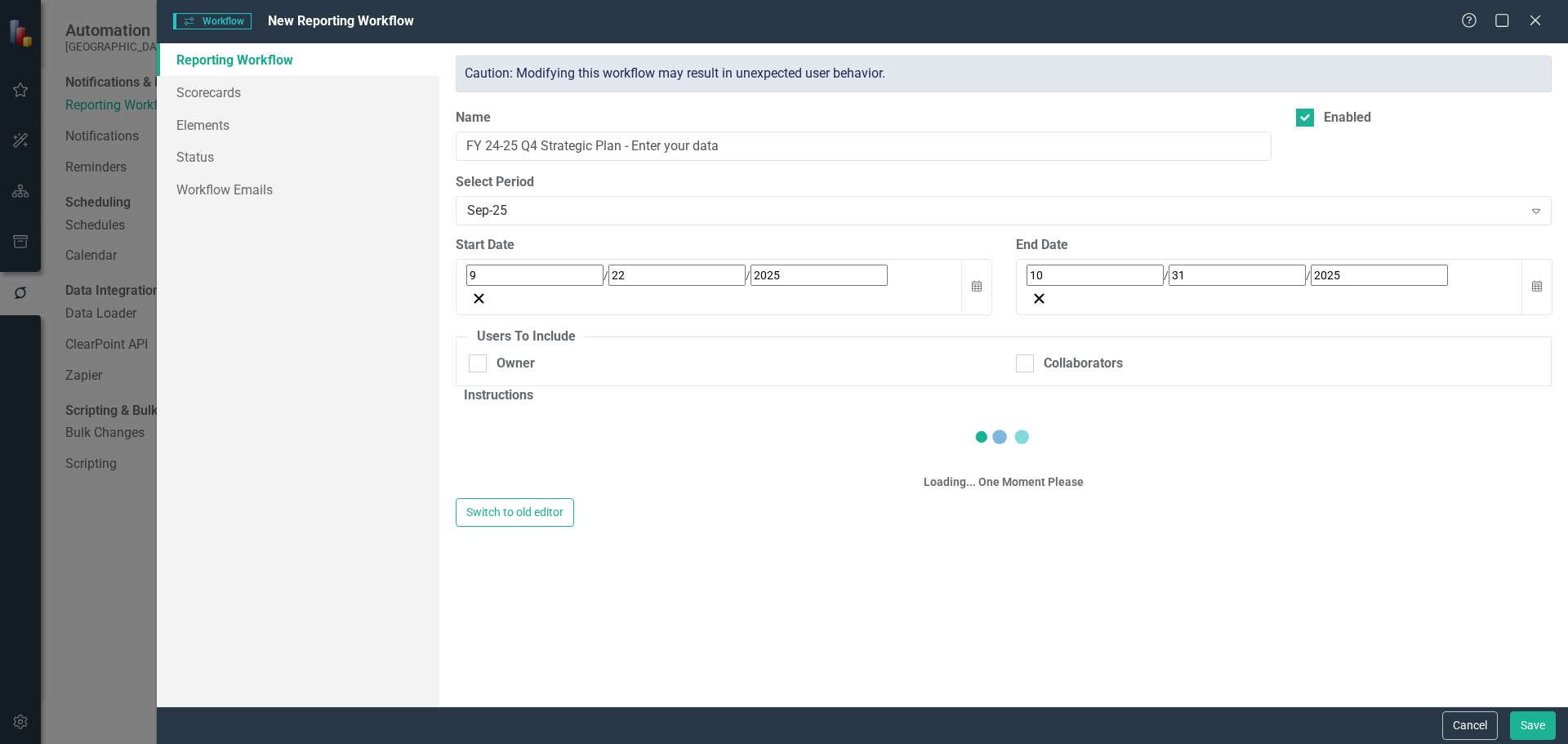
checkbox input "true"
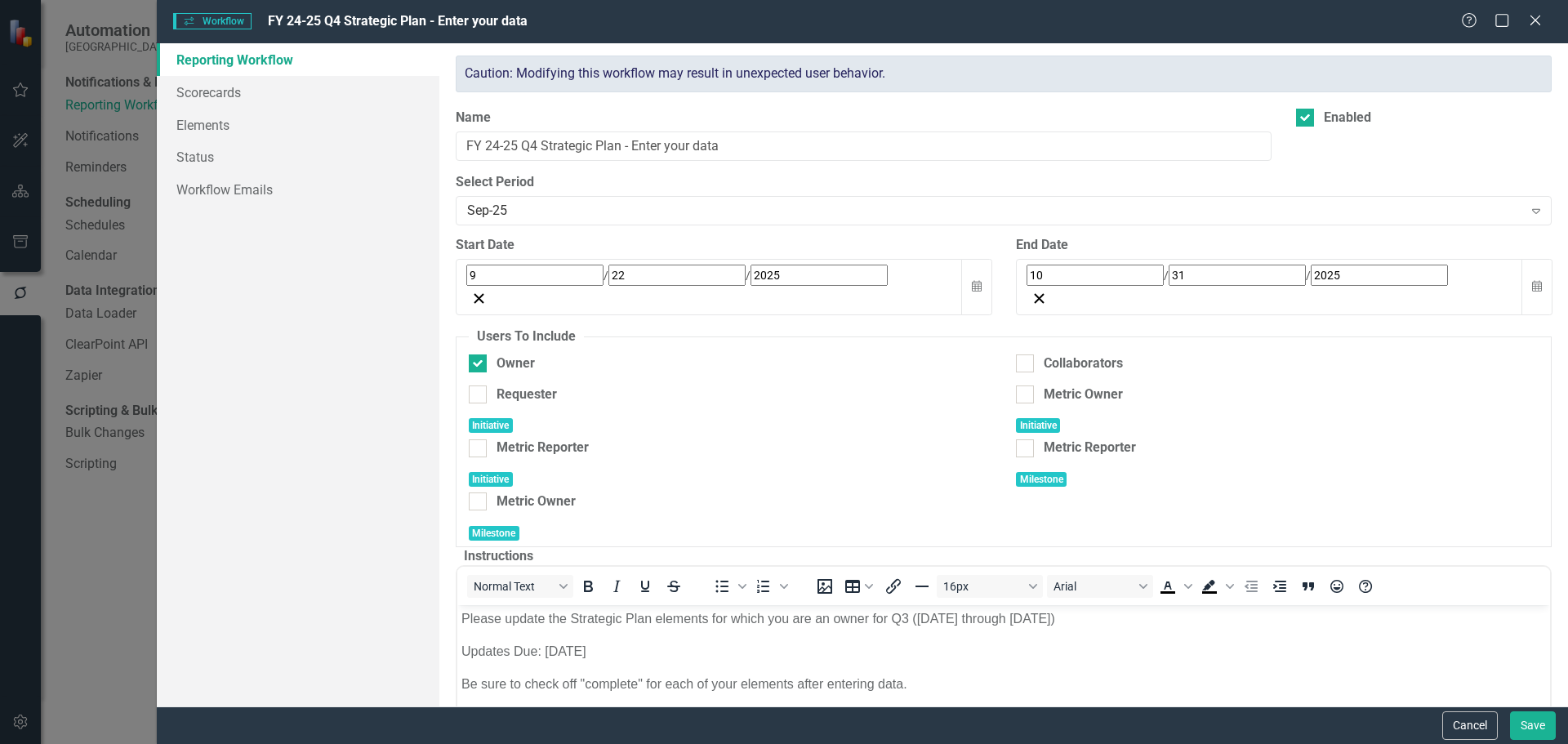
scroll to position [0, 0]
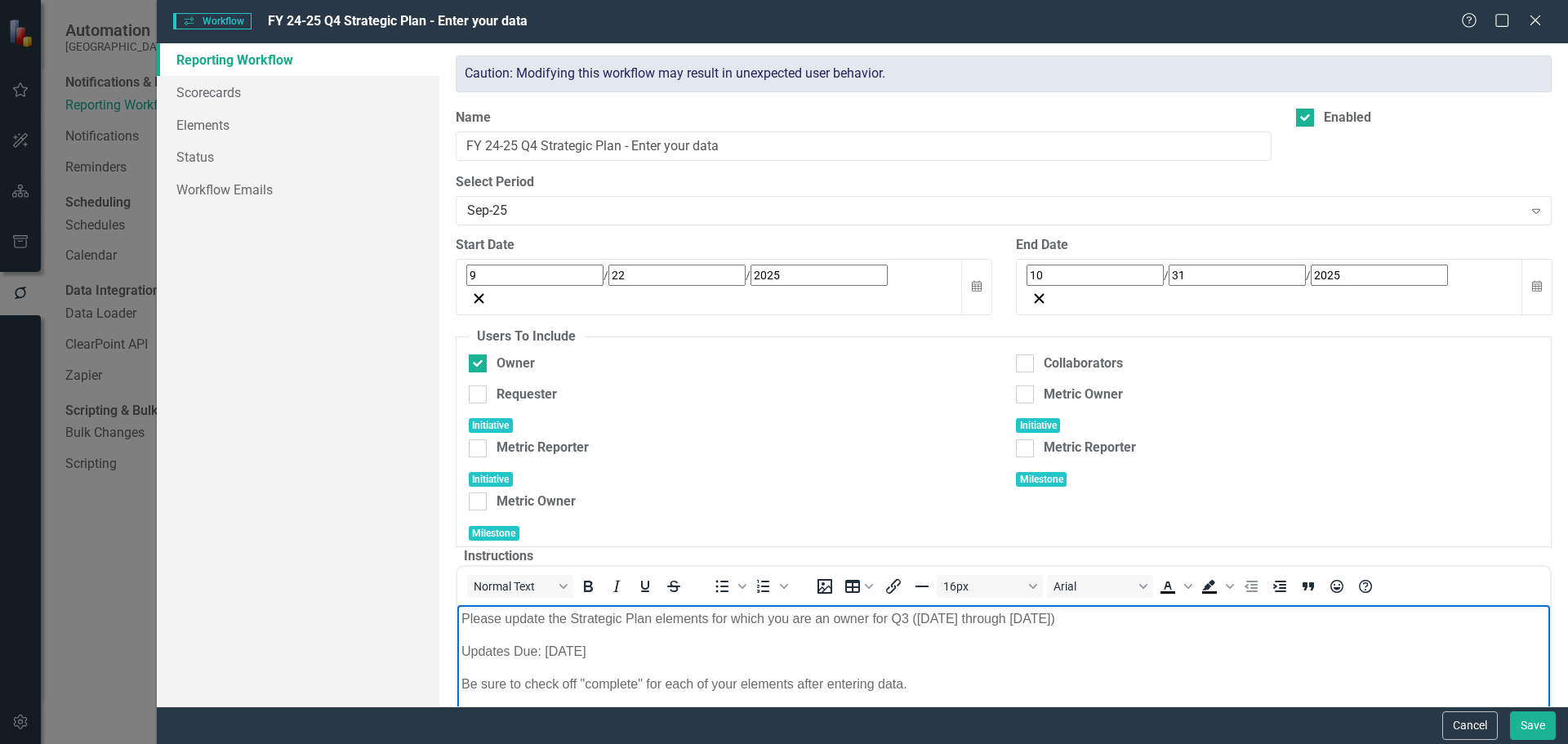
click at [904, 619] on p "Please update the Strategic Plan elements for which you are an owner for Q3 ([D…" at bounding box center [1002, 618] width 1084 height 19
click at [951, 619] on p "Please update the Strategic Plan elements for which you are an owner for Q4 ([D…" at bounding box center [1002, 618] width 1084 height 19
click at [1013, 616] on p "Please update the Strategic Plan elements for which you are an owner for Q4 ([D…" at bounding box center [1002, 618] width 1084 height 19
click at [556, 651] on p "Updates Due: [DATE]" at bounding box center [1002, 651] width 1084 height 19
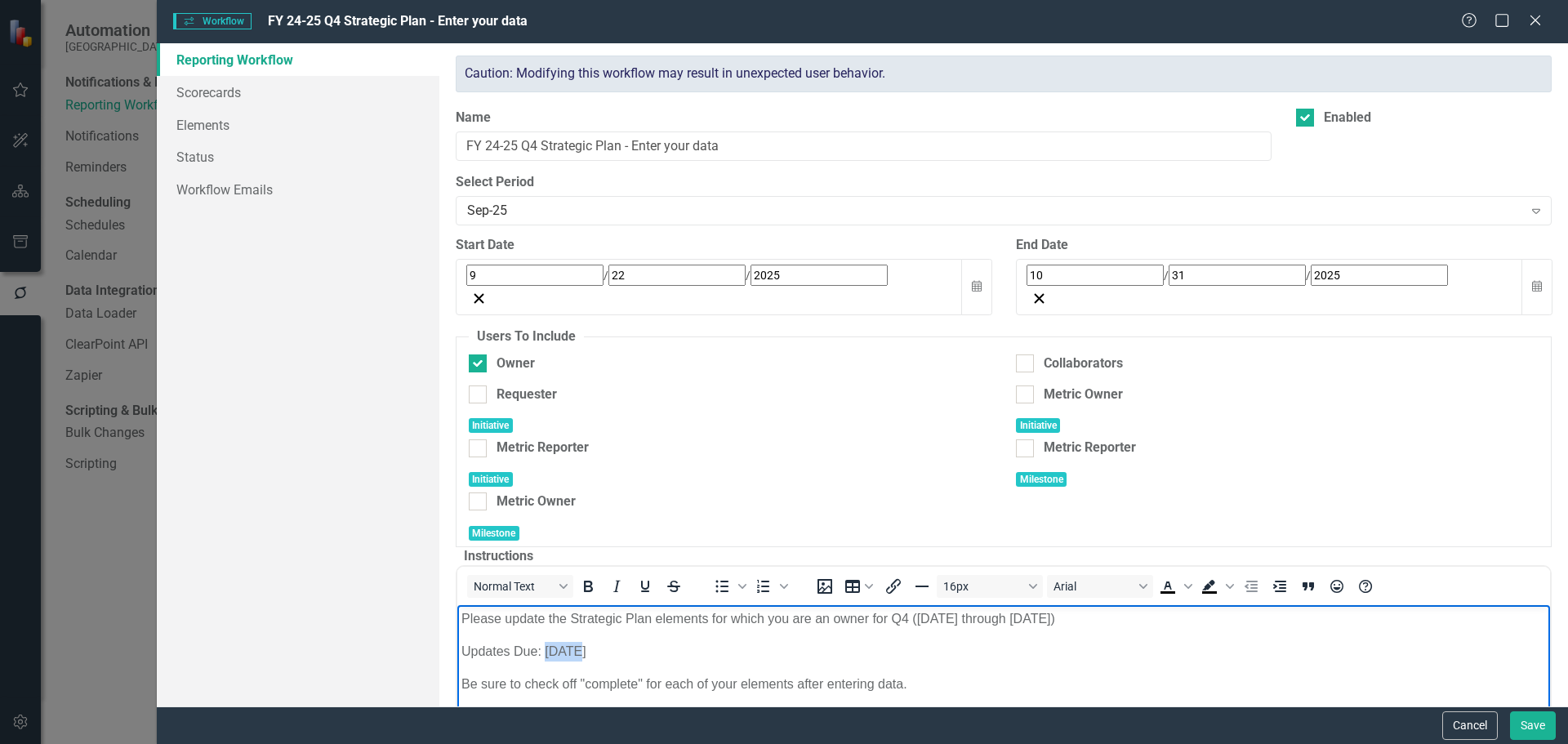
click at [556, 651] on p "Updates Due: [DATE]" at bounding box center [1002, 651] width 1084 height 19
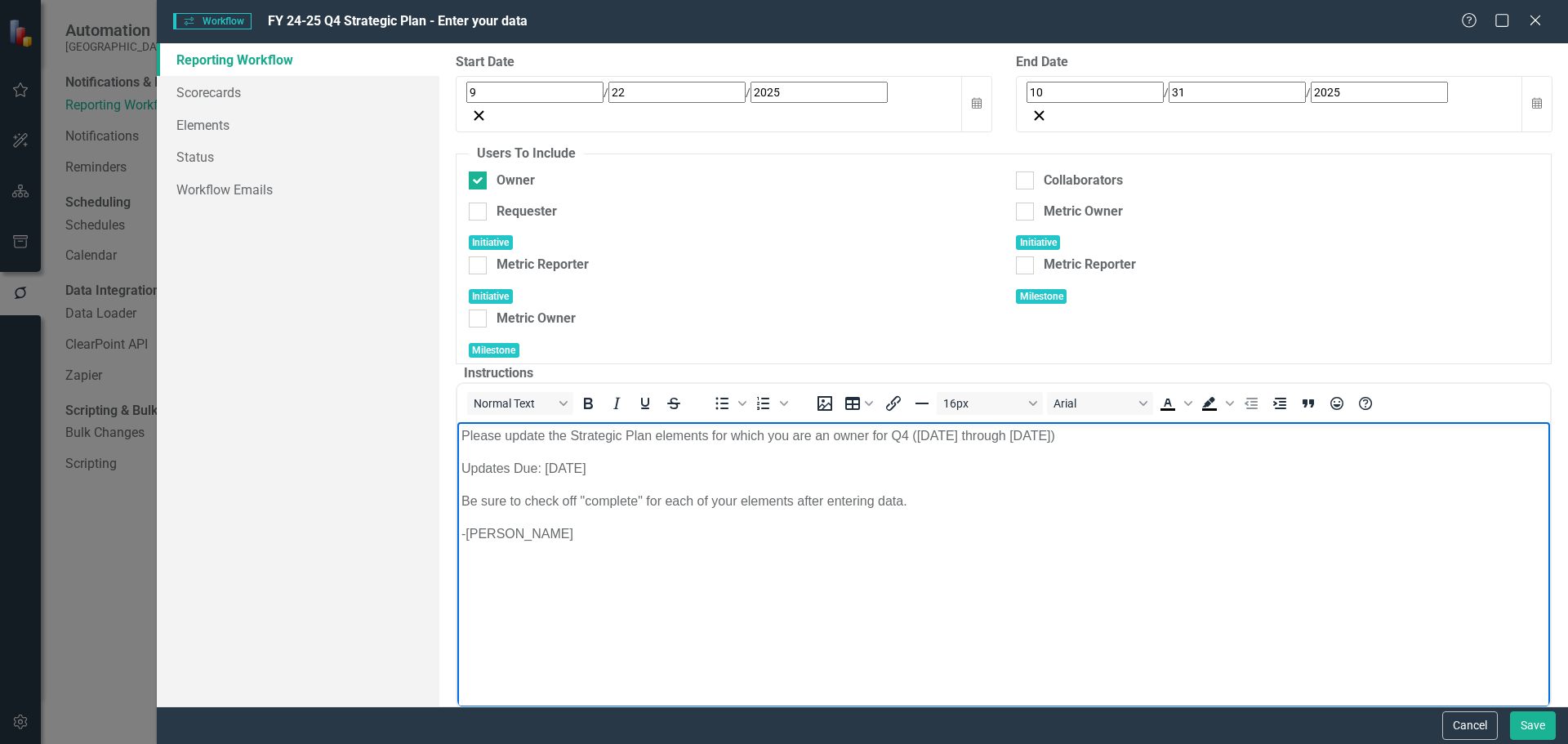
scroll to position [196, 0]
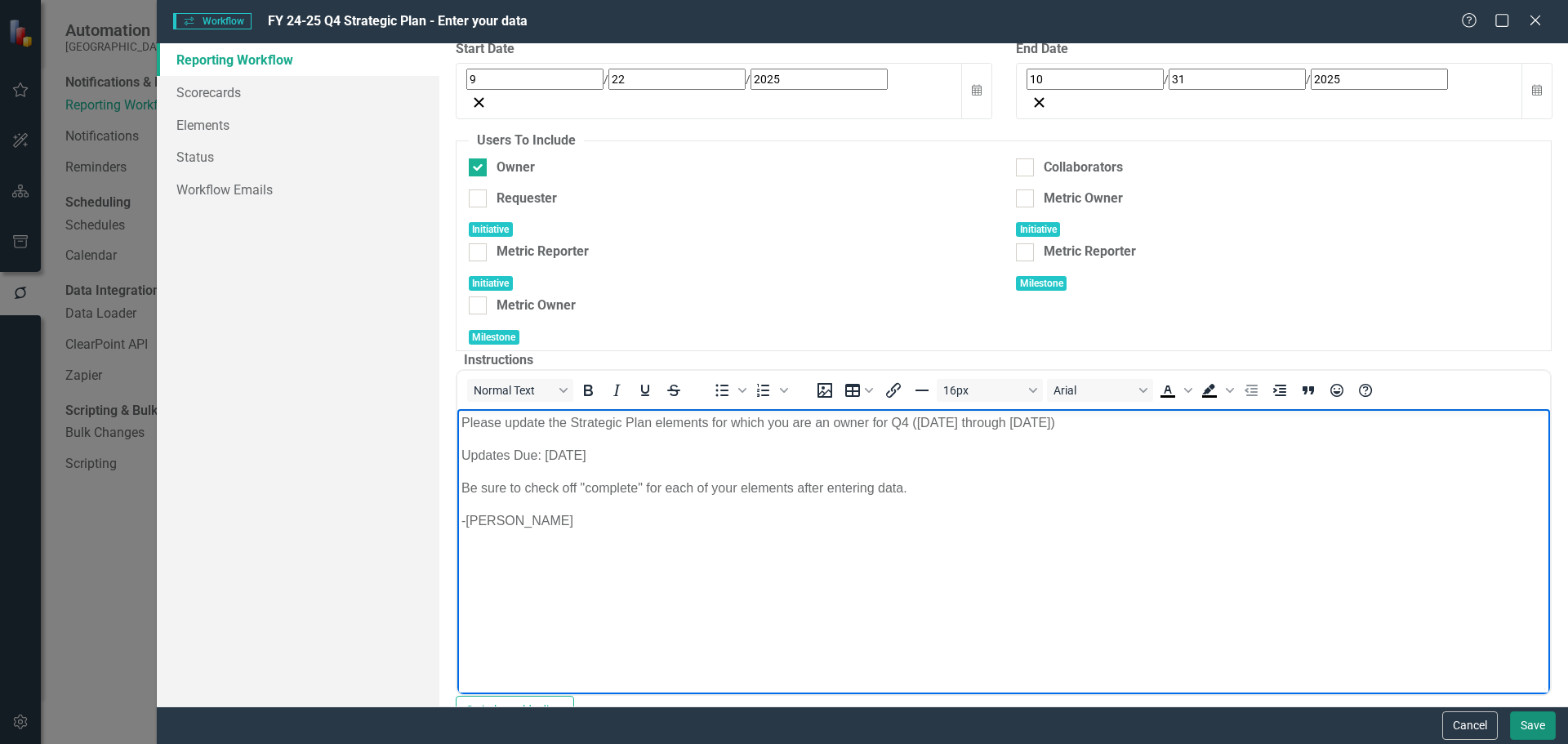
click at [1358, 725] on button "Save" at bounding box center [1533, 725] width 46 height 29
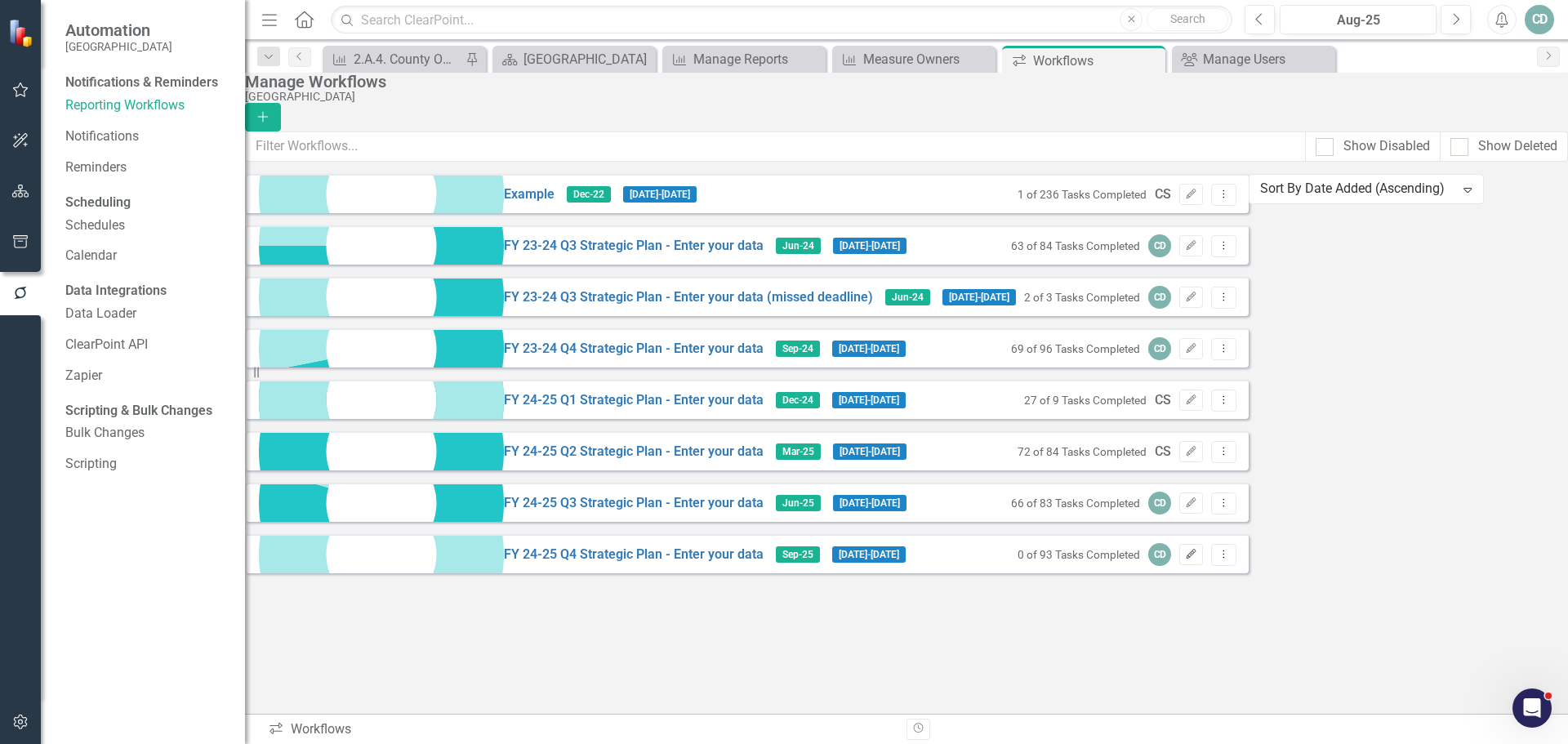
click at [1196, 558] on icon "button" at bounding box center [1191, 554] width 10 height 10
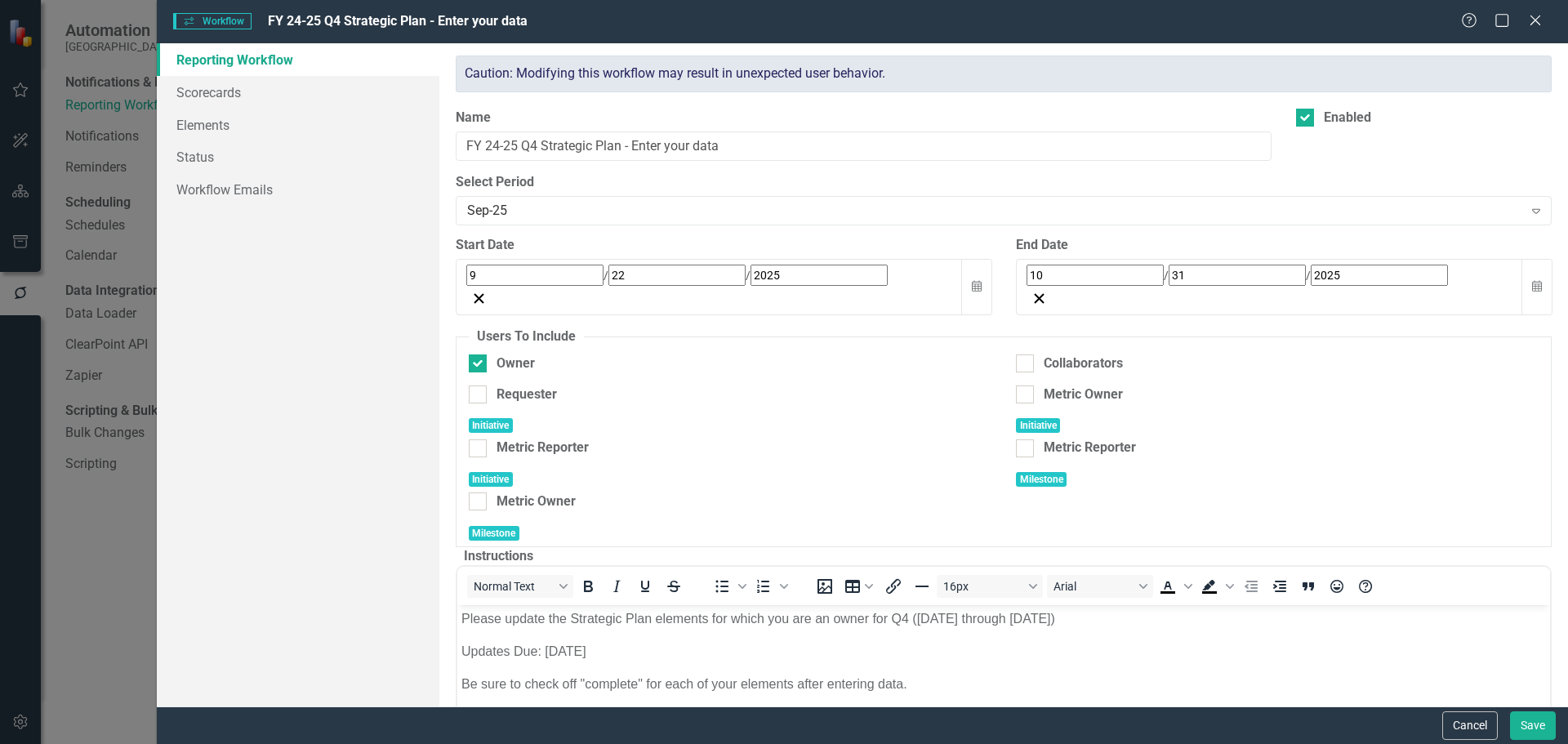
scroll to position [0, 0]
click at [224, 90] on link "Scorecards" at bounding box center [298, 92] width 283 height 33
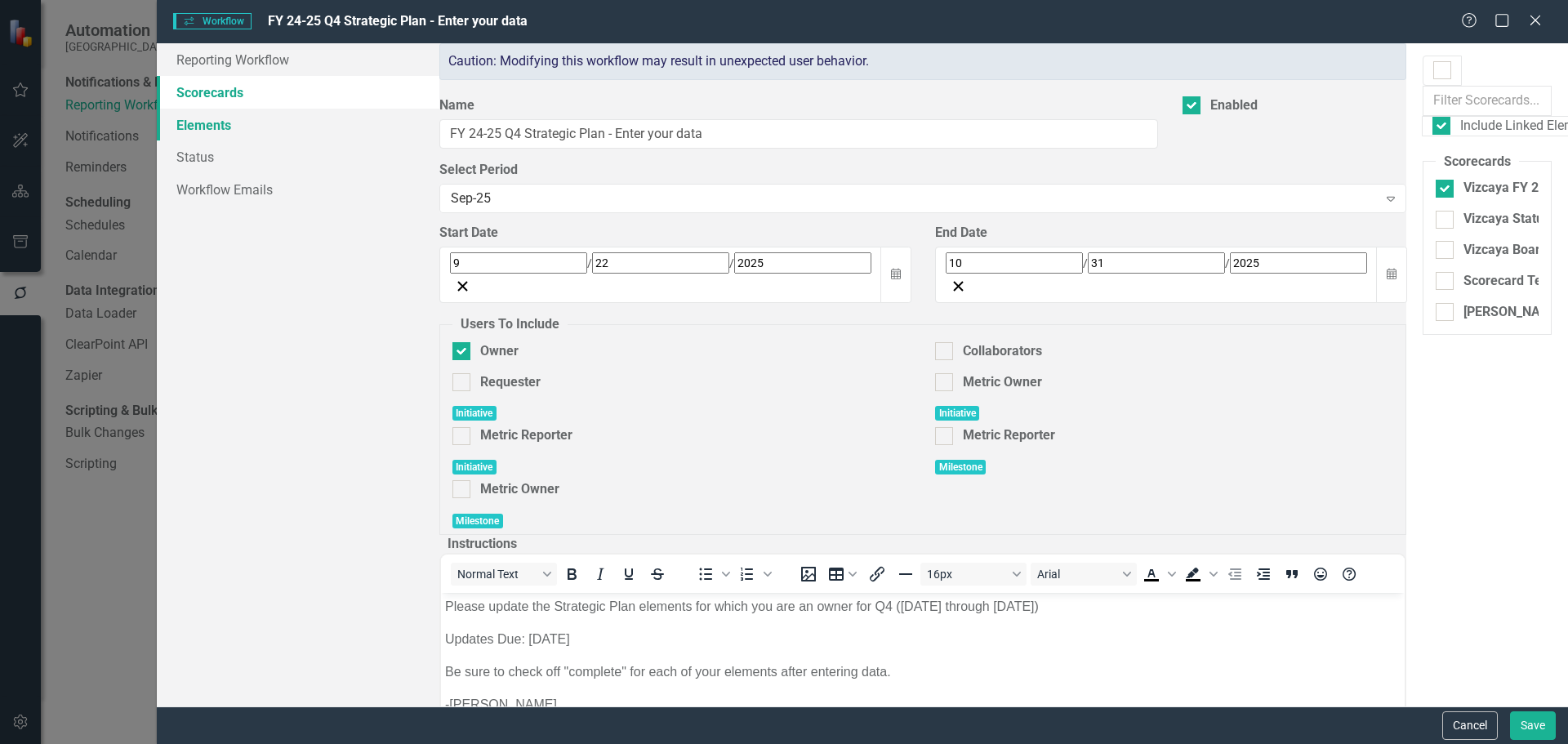
click at [217, 119] on link "Elements" at bounding box center [298, 125] width 283 height 33
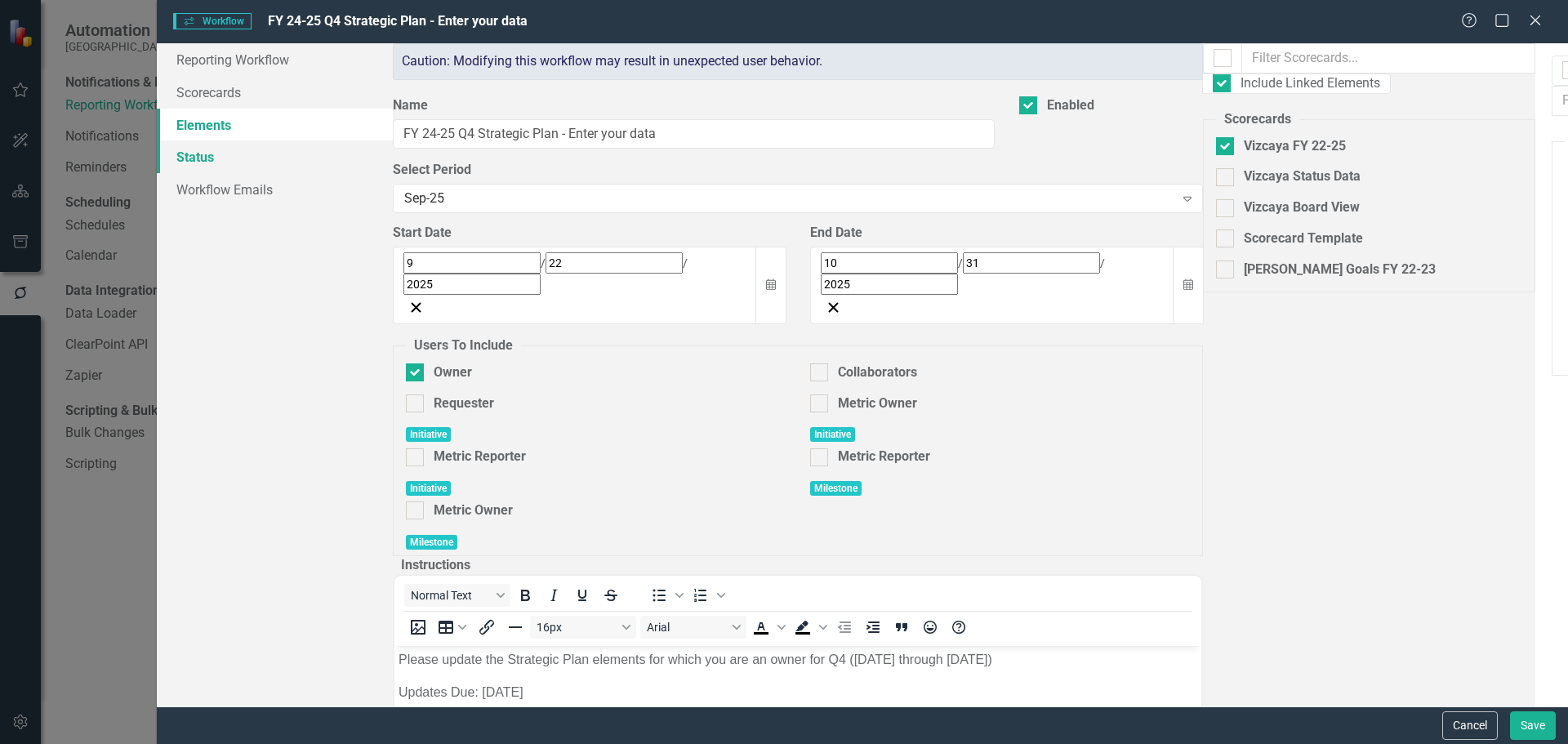
click at [209, 157] on link "Status" at bounding box center [274, 156] width 236 height 33
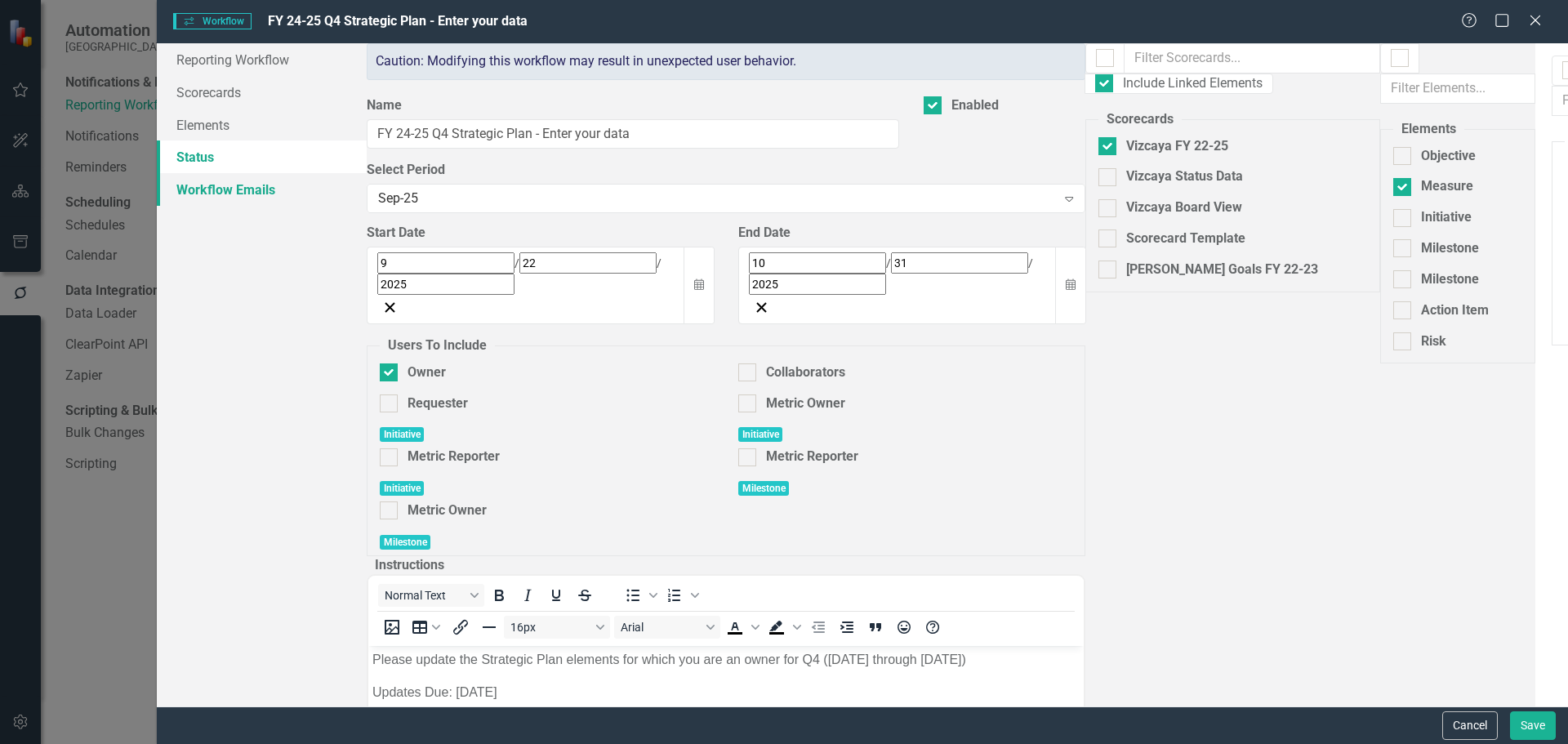
click at [212, 185] on link "Workflow Emails" at bounding box center [262, 189] width 210 height 33
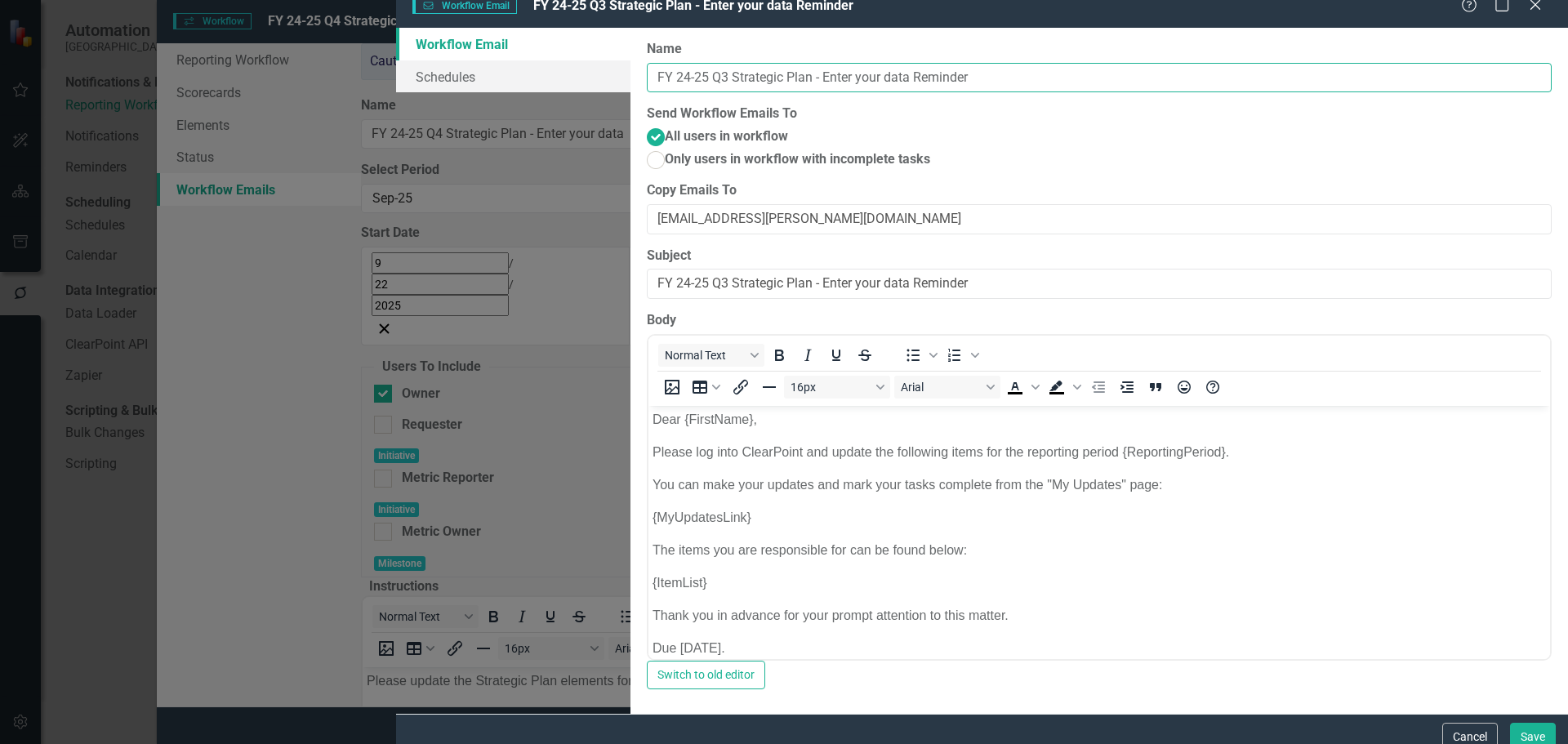
click at [659, 88] on input "FY 24-25 Q3 Strategic Plan - Enter your data Reminder" at bounding box center [1099, 78] width 904 height 30
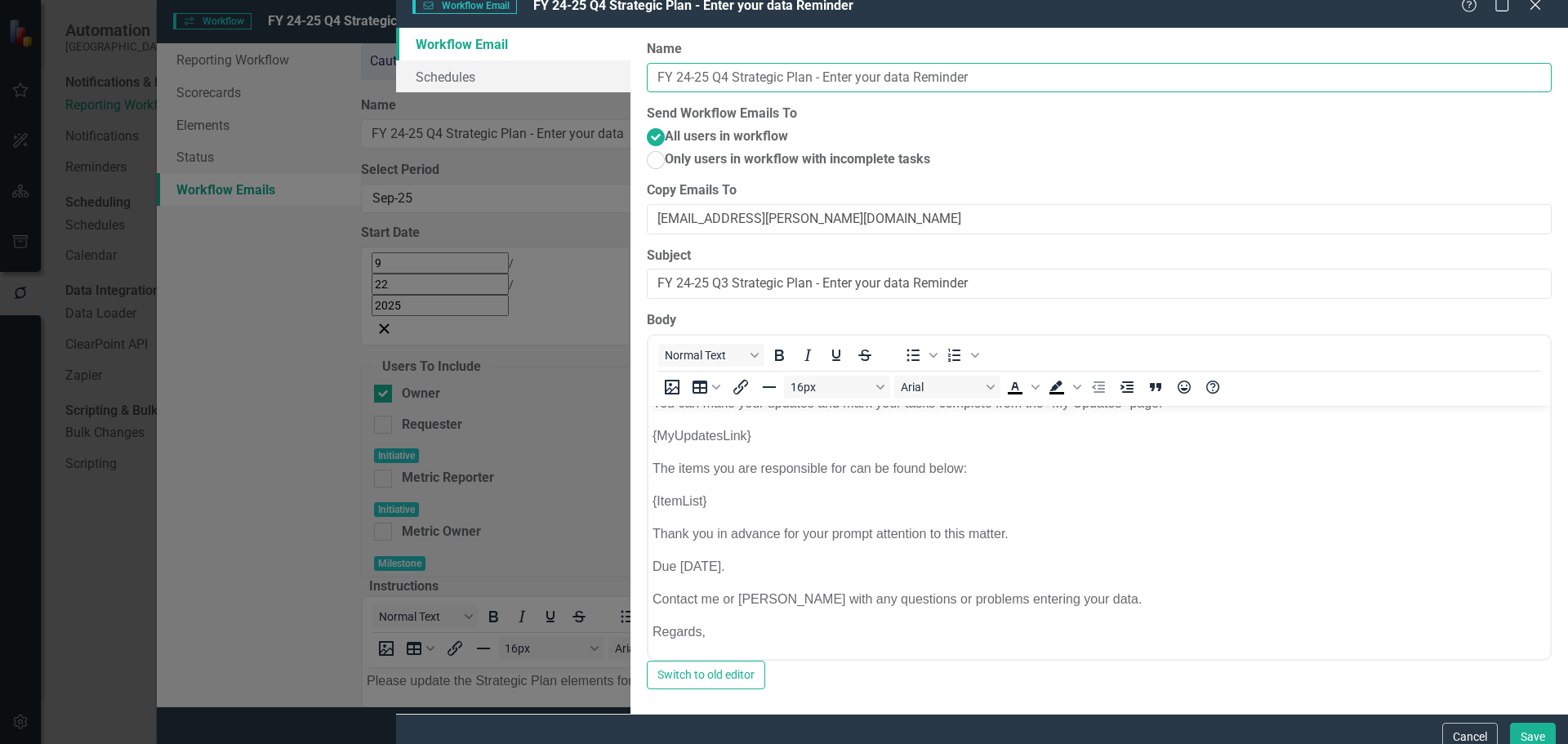
type input "FY 24-25 Q4 Strategic Plan - Enter your data Reminder"
click at [717, 563] on p "Due [DATE]." at bounding box center [1099, 566] width 893 height 19
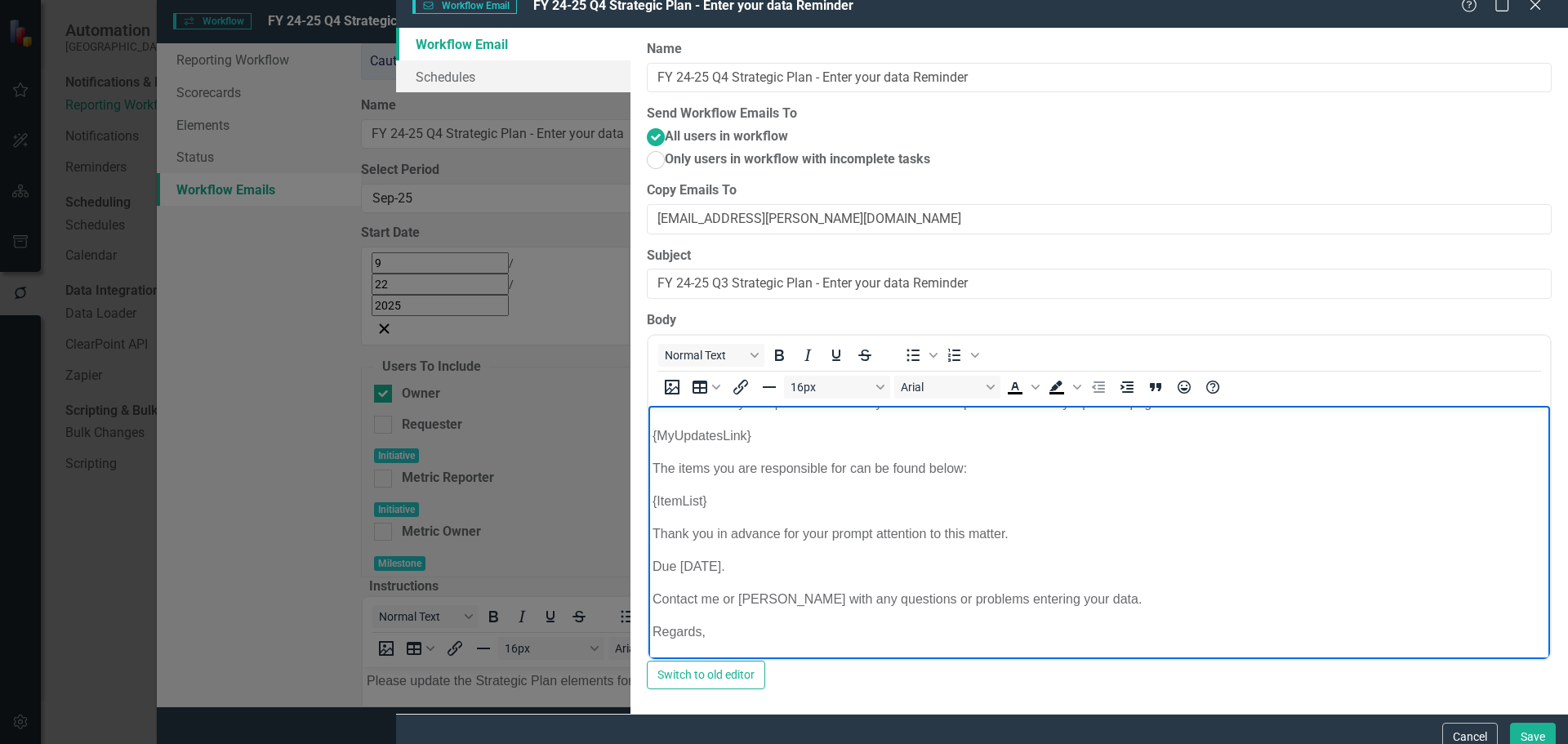
click at [695, 564] on p "Due [DATE]." at bounding box center [1099, 566] width 893 height 19
click at [694, 564] on p "Due [DATE]." at bounding box center [1099, 566] width 893 height 19
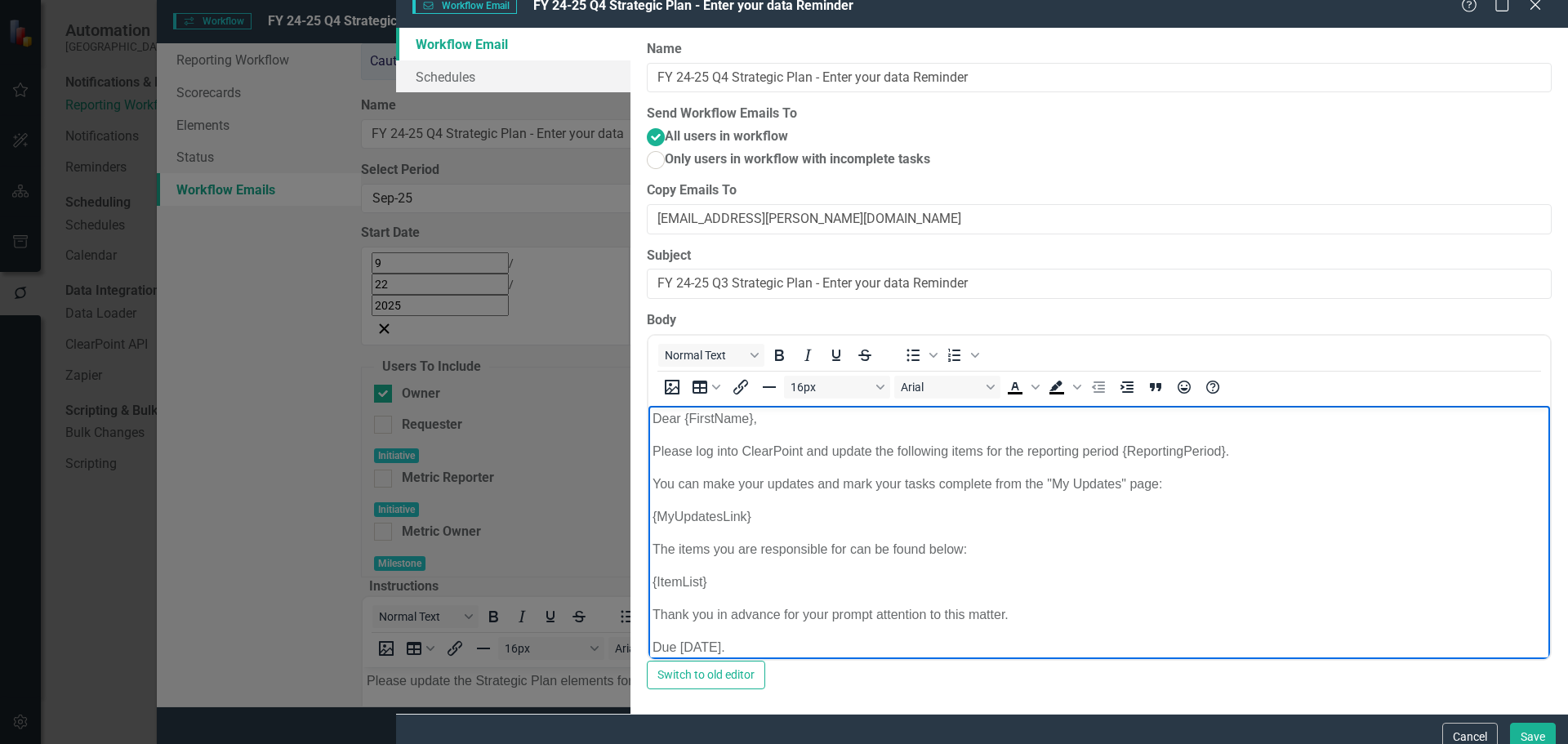
scroll to position [0, 0]
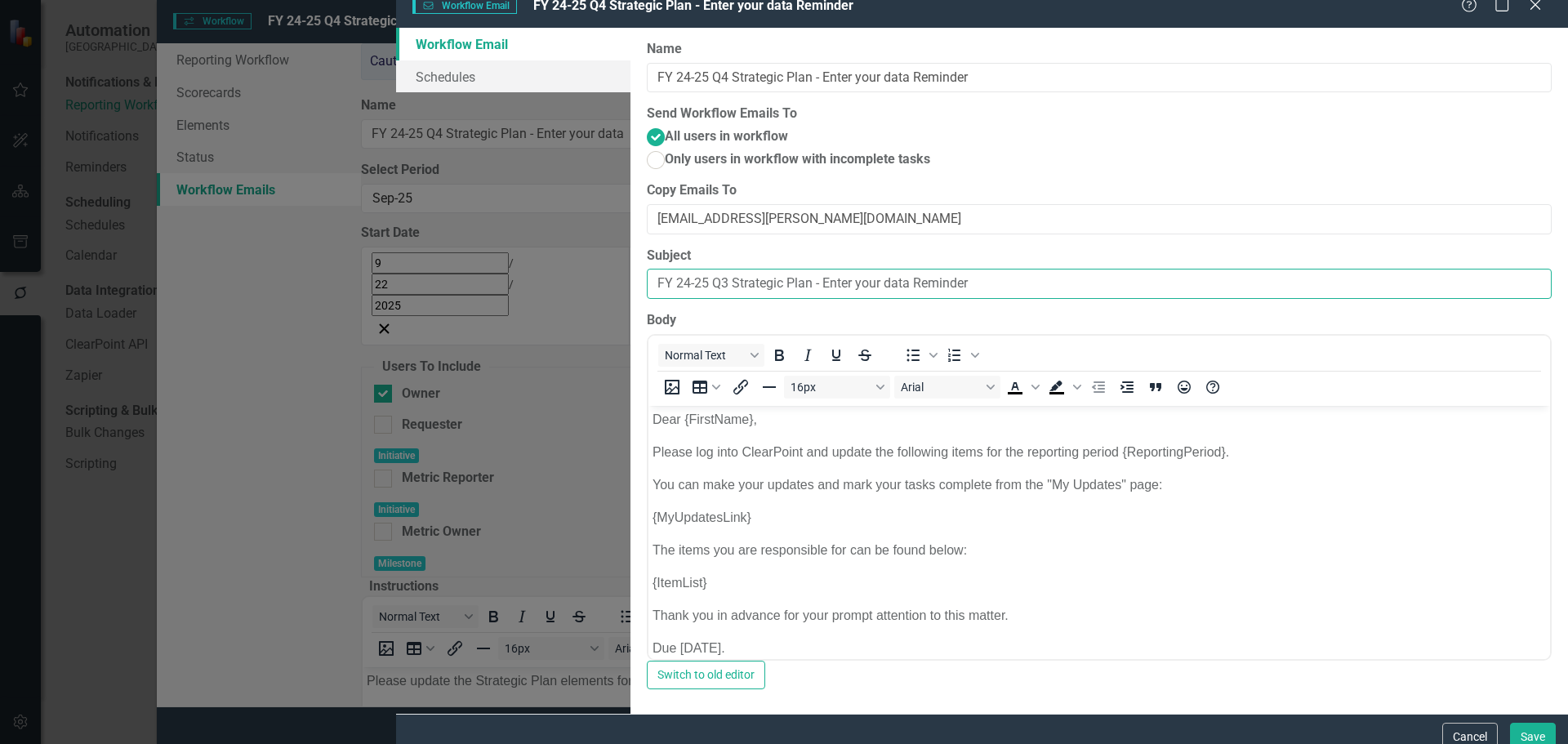
click at [659, 296] on input "FY 24-25 Q3 Strategic Plan - Enter your data Reminder" at bounding box center [1099, 284] width 904 height 30
type input "FY 24-25 Q4 Strategic Plan - Enter your data Reminder"
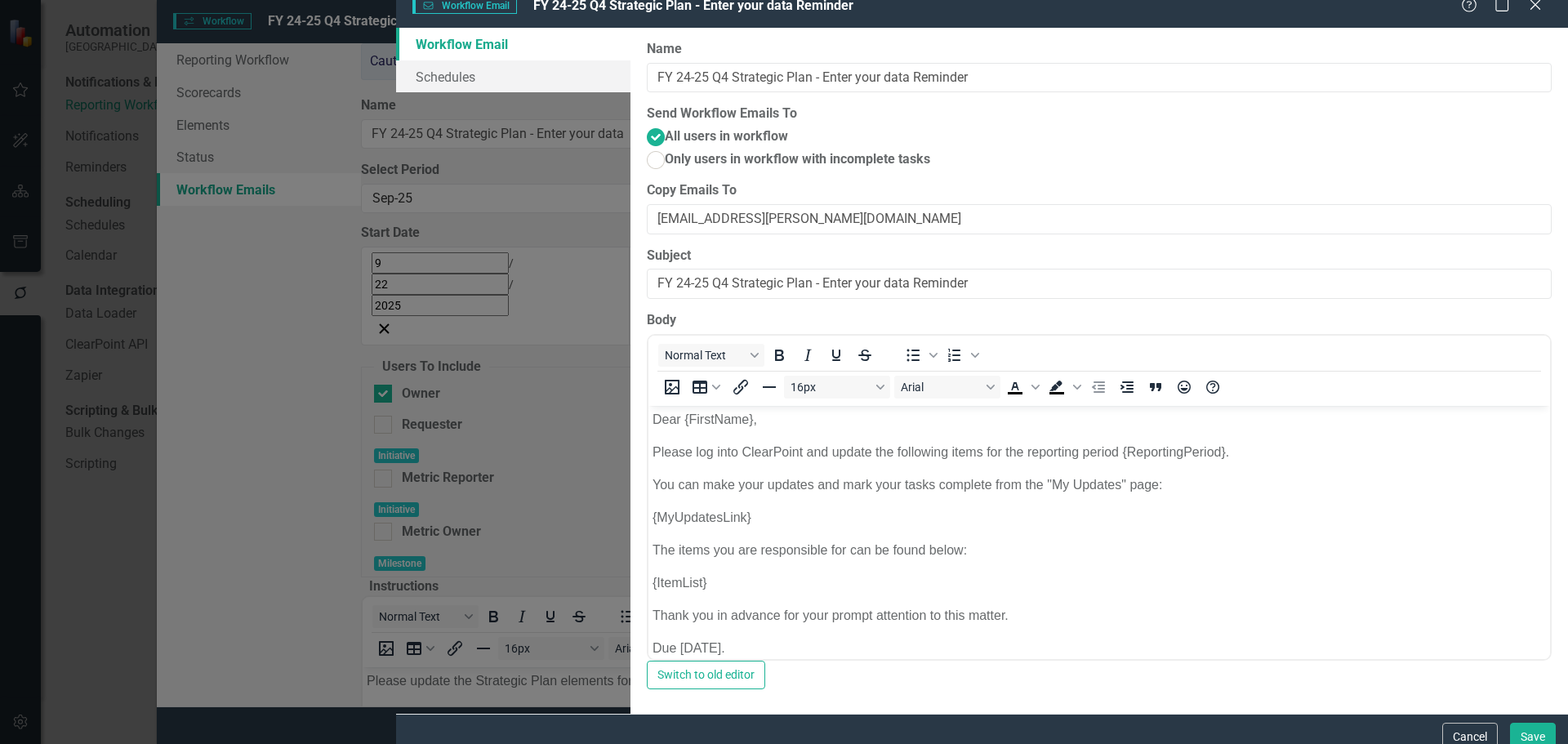
click at [1245, 589] on p "{ItemList}" at bounding box center [1099, 583] width 893 height 19
click at [1001, 376] on button "Arial" at bounding box center [947, 387] width 106 height 23
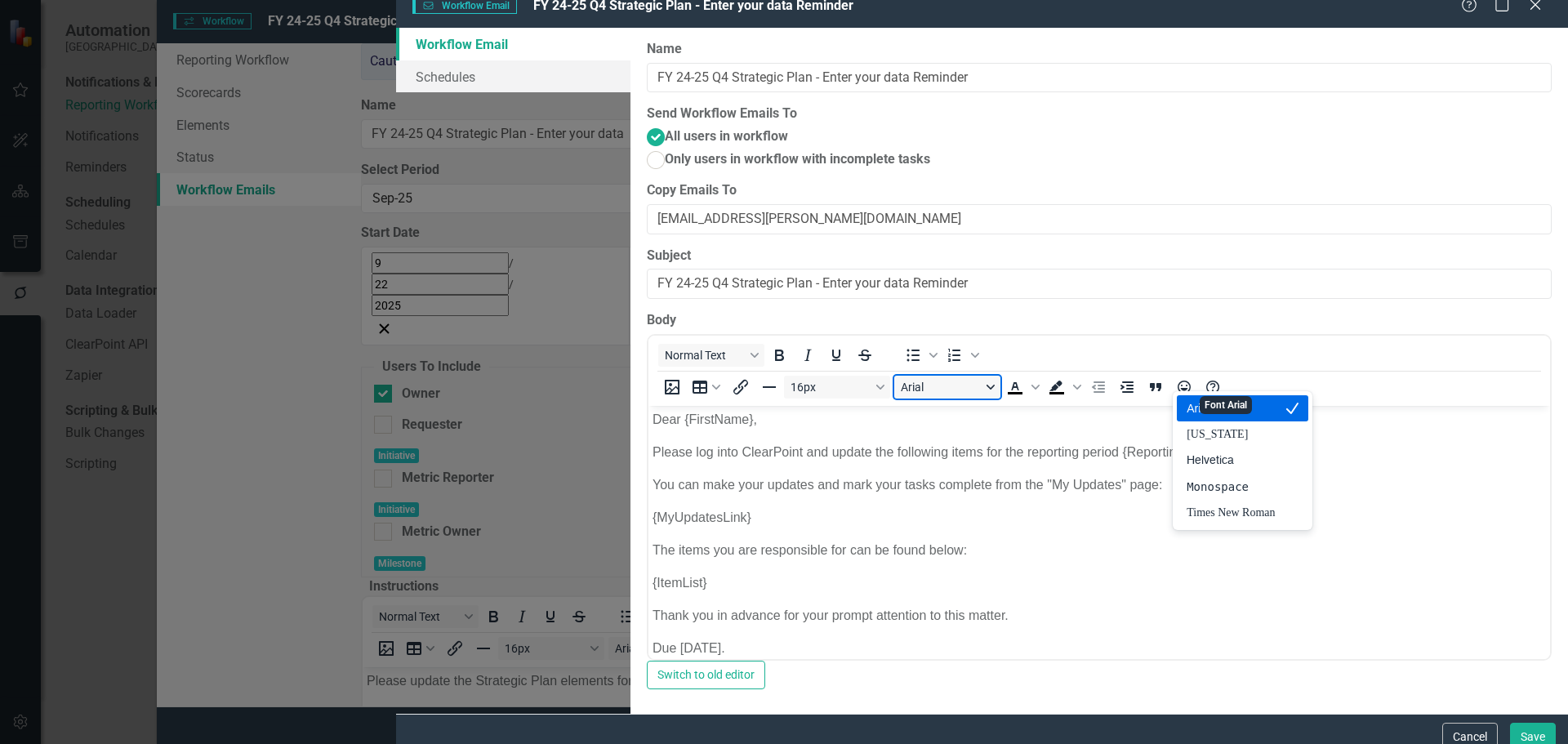
click at [1001, 376] on button "Arial" at bounding box center [947, 387] width 106 height 23
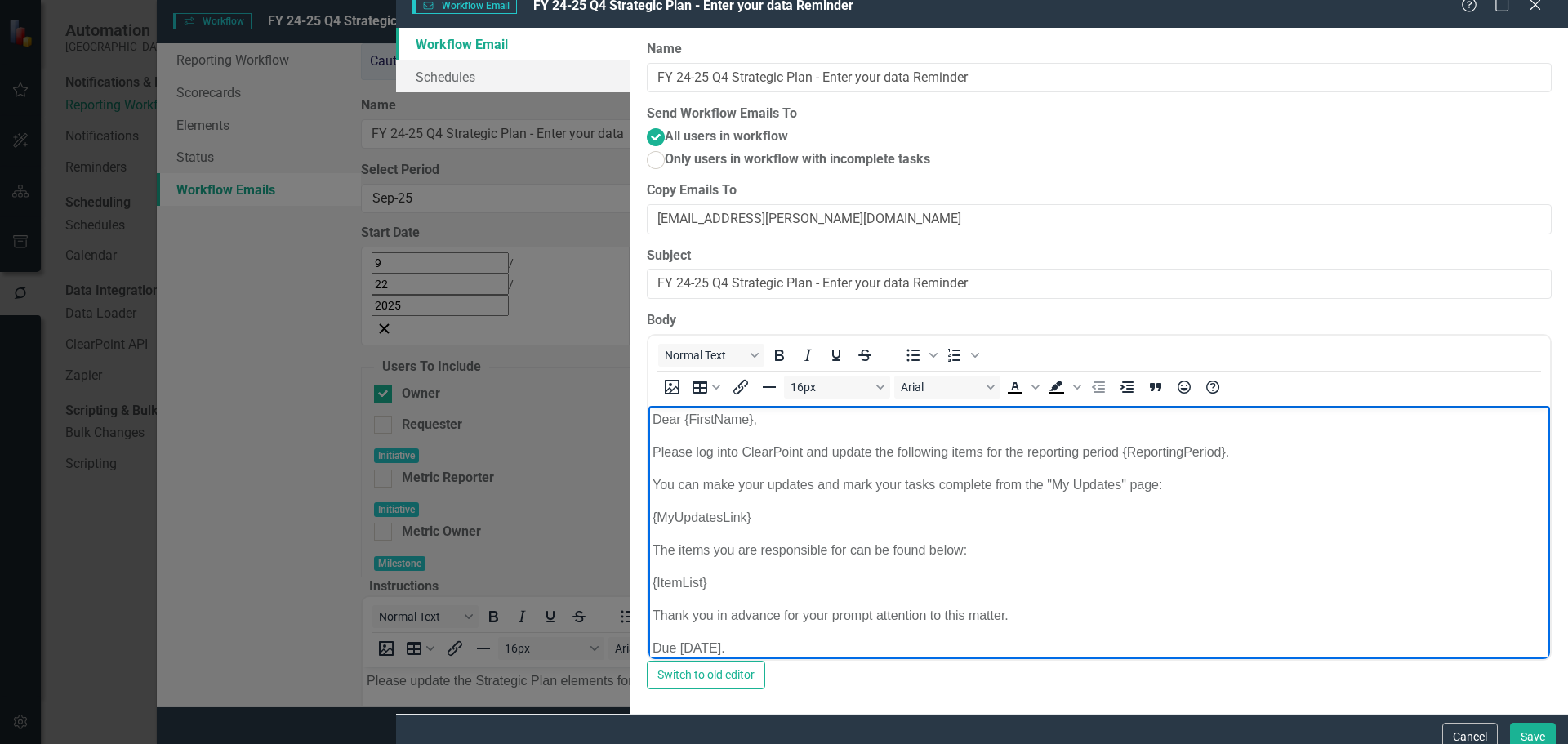
click at [1358, 493] on p "You can make your updates and mark your tasks complete from the "My Updates" pa…" at bounding box center [1099, 485] width 893 height 19
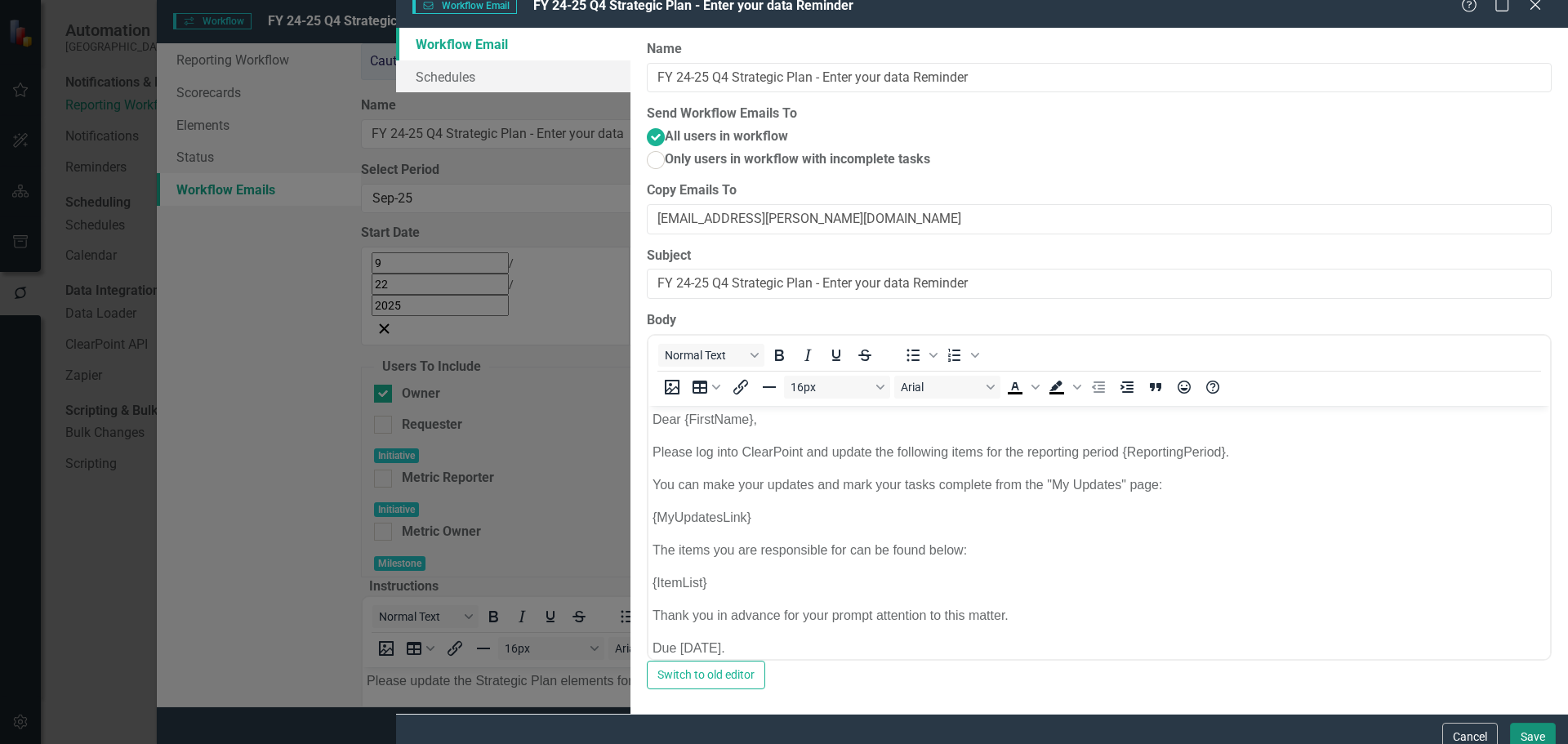
click at [1358, 723] on button "Save" at bounding box center [1533, 737] width 46 height 29
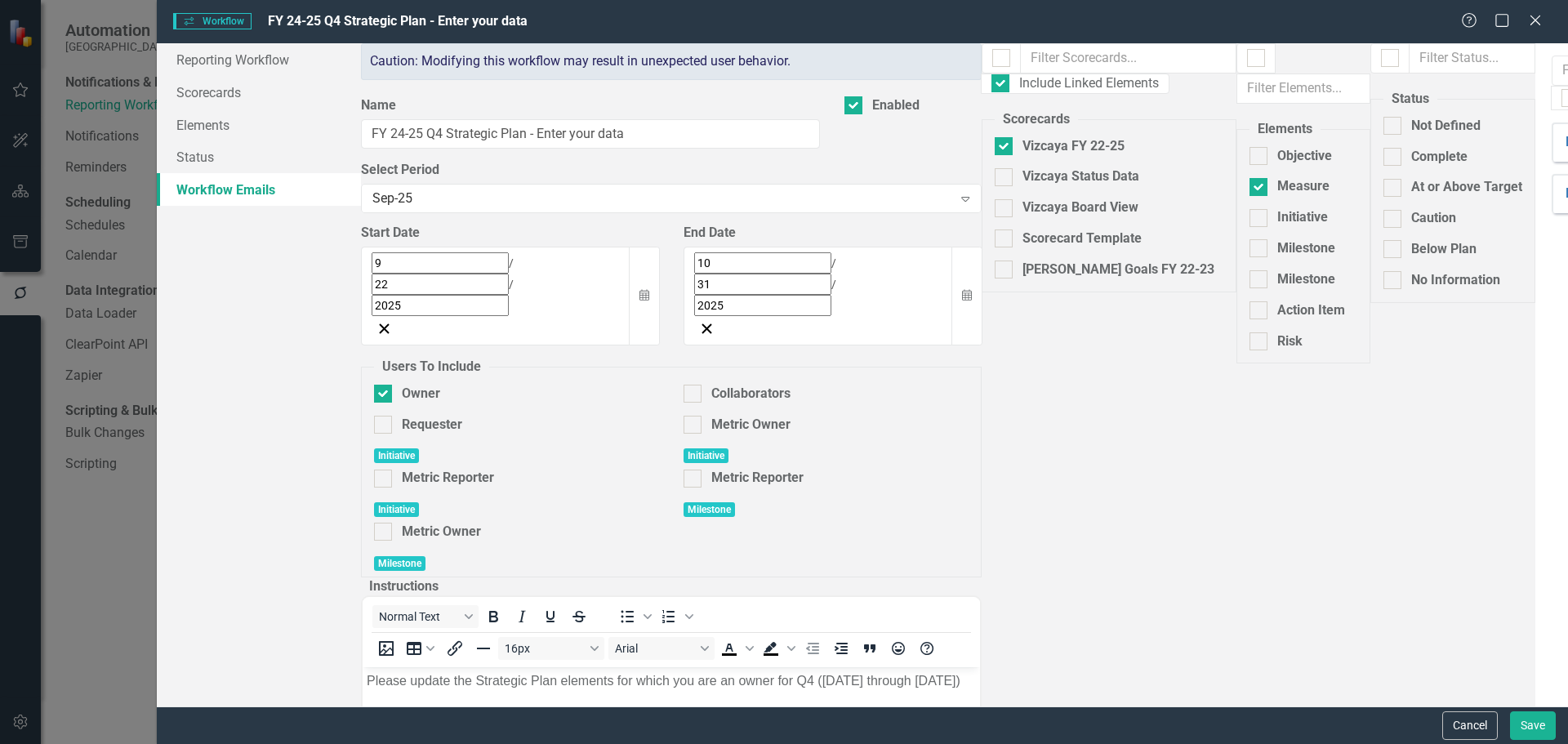
click at [1358, 197] on icon "Expanded" at bounding box center [1544, 203] width 13 height 13
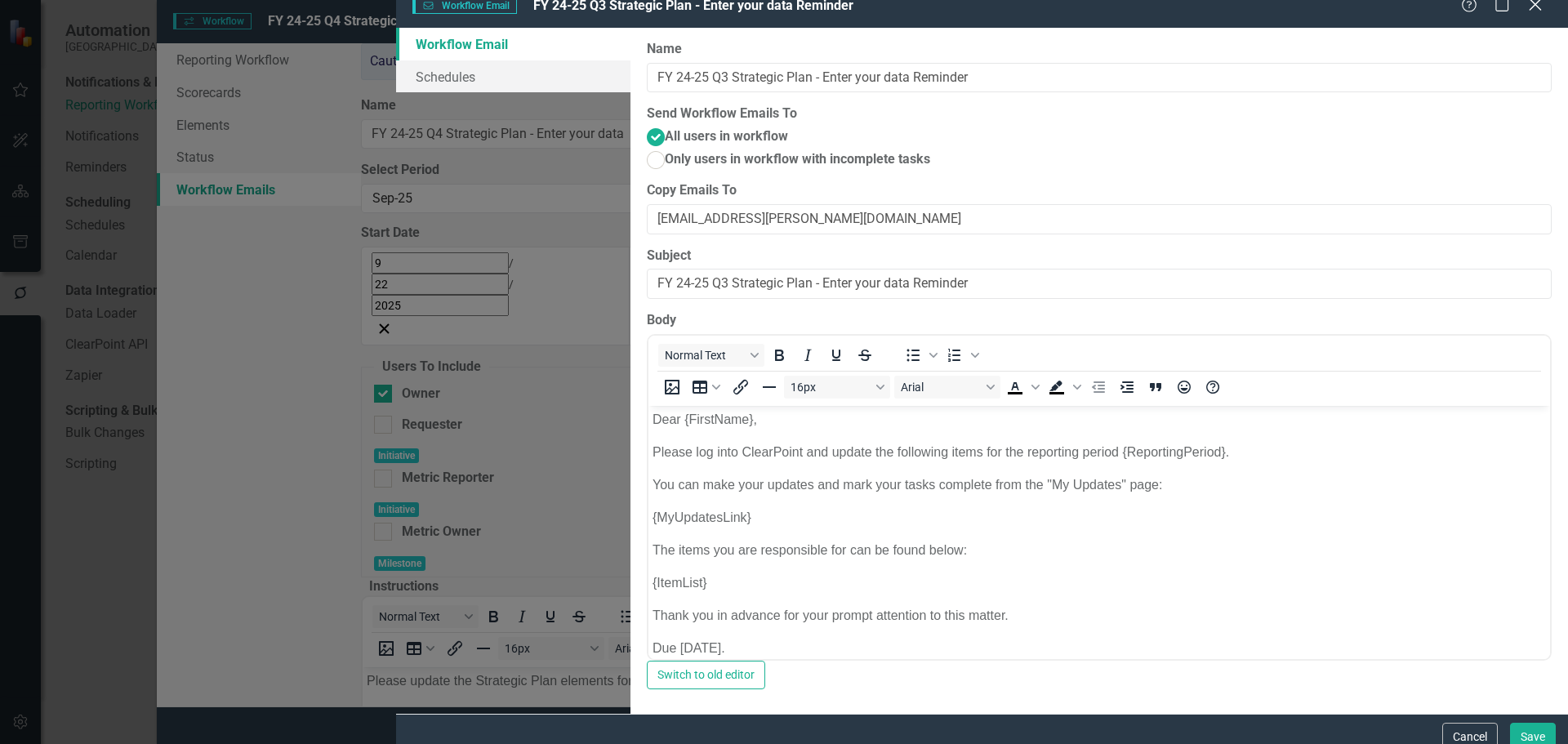
click at [1358, 13] on icon "Close" at bounding box center [1534, 4] width 20 height 15
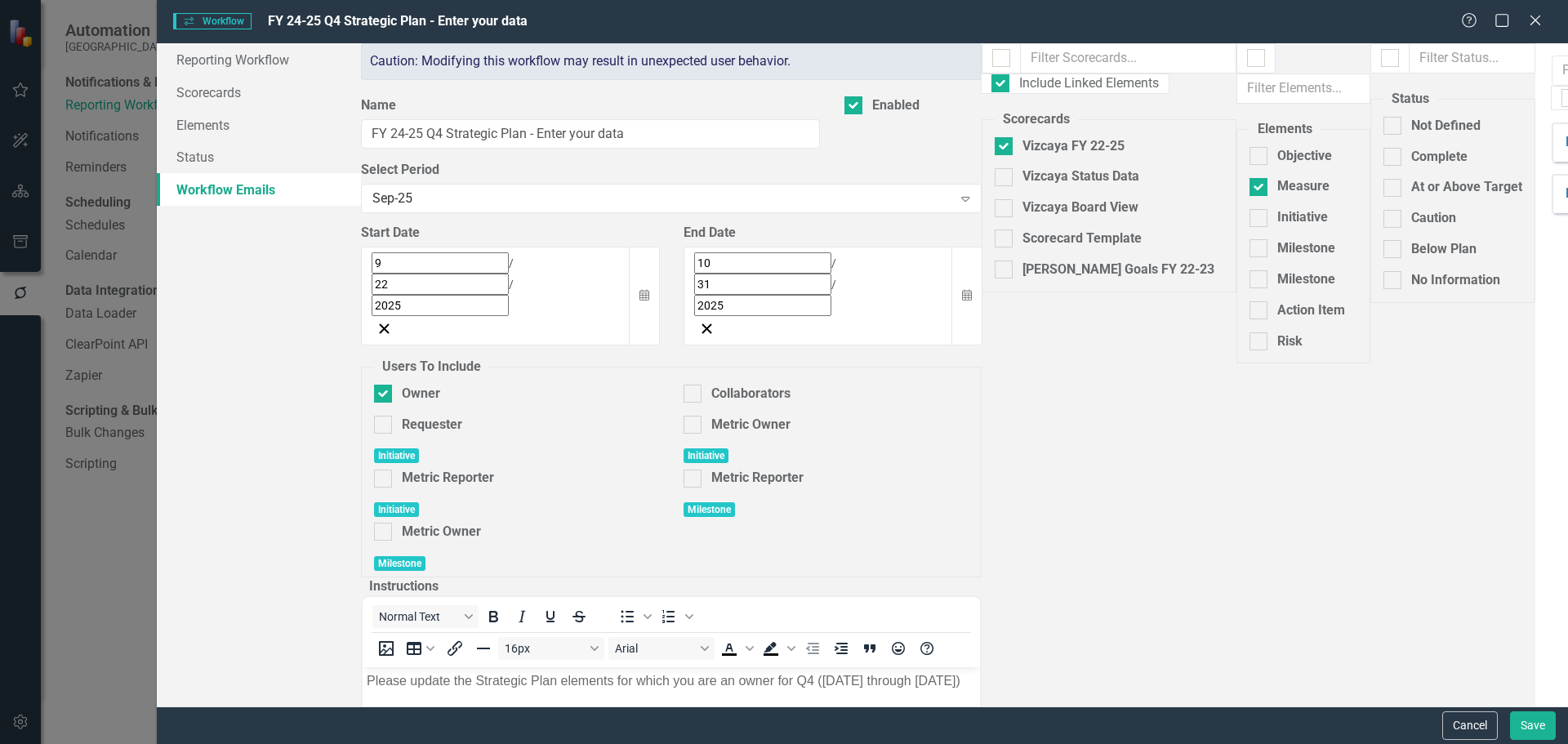
click at [1358, 287] on link "Trash Delete Workflow Email" at bounding box center [1419, 287] width 187 height 30
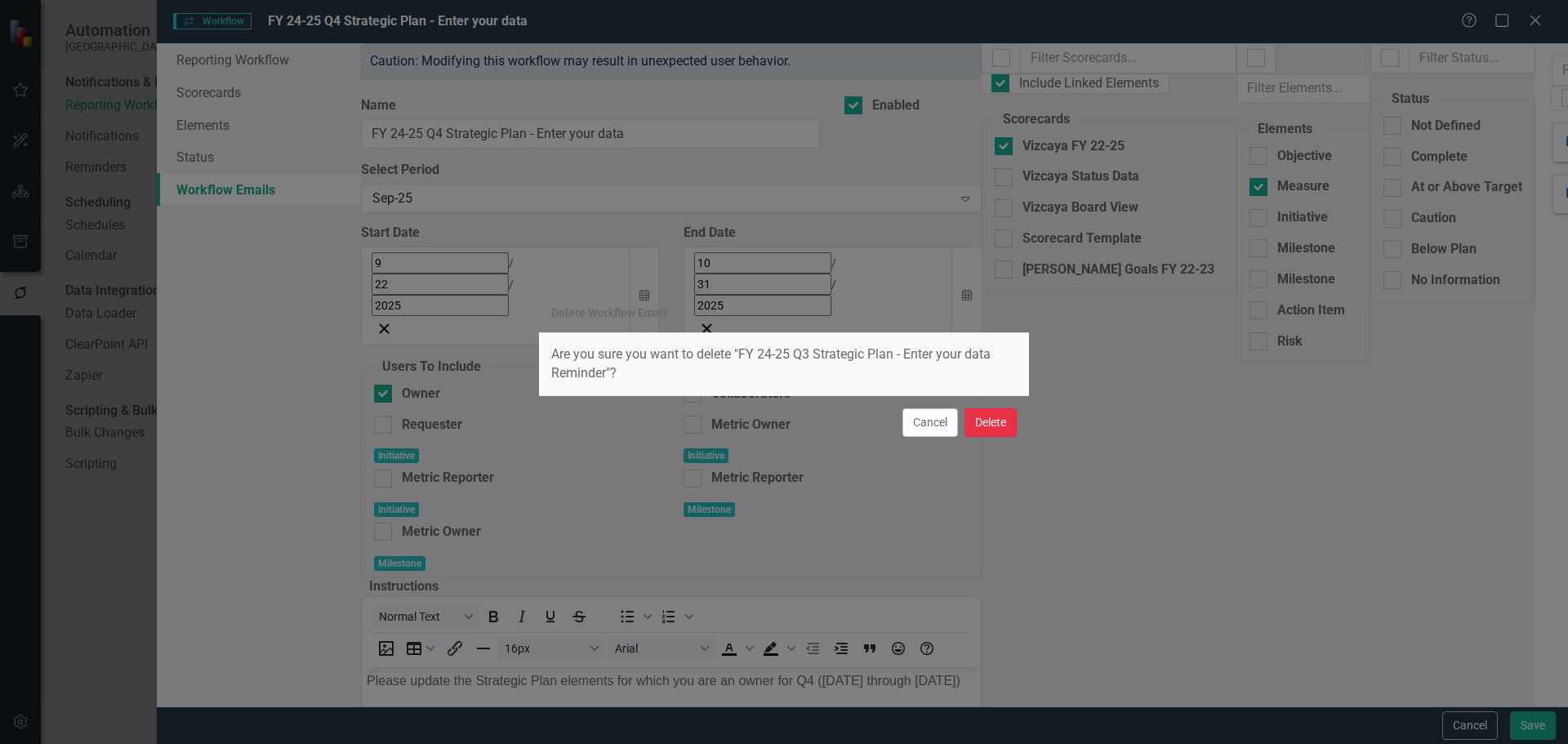
click at [977, 418] on button "Delete" at bounding box center [990, 422] width 52 height 29
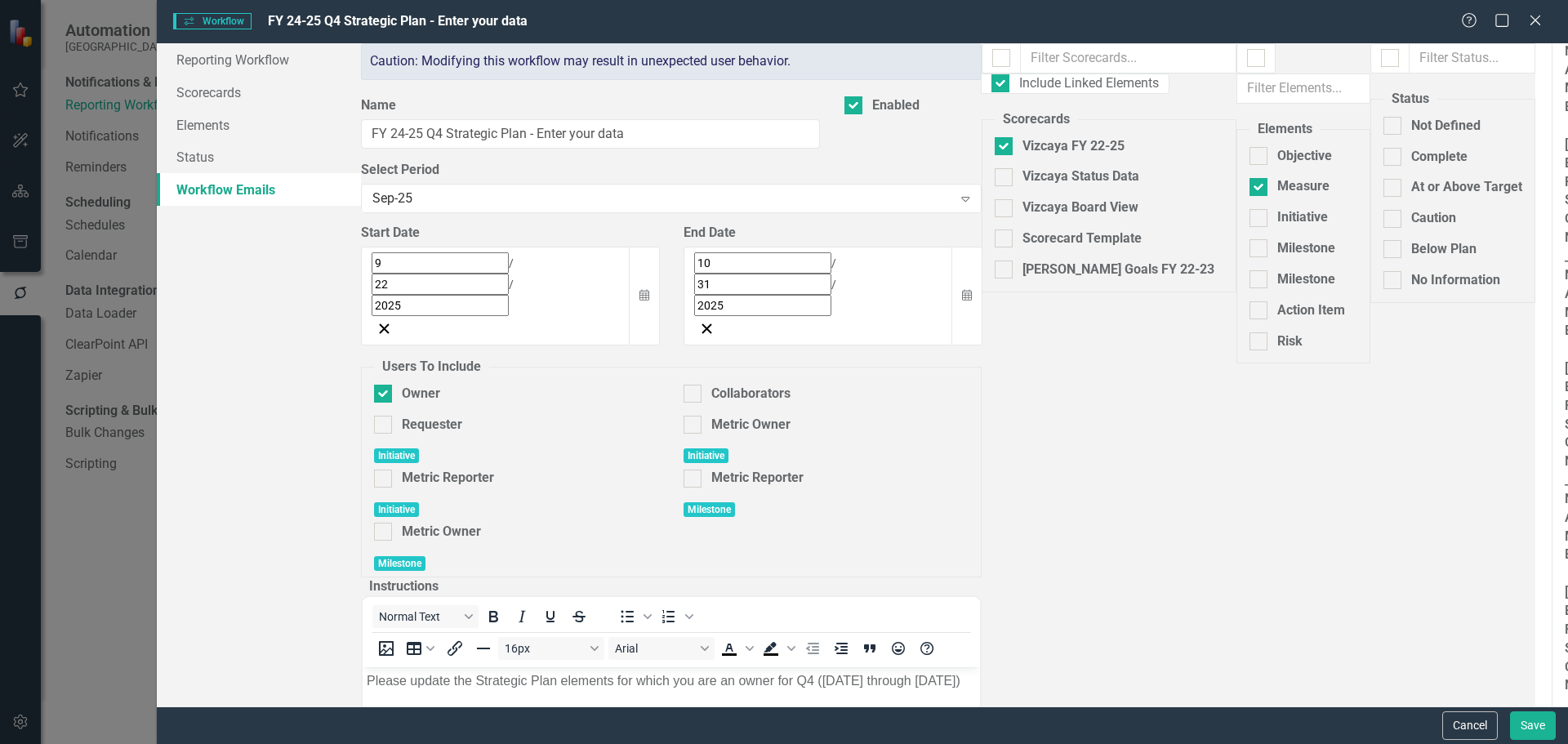
scroll to position [342, 0]
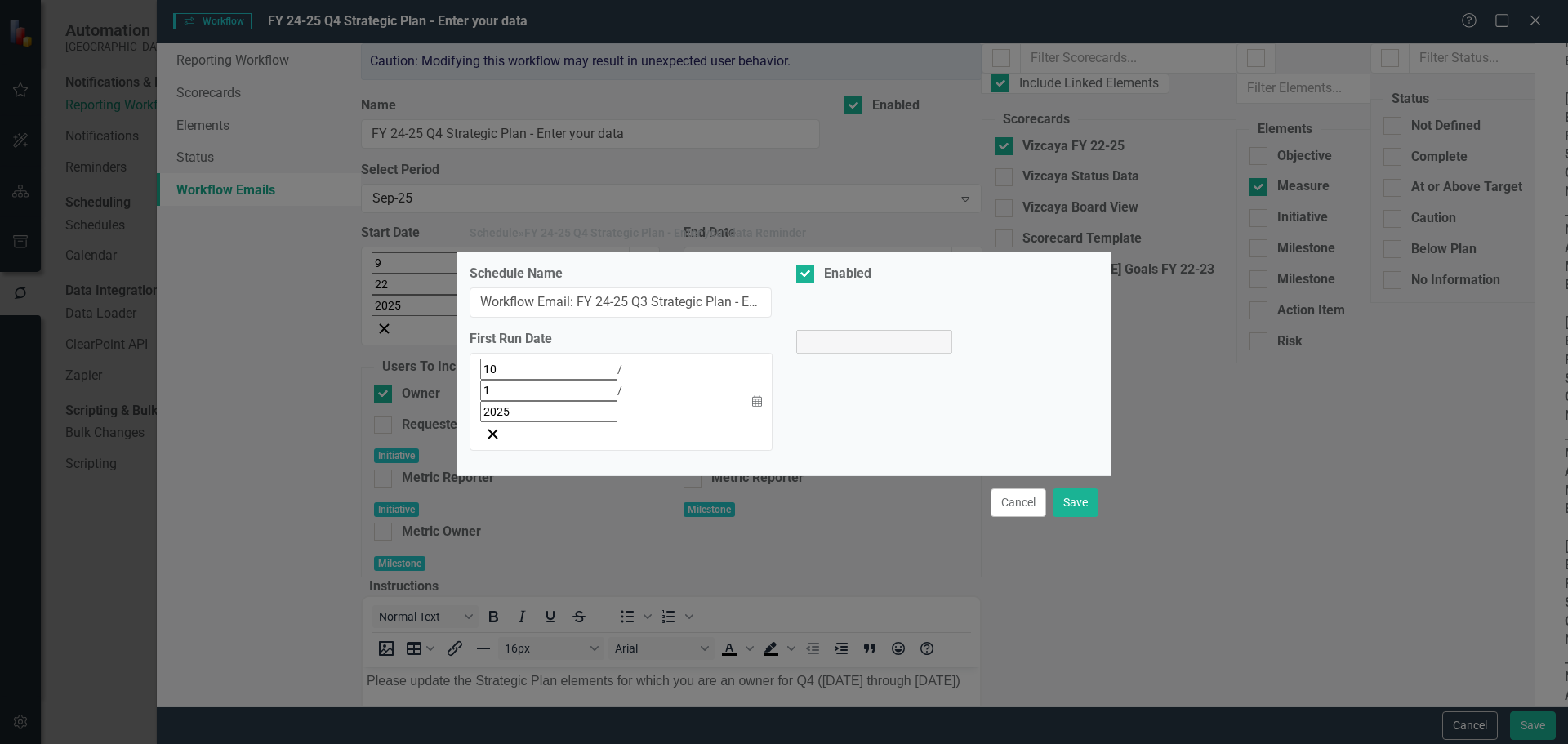
select select "pm"
click at [1019, 488] on button "Cancel" at bounding box center [1018, 502] width 56 height 29
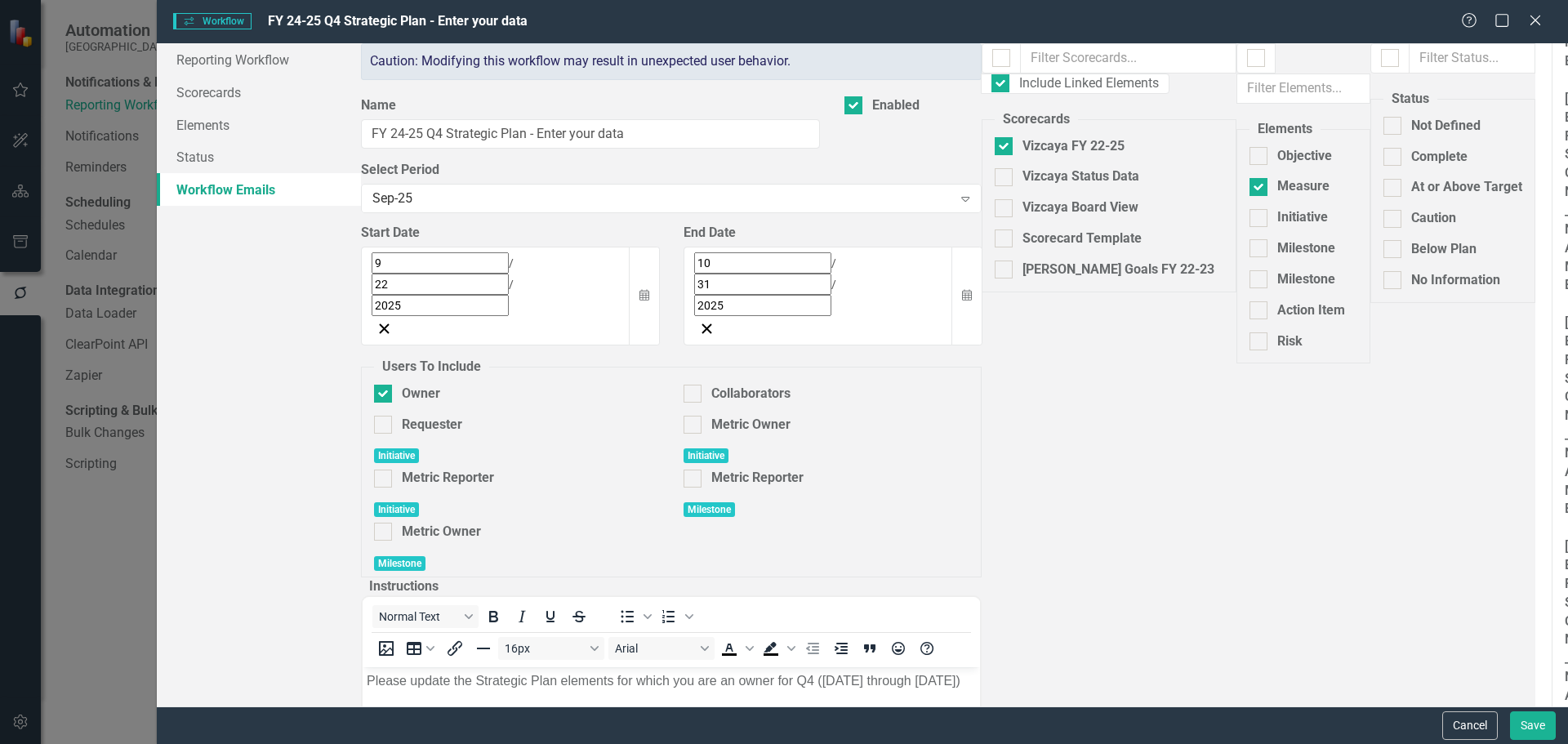
select select "pm"
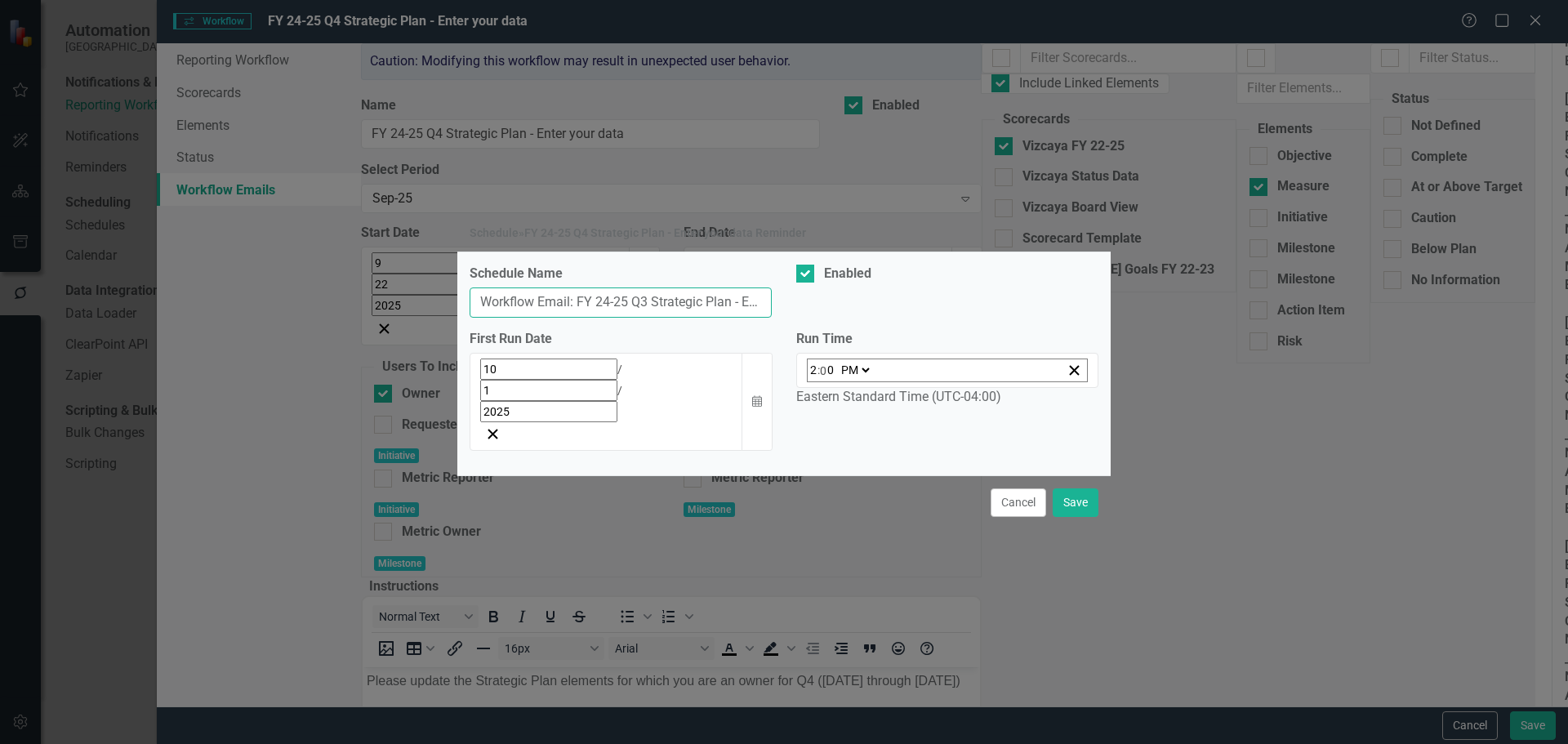
click at [645, 318] on input "Workflow Email: FY 24-25 Q3 Strategic Plan - Enter your data Reminder" at bounding box center [621, 302] width 302 height 30
type input "Workflow Email: FY 24-25 Q4 Strategic Plan - Enter your data Reminder"
click at [1078, 488] on button "Save" at bounding box center [1075, 502] width 46 height 29
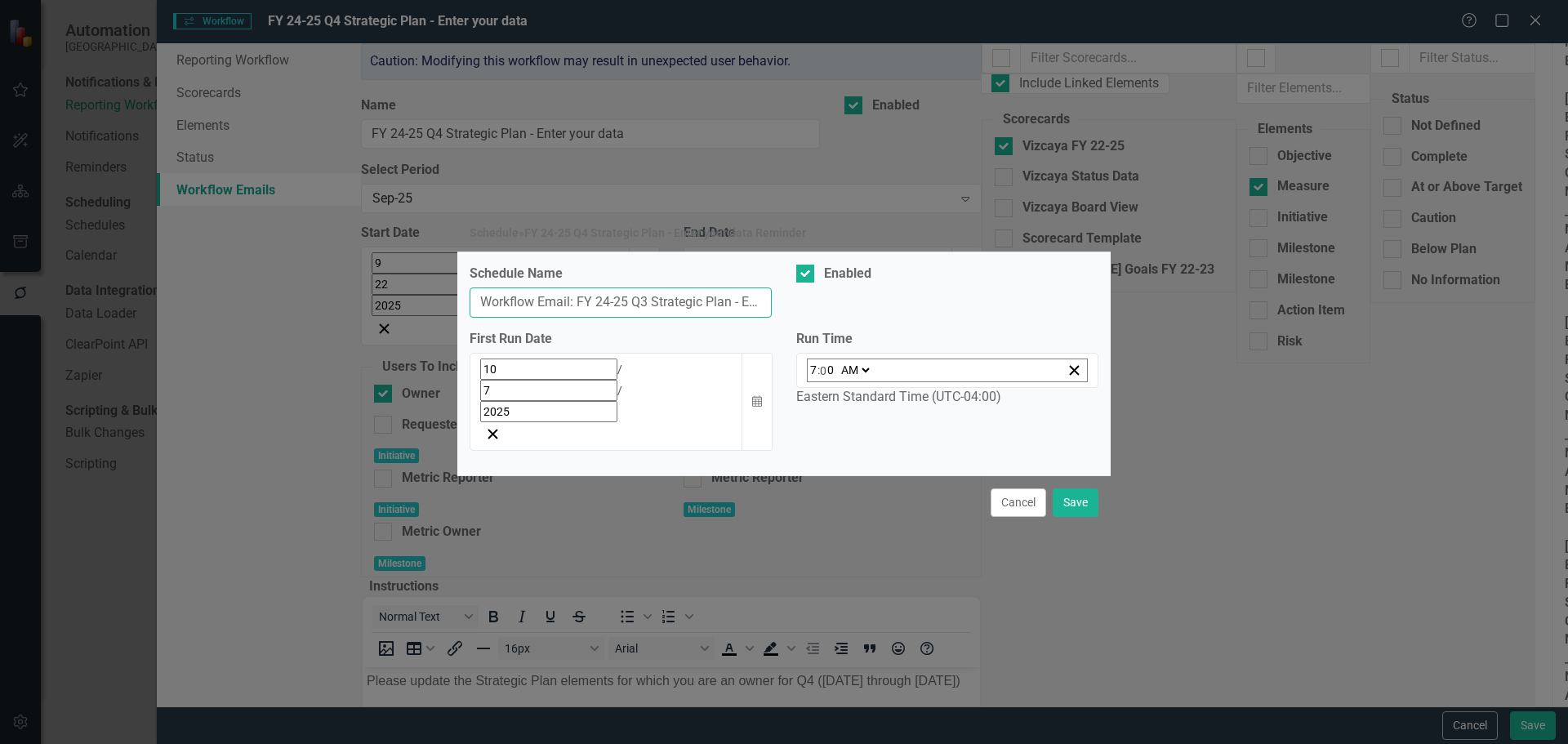
click at [643, 318] on input "Workflow Email: FY 24-25 Q3 Strategic Plan - Enter your data Reminder" at bounding box center [621, 302] width 302 height 30
click at [653, 318] on input "Workflow Email: FY 24-25 Q3 Strategic Plan - Enter your data Reminder" at bounding box center [621, 302] width 302 height 30
click at [648, 318] on input "Workflow Email: FY 24-25 Q3 Strategic Plan - Enter your data Reminder" at bounding box center [621, 302] width 302 height 30
type input "Workflow Email: FY 24-25 Q4 Strategic Plan - Enter your data Reminder"
click at [1069, 488] on button "Save" at bounding box center [1075, 502] width 46 height 29
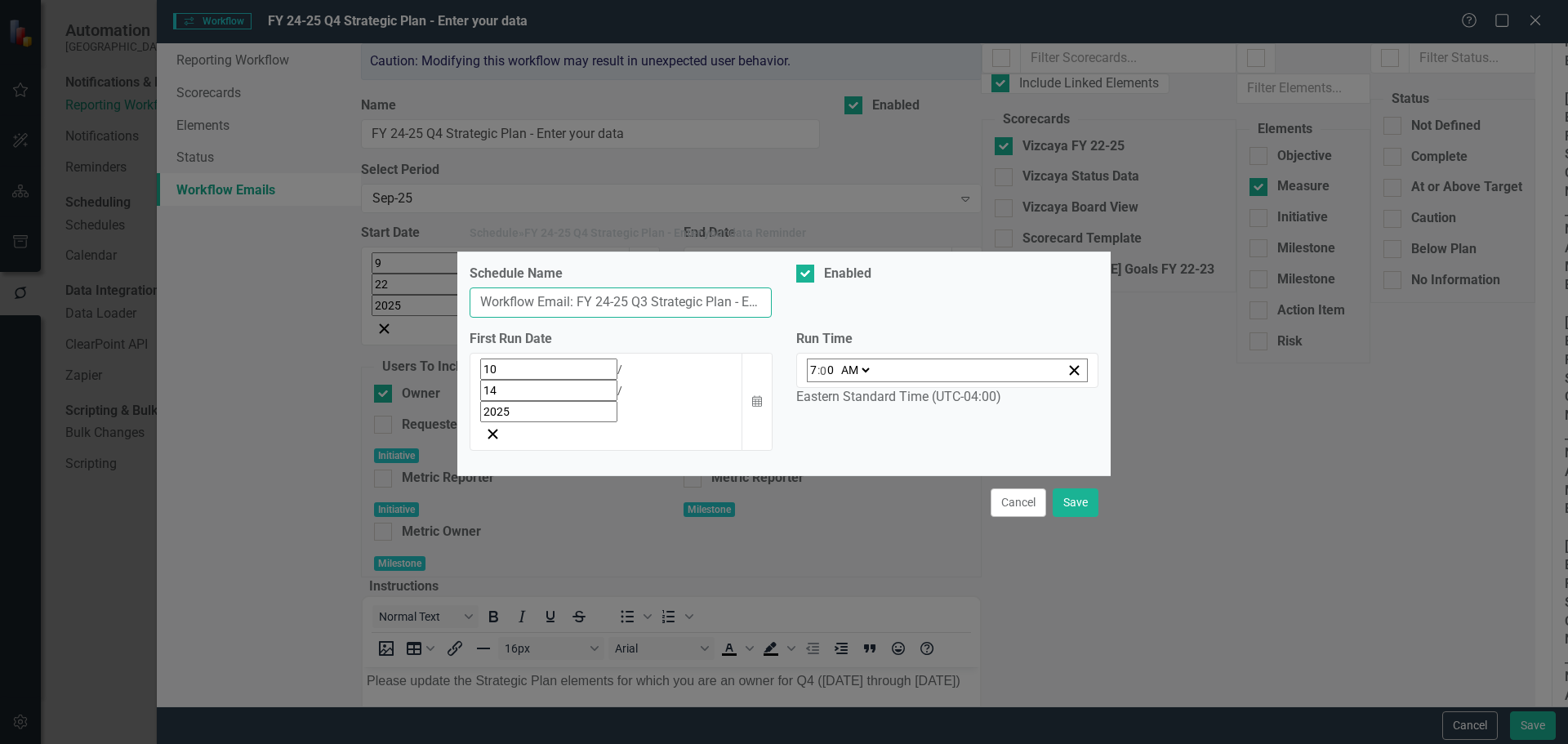
click at [648, 318] on input "Workflow Email: FY 24-25 Q3 Strategic Plan - Enter your data Reminder" at bounding box center [621, 302] width 302 height 30
type input "Workflow Email: FY 24-25 Q4 Strategic Plan - Enter your data Reminder"
click at [865, 382] on select "AM PM" at bounding box center [855, 370] width 35 height 22
click at [862, 382] on select "AM PM" at bounding box center [855, 370] width 35 height 22
click at [820, 382] on input "0" at bounding box center [827, 370] width 14 height 22
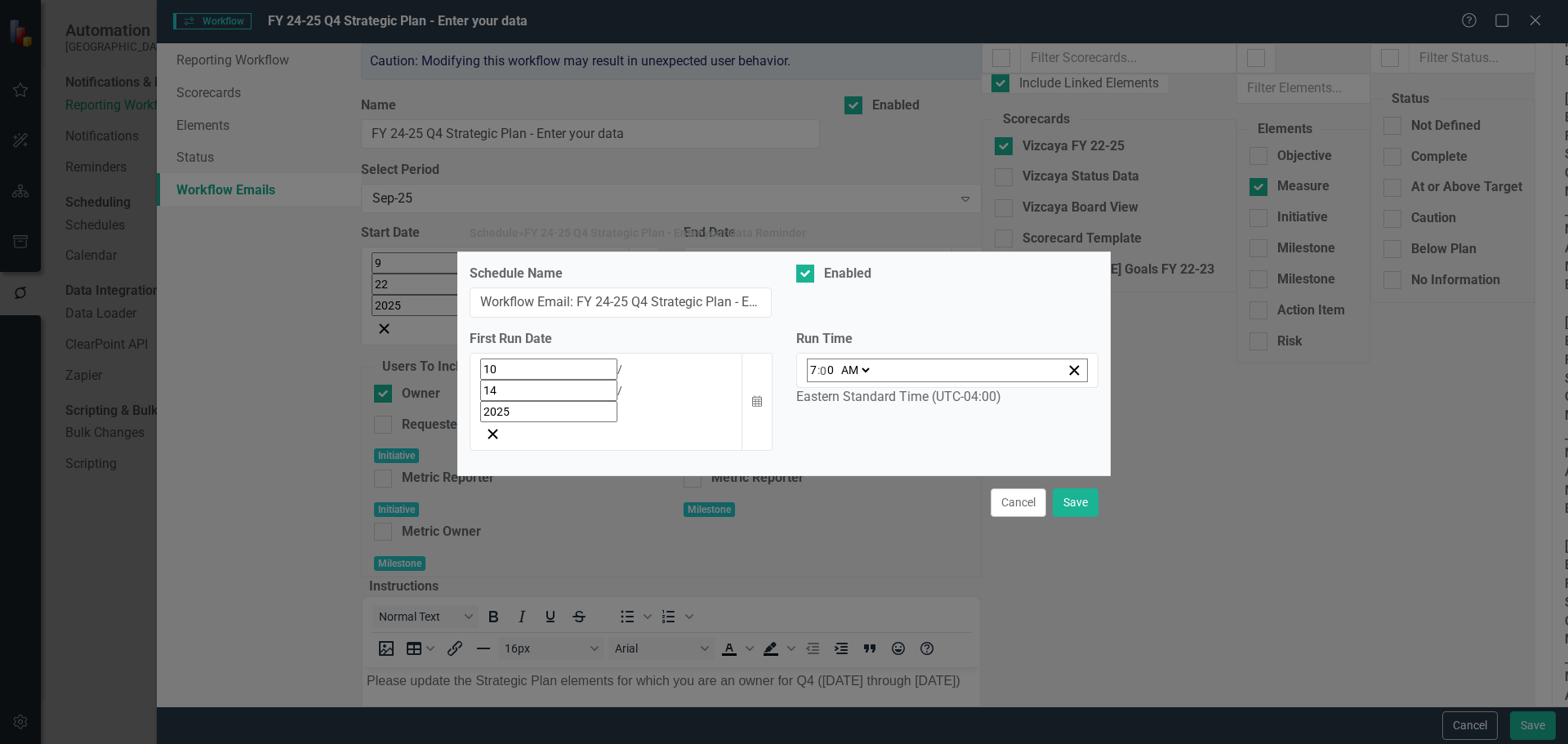
click at [815, 382] on input "7" at bounding box center [813, 370] width 8 height 22
type input "09:00"
type input "9"
click at [1074, 488] on button "Save" at bounding box center [1075, 502] width 46 height 29
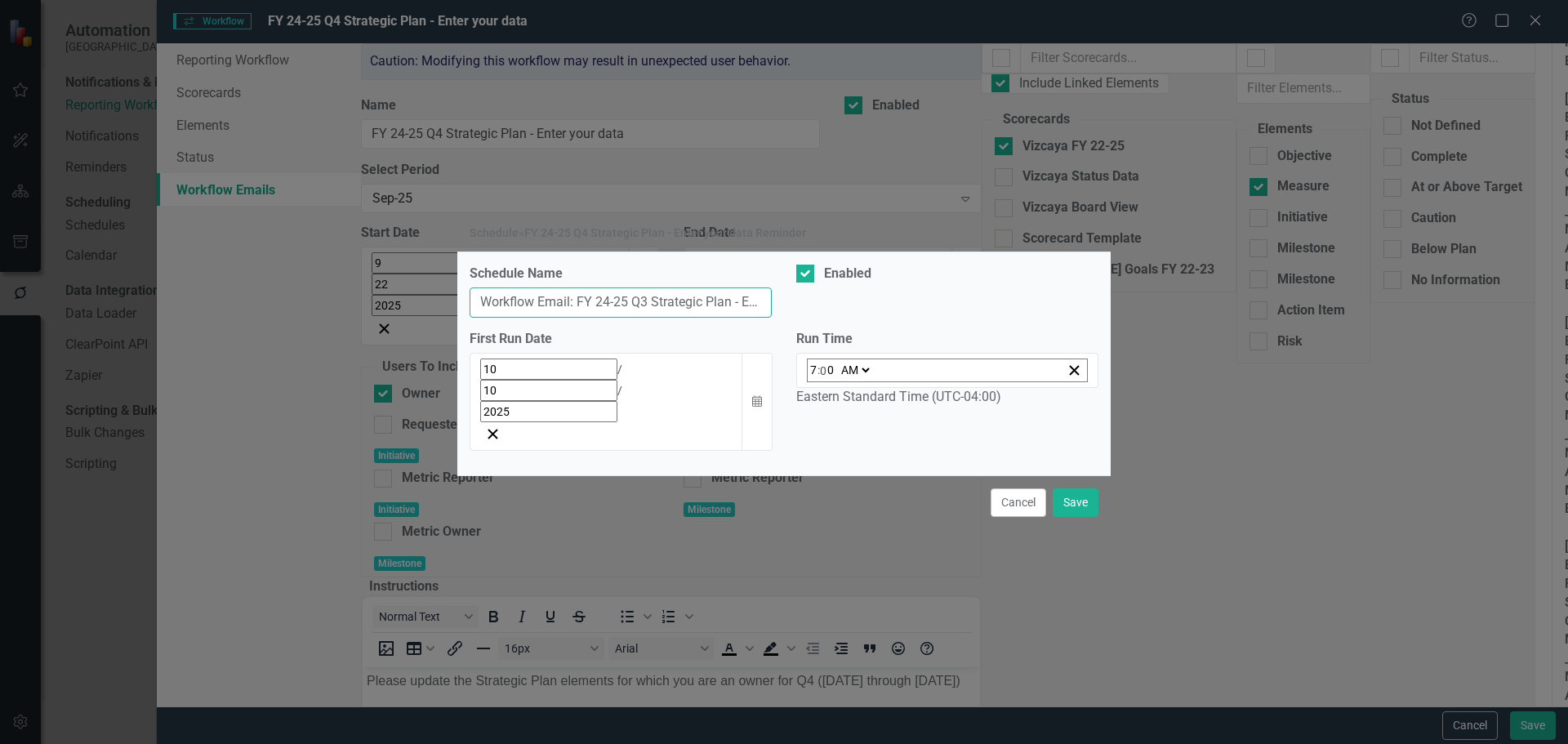
drag, startPoint x: 646, startPoint y: 332, endPoint x: 667, endPoint y: 335, distance: 21.2
click at [647, 318] on input "Workflow Email: FY 24-25 Q3 Strategic Plan - Enter your data Reminder" at bounding box center [621, 302] width 302 height 30
type input "Workflow Email: FY 24-25 Q4 Strategic Plan - Enter your data Reminder"
click at [863, 382] on select "AM PM" at bounding box center [855, 370] width 35 height 22
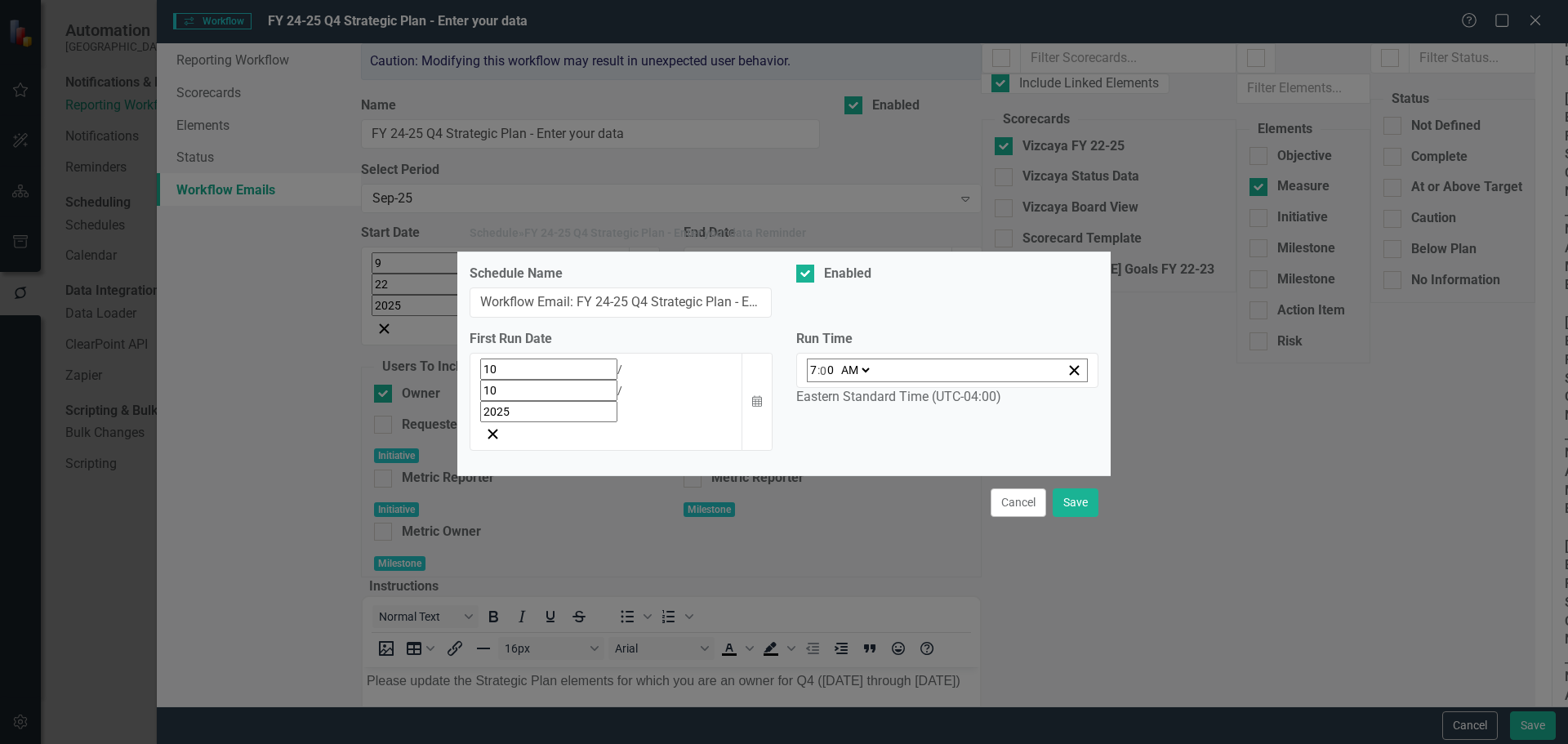
click at [817, 377] on span ":" at bounding box center [818, 369] width 3 height 14
click at [813, 382] on input "7" at bounding box center [813, 370] width 8 height 22
type input "01:00"
type input "1"
type input "11:00"
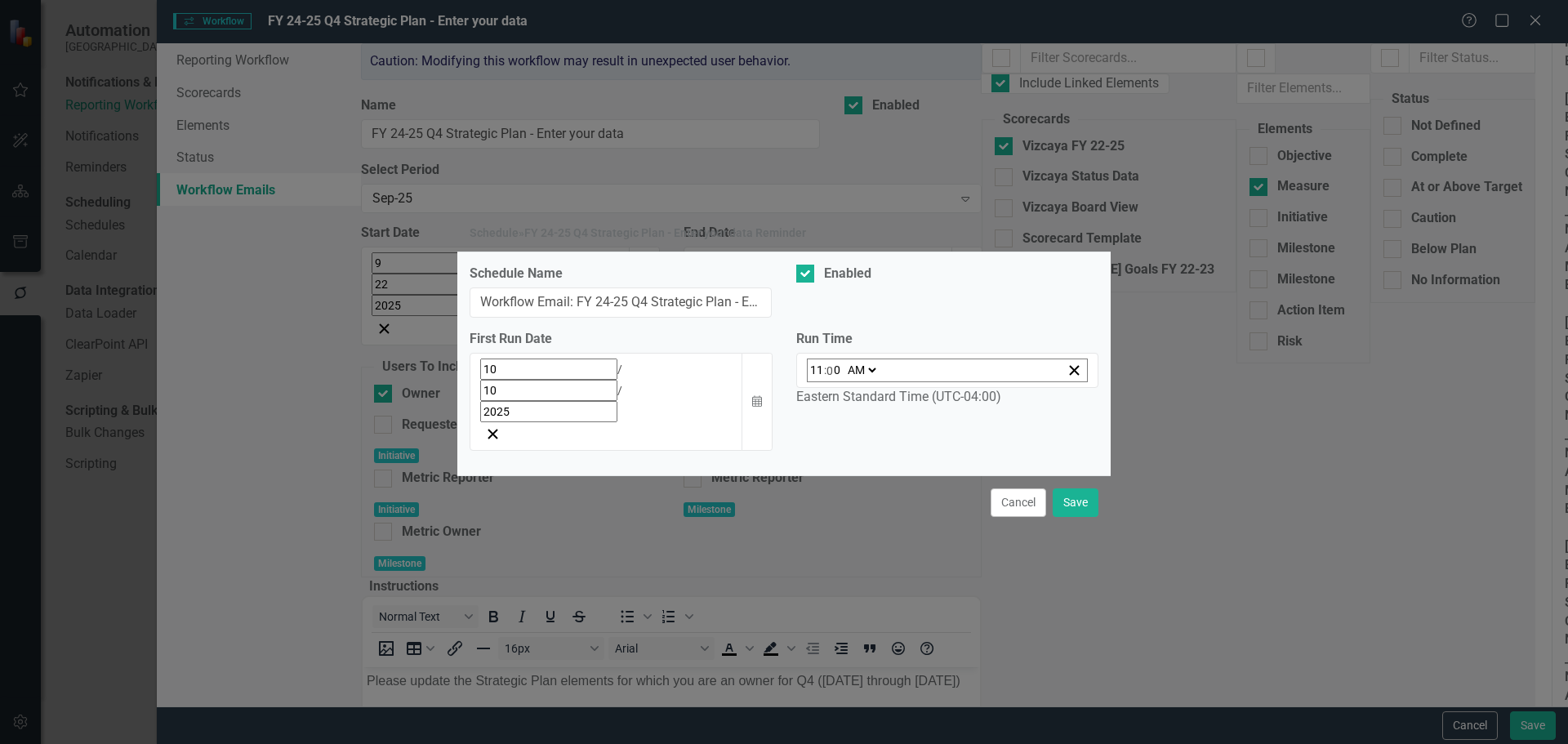
type input "11"
click at [1079, 488] on button "Save" at bounding box center [1075, 502] width 46 height 29
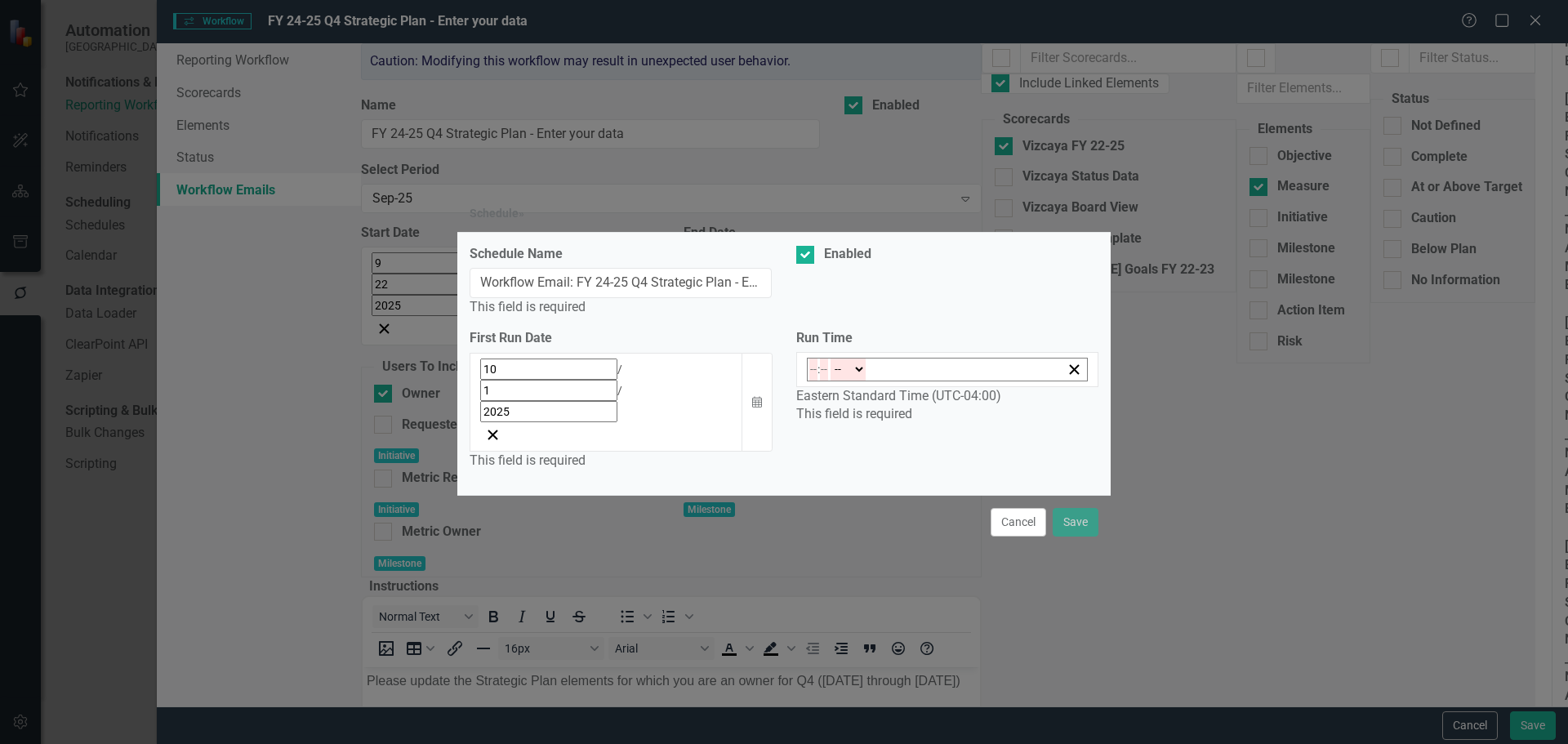
type input "14:00"
type input "2"
type input "0"
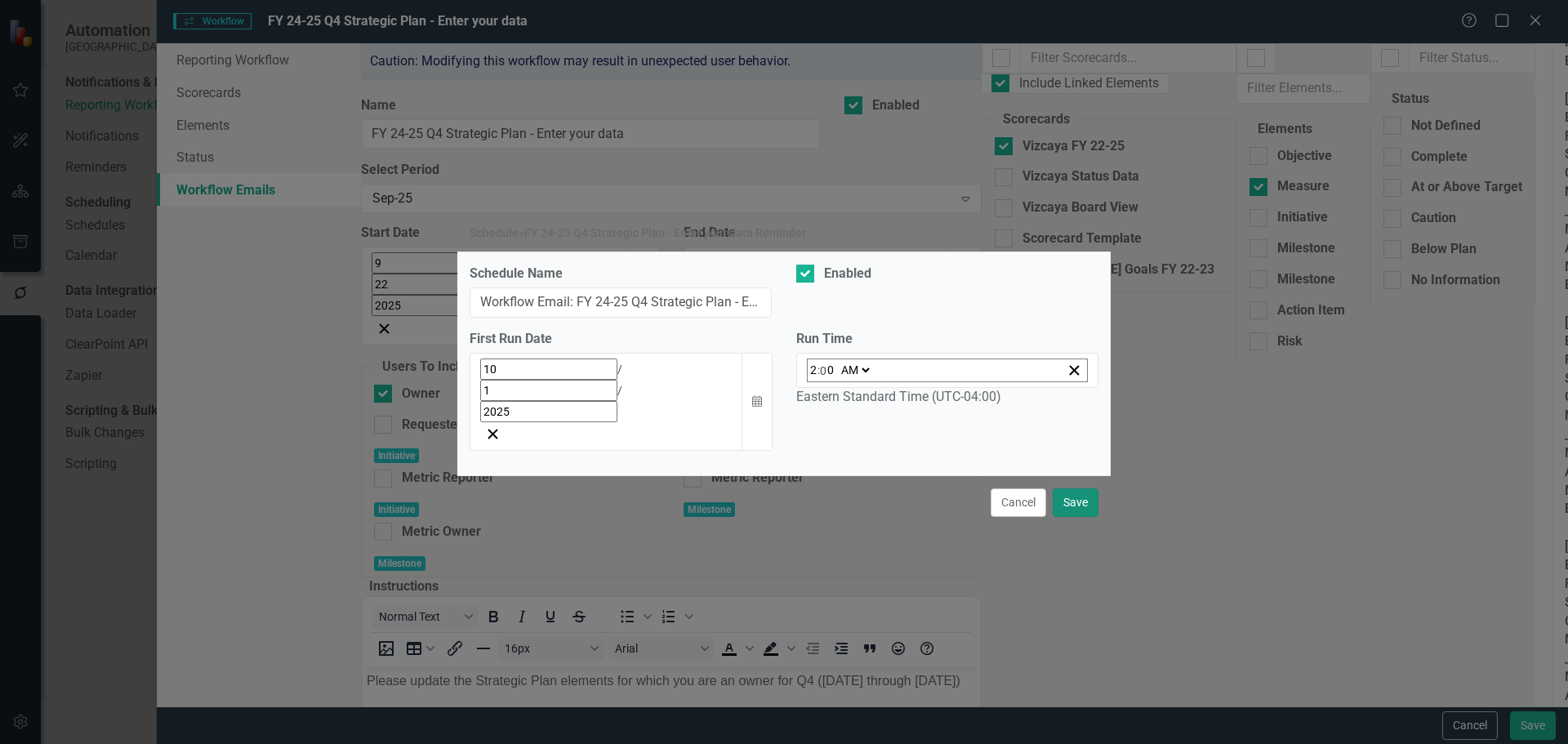
click at [1086, 488] on button "Save" at bounding box center [1075, 502] width 46 height 29
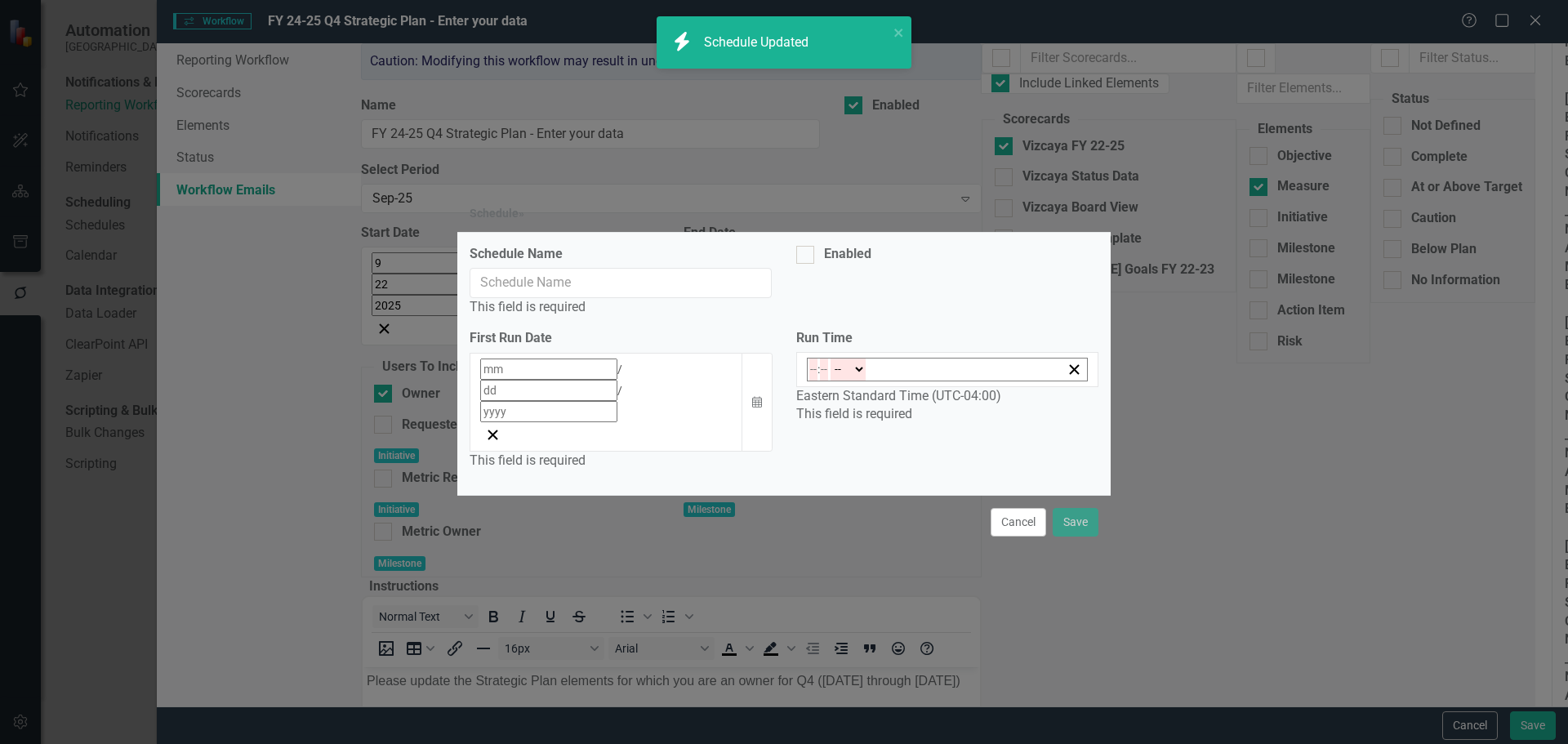
type input "Workflow Email: FY 24-25 Q4 Strategic Plan - Enter your data Reminder"
checkbox input "true"
type input "10"
type input "7"
type input "2025"
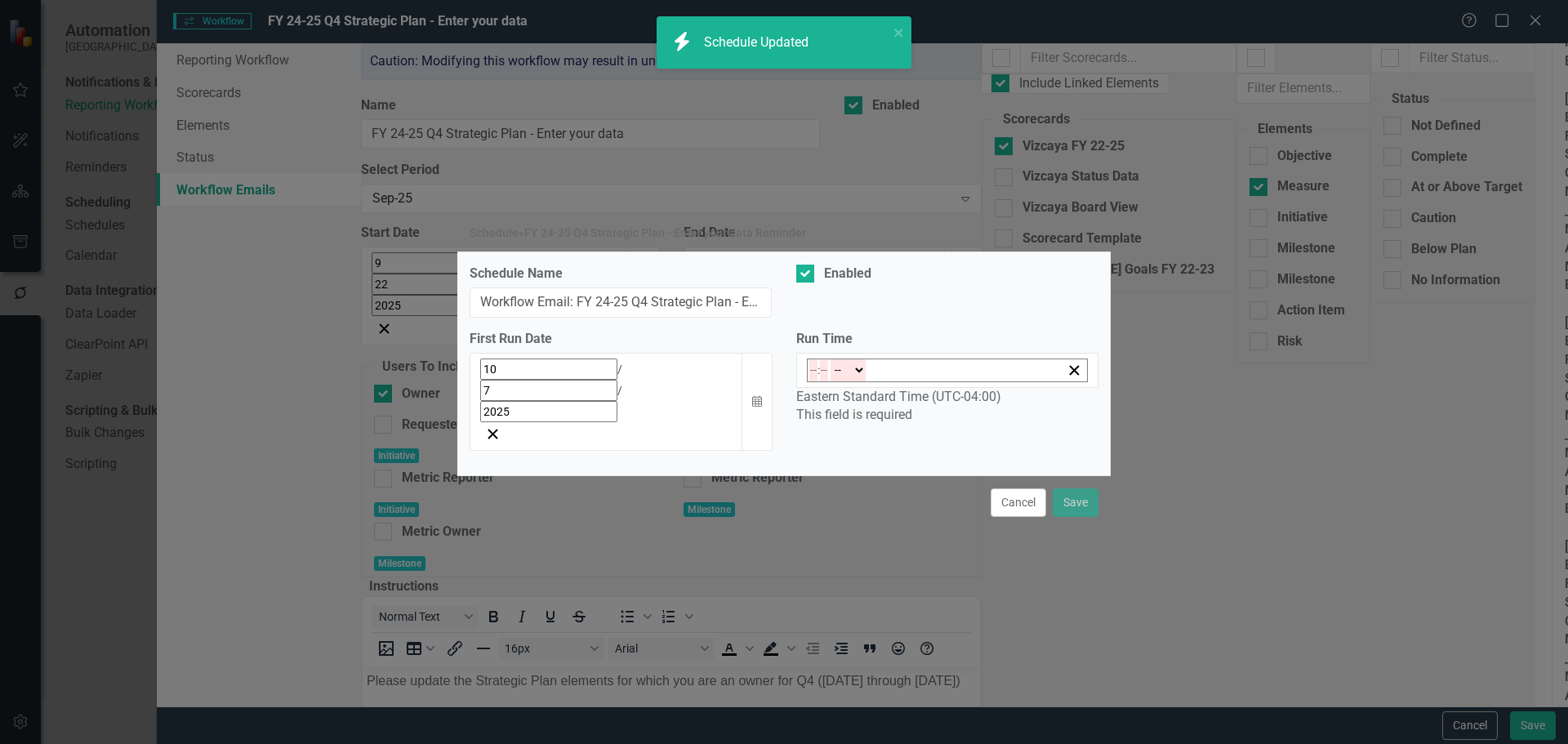
type input "07:00"
type input "7"
type input "0"
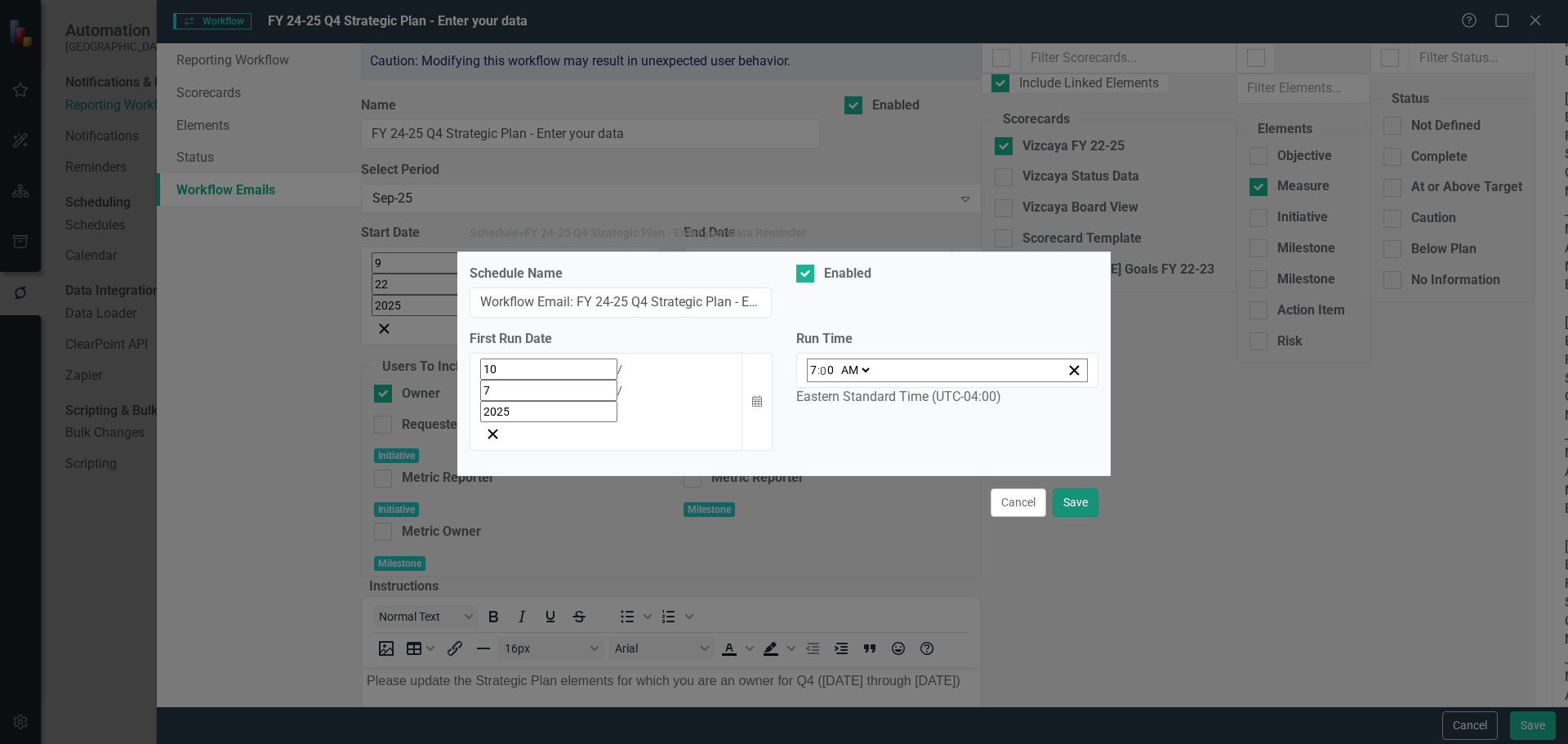
click at [1076, 488] on button "Save" at bounding box center [1075, 502] width 46 height 29
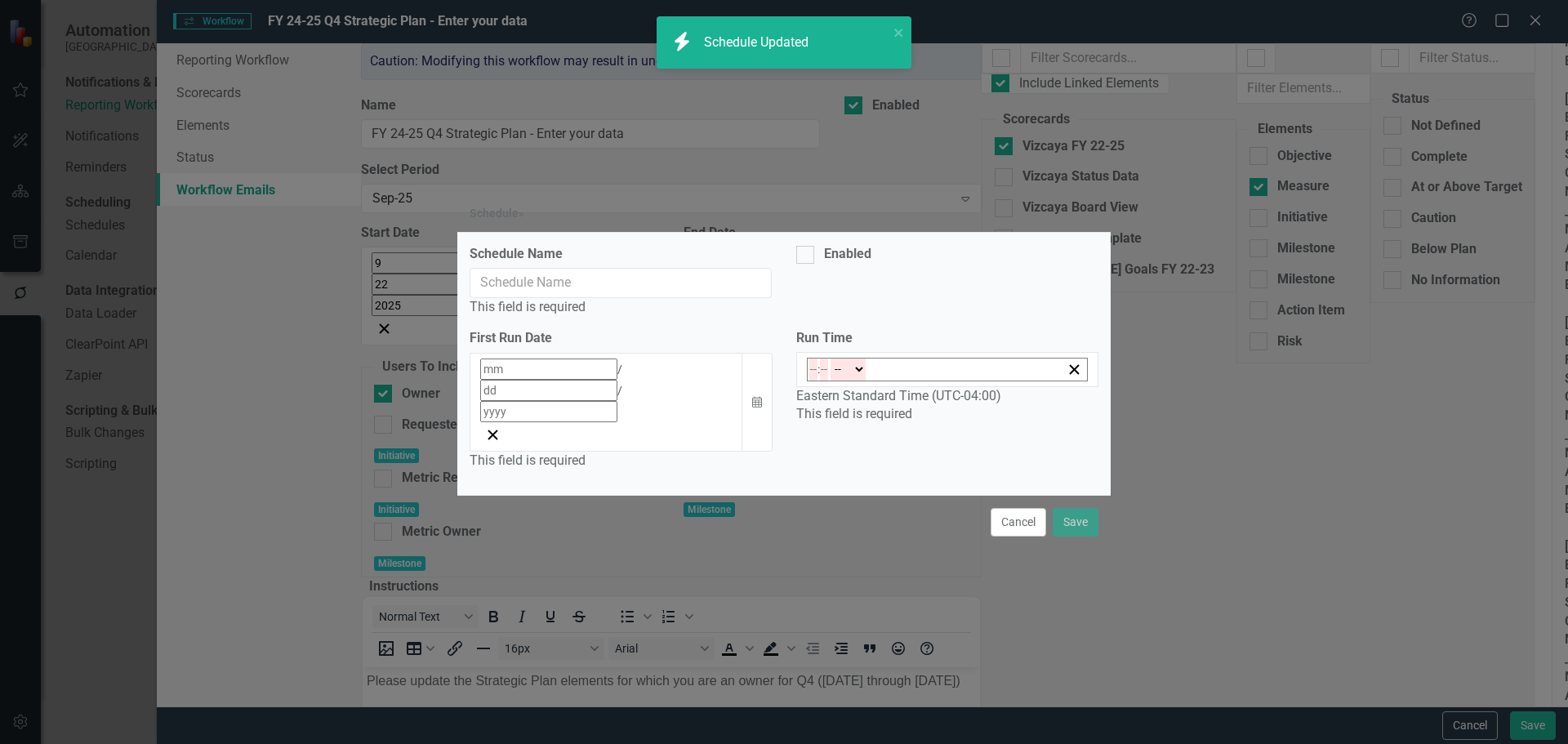
type input "Workflow Email: FY 24-25 Q4 Strategic Plan - Enter your data Reminder"
checkbox input "true"
type input "10"
type input "2025"
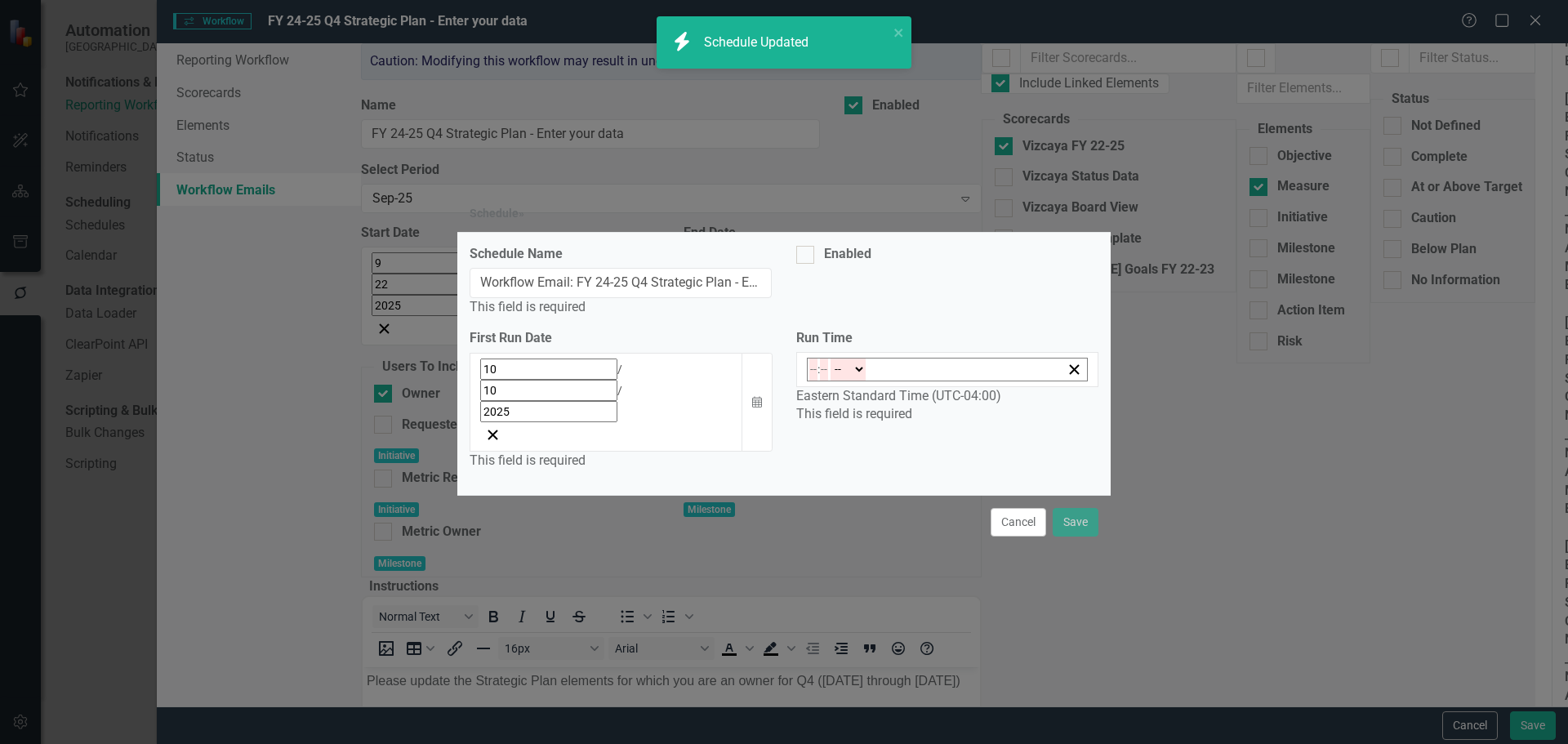
type input "11:00"
type input "11"
type input "0"
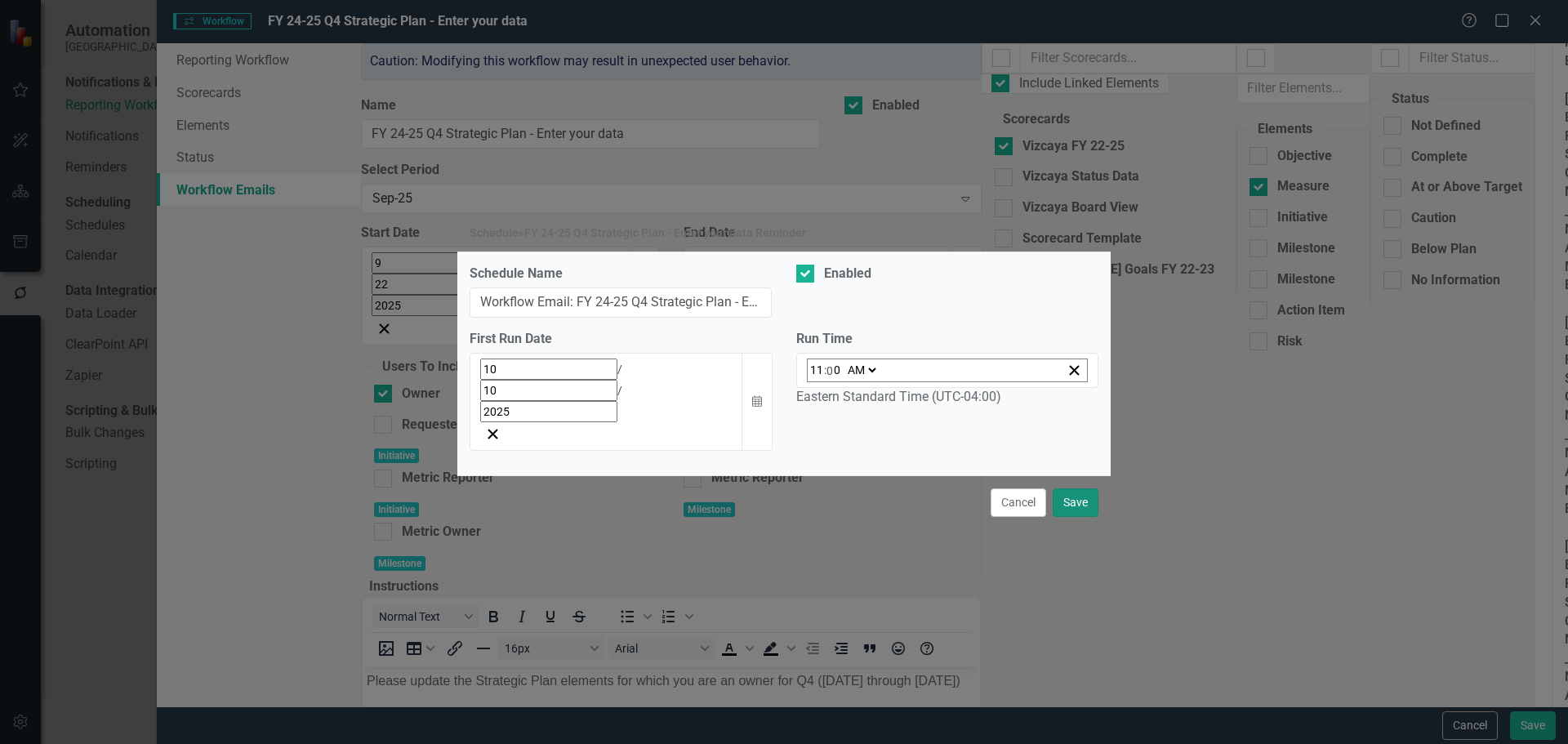
click at [1074, 488] on button "Save" at bounding box center [1075, 502] width 46 height 29
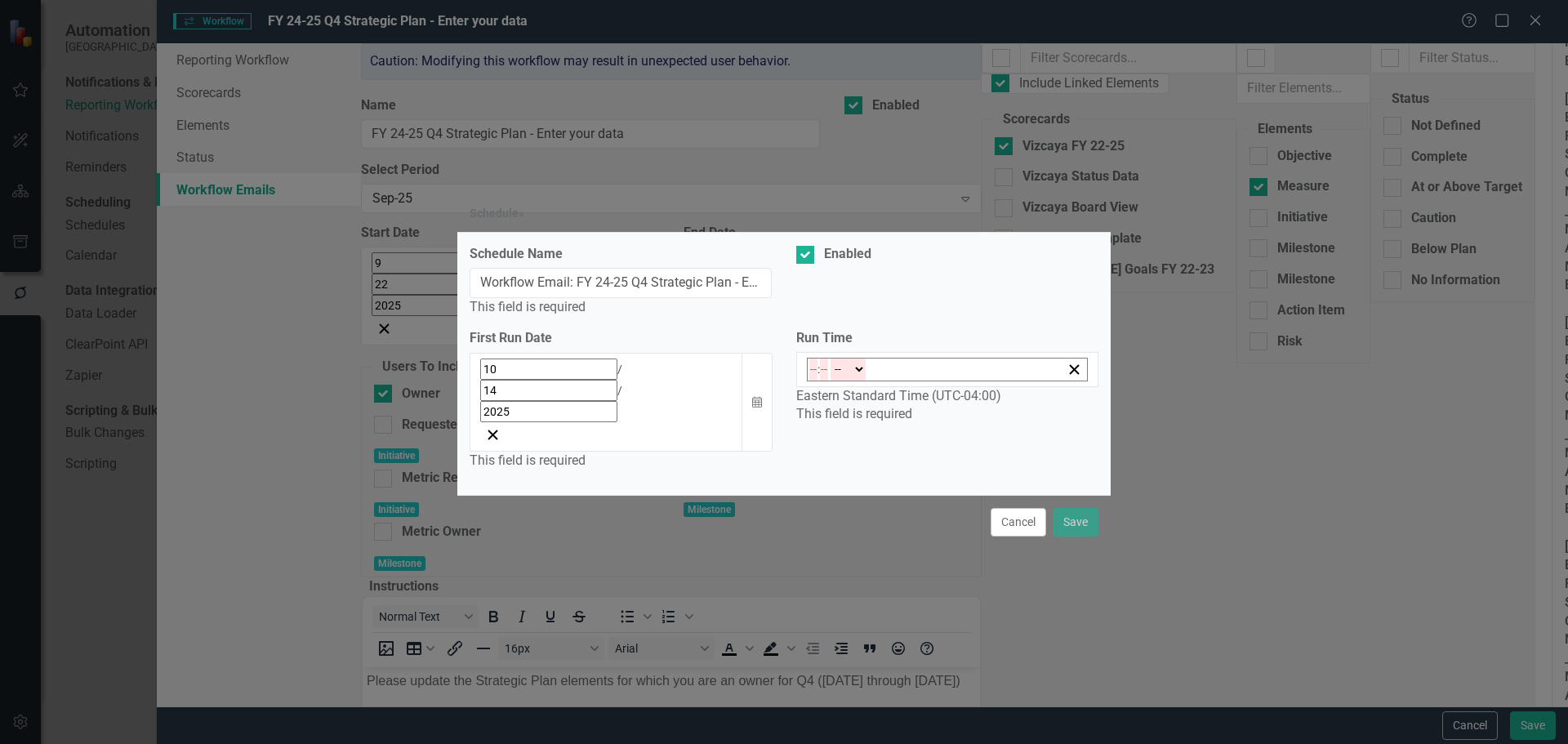
type input "09:00"
type input "9"
type input "0"
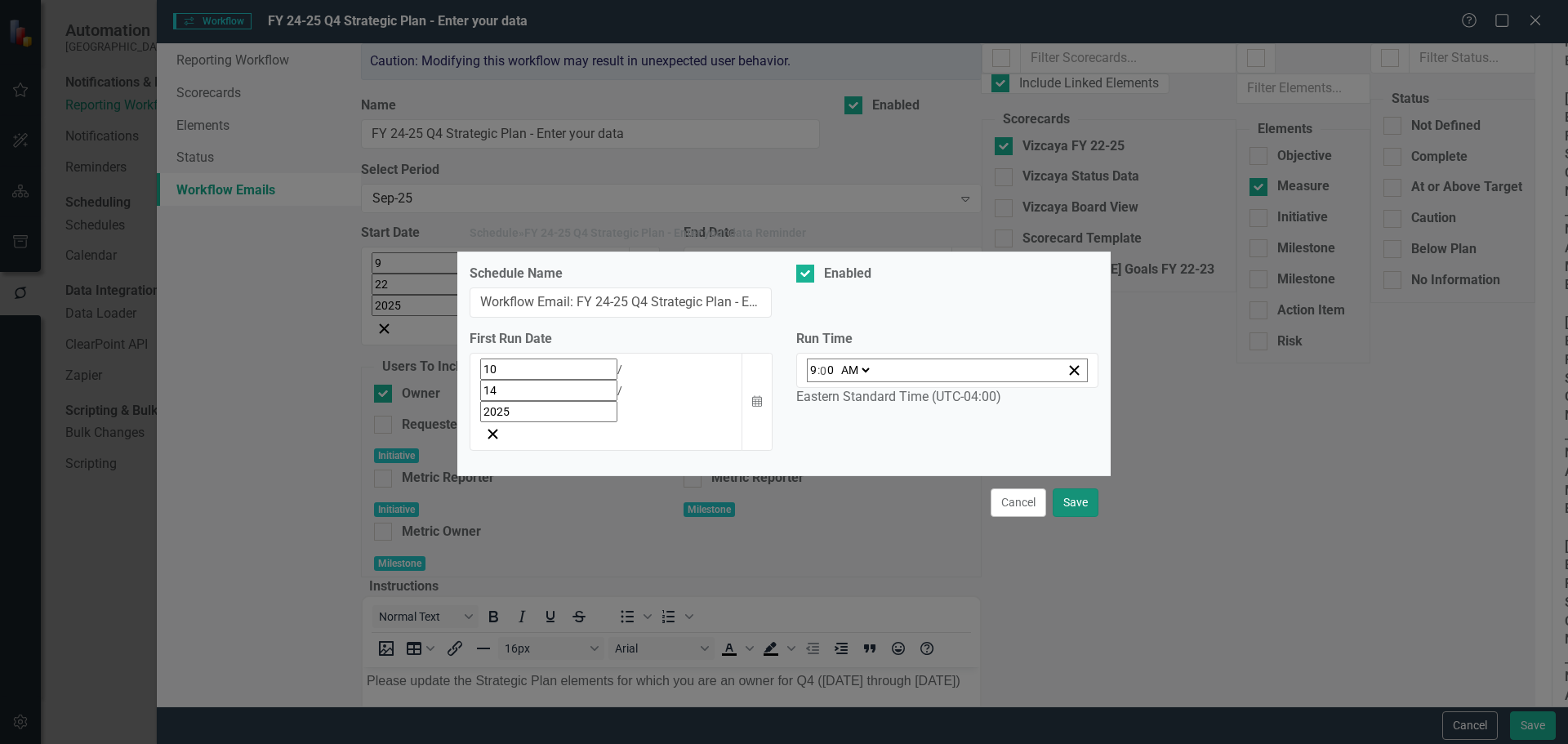
click at [1079, 488] on button "Save" at bounding box center [1075, 502] width 46 height 29
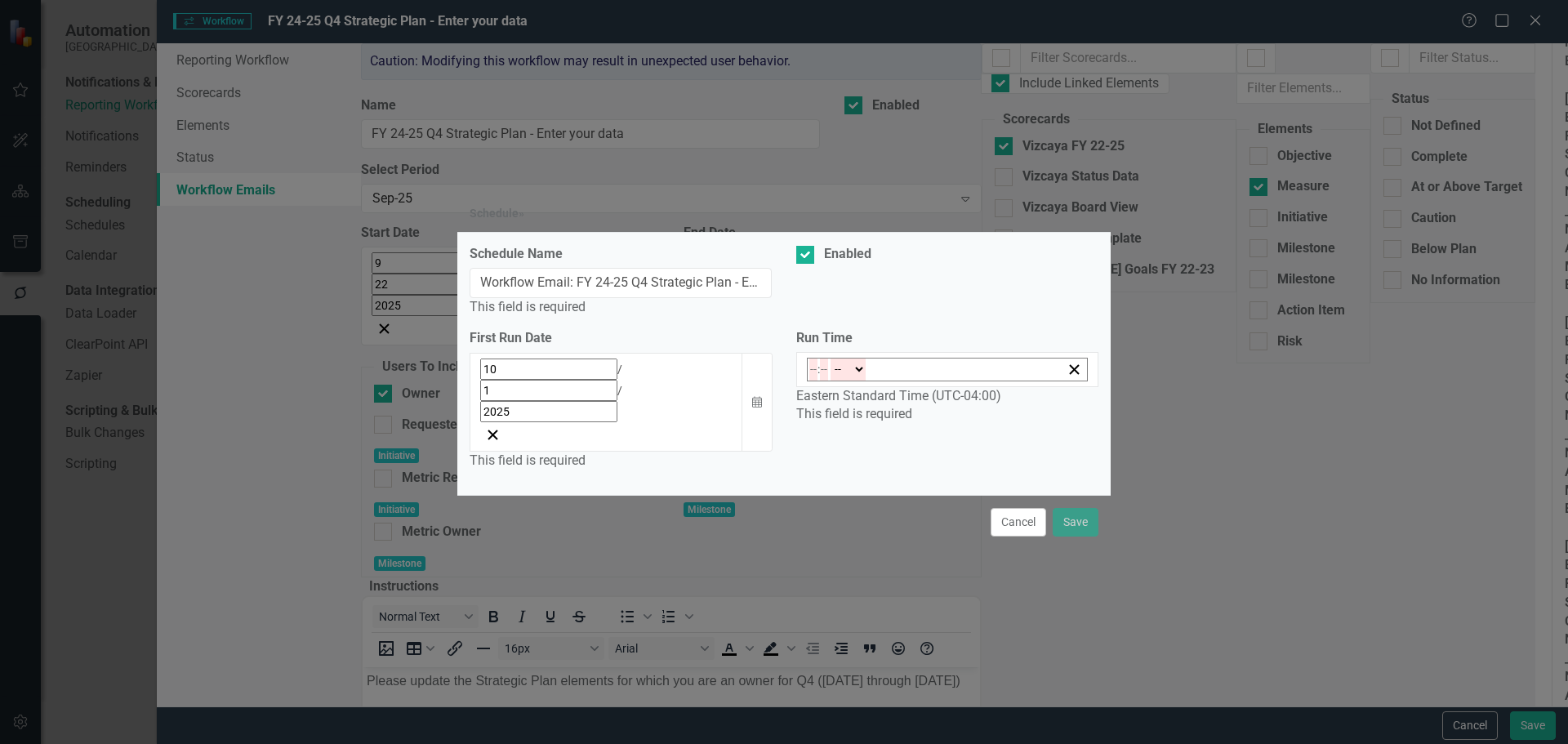
type input "14:00"
type input "2"
type input "0"
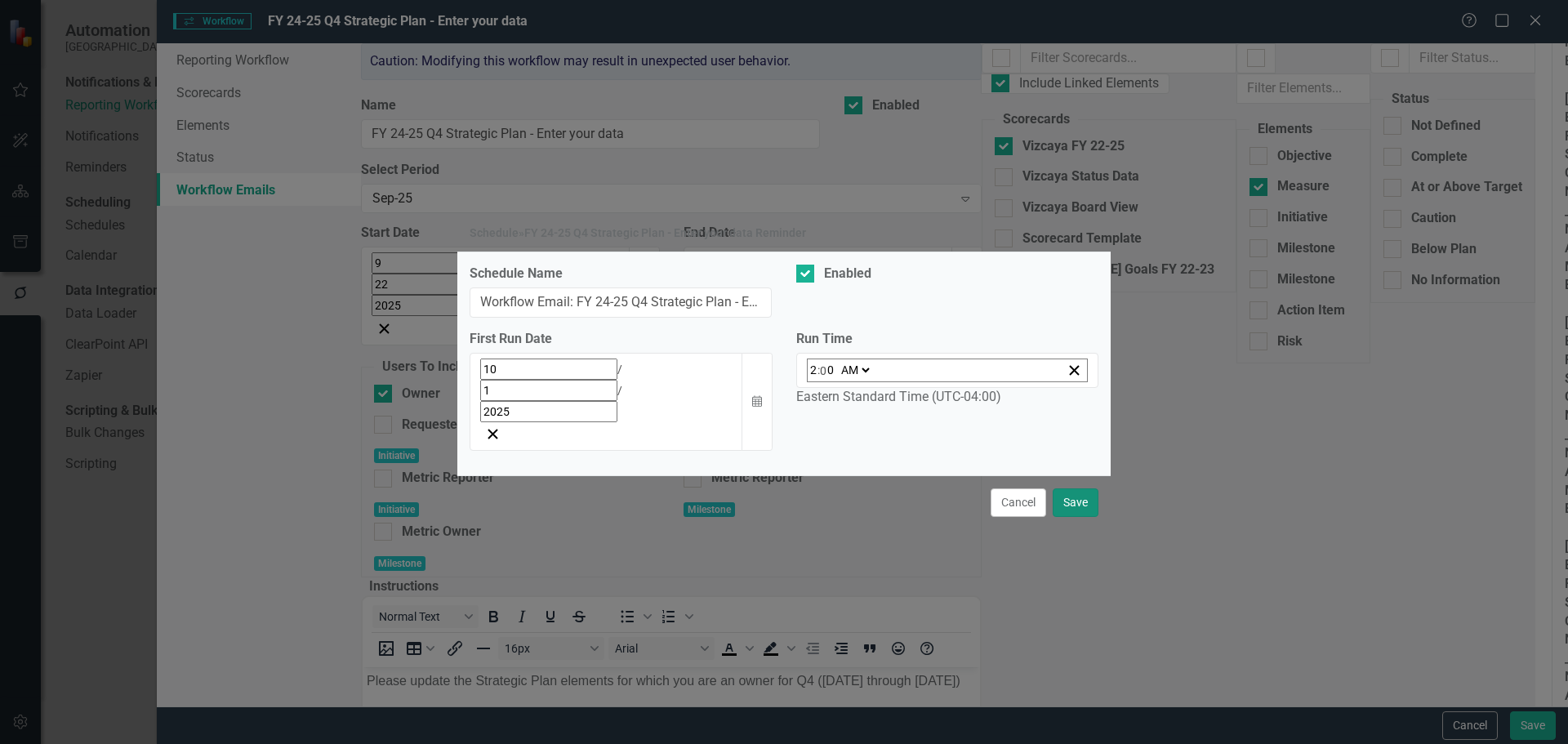
click at [1078, 488] on button "Save" at bounding box center [1075, 502] width 46 height 29
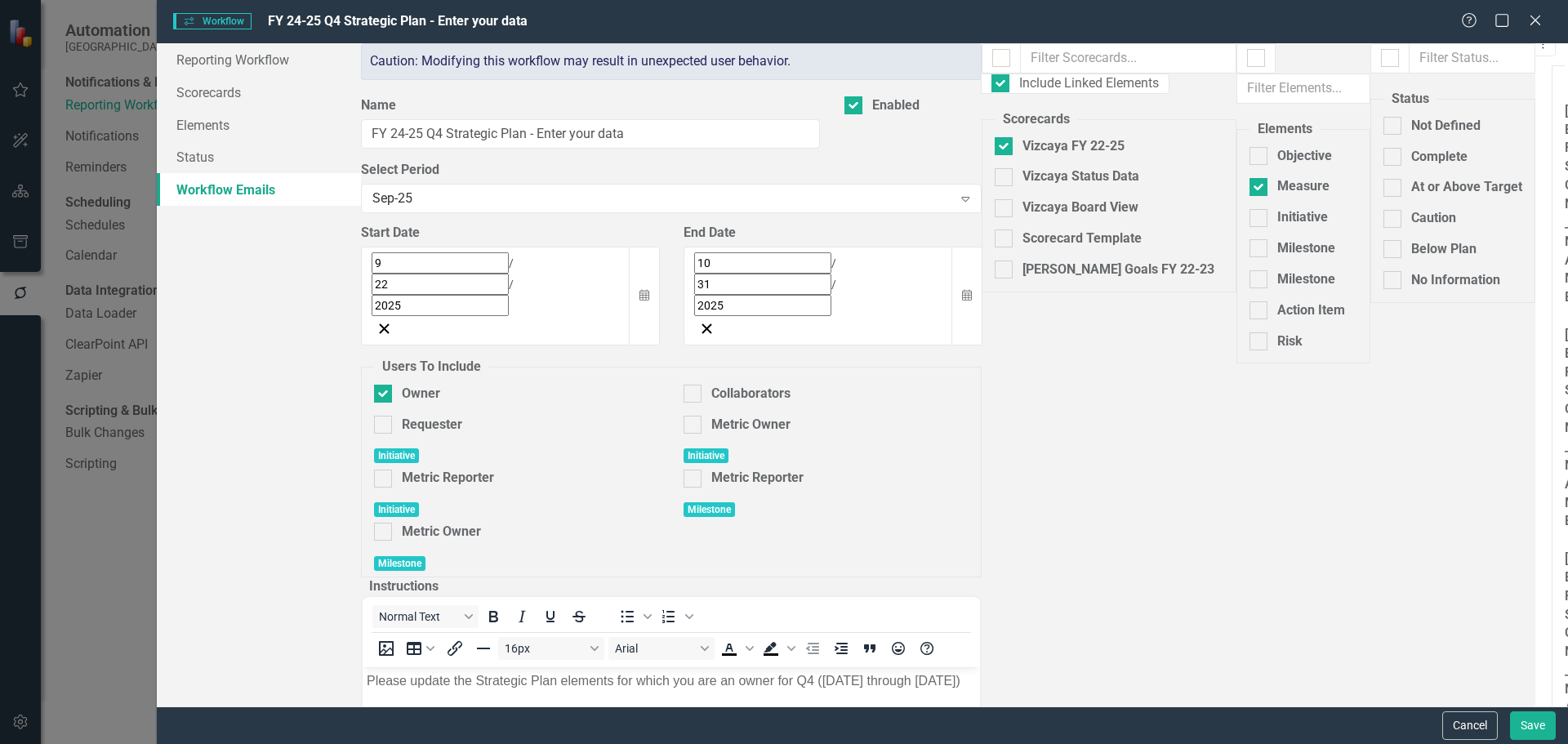
scroll to position [97, 0]
click at [1358, 724] on button "Save" at bounding box center [1533, 725] width 46 height 29
